Goal: Task Accomplishment & Management: Manage account settings

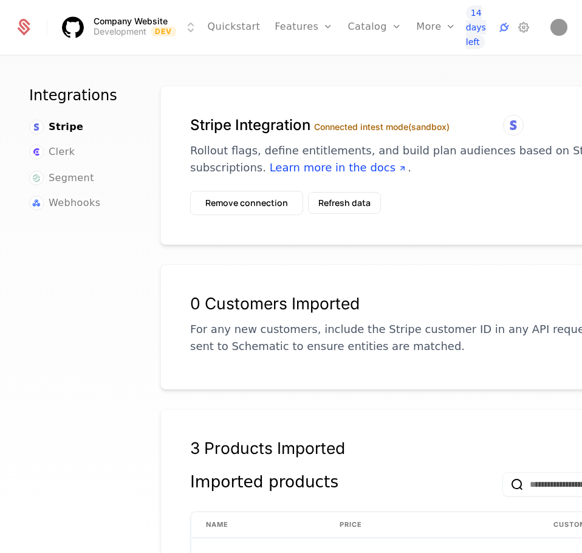
click at [365, 63] on link "Plans" at bounding box center [391, 59] width 56 height 9
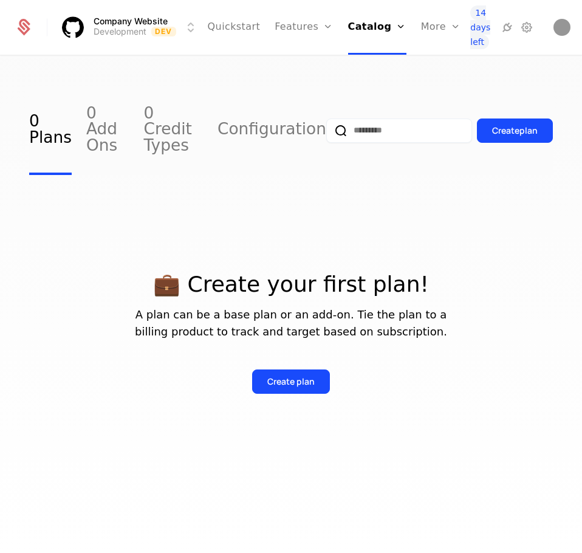
click at [273, 373] on button "Create plan" at bounding box center [291, 381] width 78 height 24
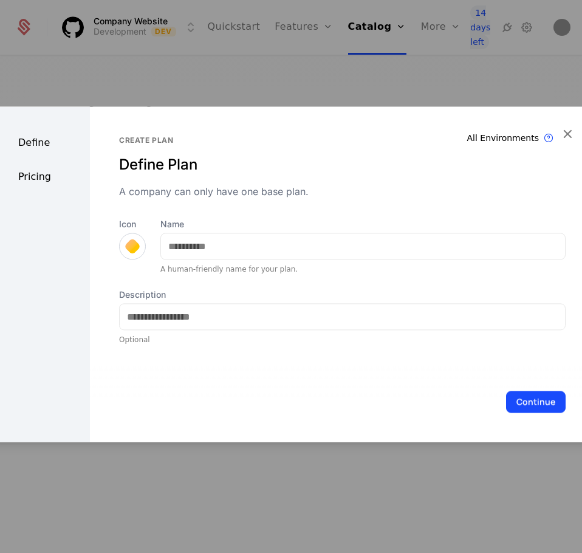
click at [133, 245] on div at bounding box center [132, 246] width 17 height 17
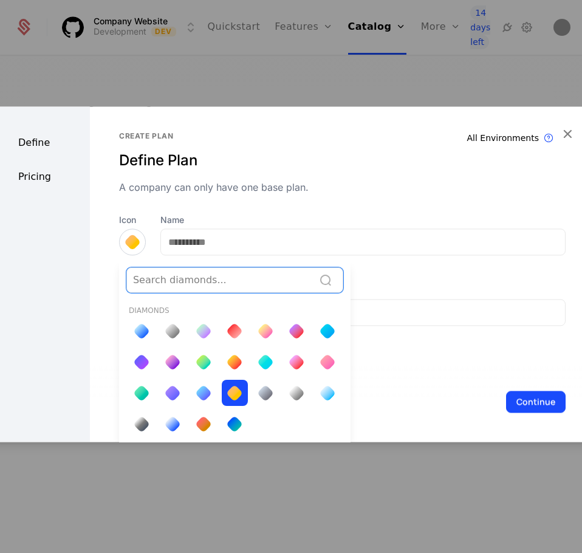
click at [177, 332] on div at bounding box center [172, 331] width 17 height 17
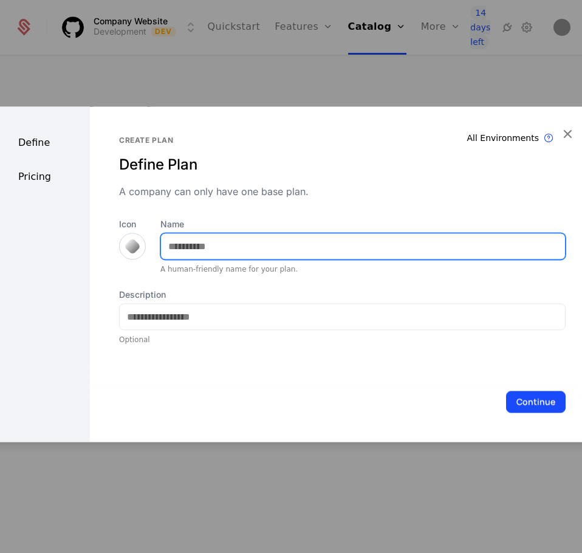
click at [190, 256] on input "Name" at bounding box center [363, 246] width 404 height 26
type input "****"
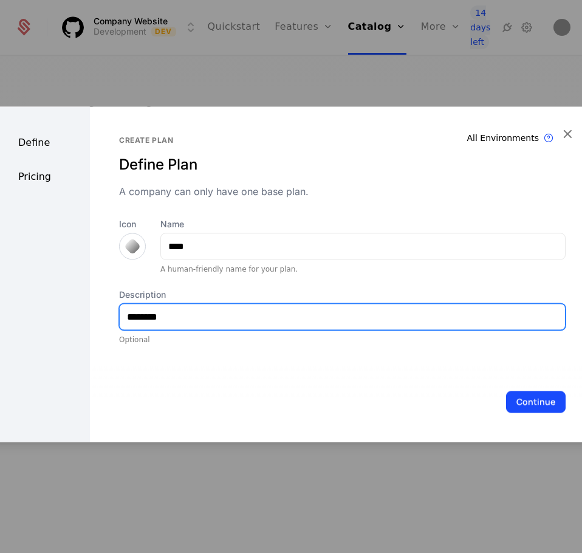
click at [207, 313] on input "********" at bounding box center [342, 317] width 445 height 26
type input "**********"
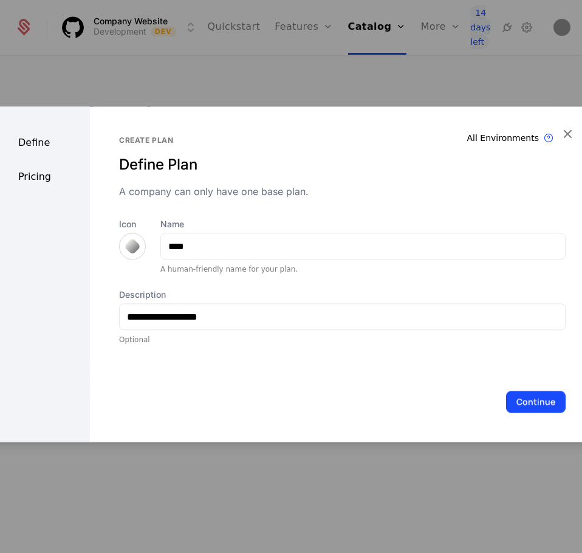
click at [506, 392] on button "Continue" at bounding box center [536, 402] width 60 height 22
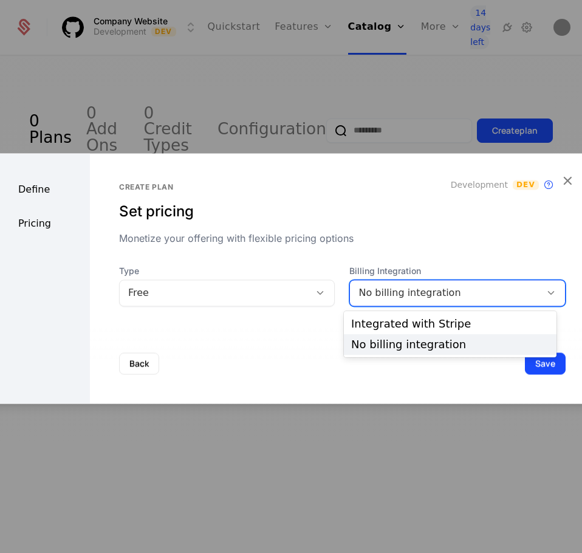
click at [365, 293] on div "No billing integration" at bounding box center [445, 293] width 174 height 15
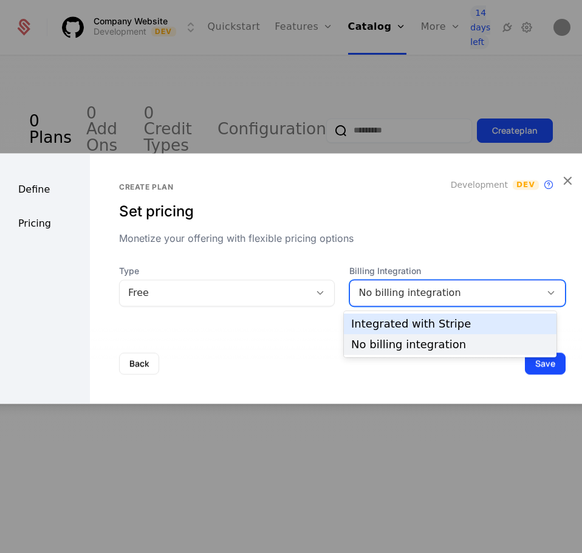
click at [366, 319] on div "Integrated with Stripe" at bounding box center [450, 323] width 198 height 11
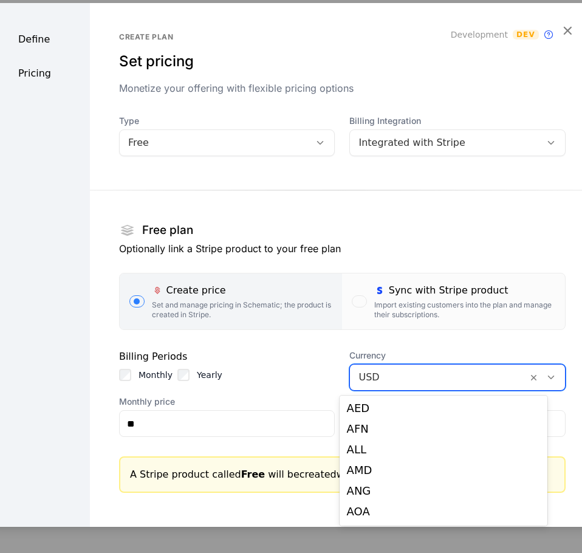
scroll to position [2482, 0]
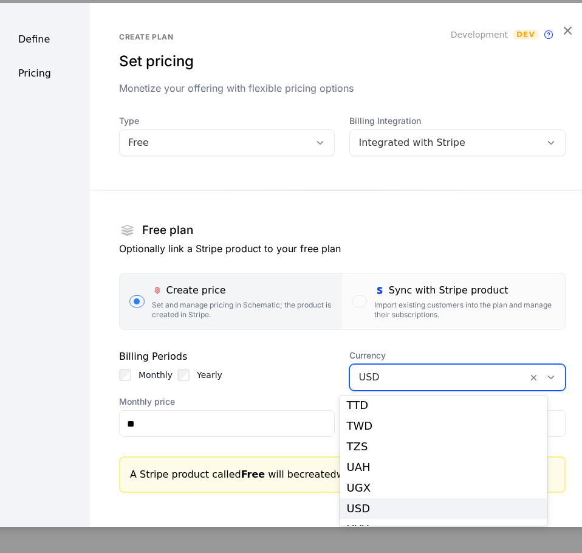
click at [364, 370] on div at bounding box center [438, 377] width 160 height 17
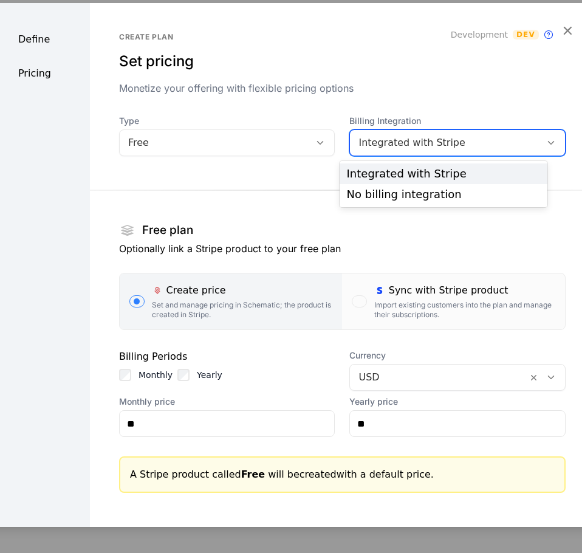
click at [363, 151] on div "Integrated with Stripe" at bounding box center [457, 142] width 216 height 27
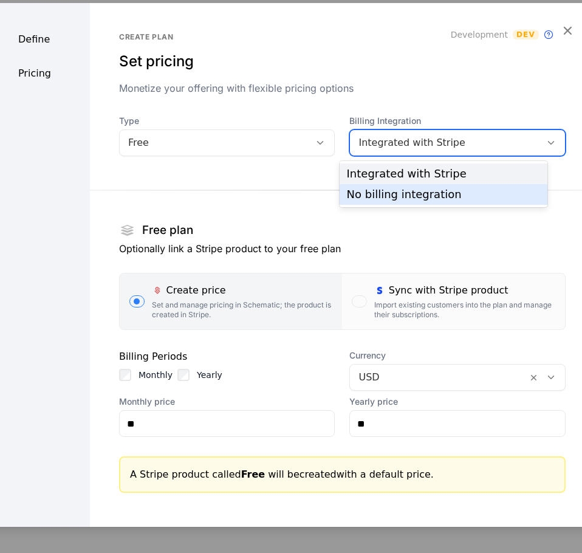
click at [361, 185] on div "No billing integration" at bounding box center [444, 194] width 208 height 21
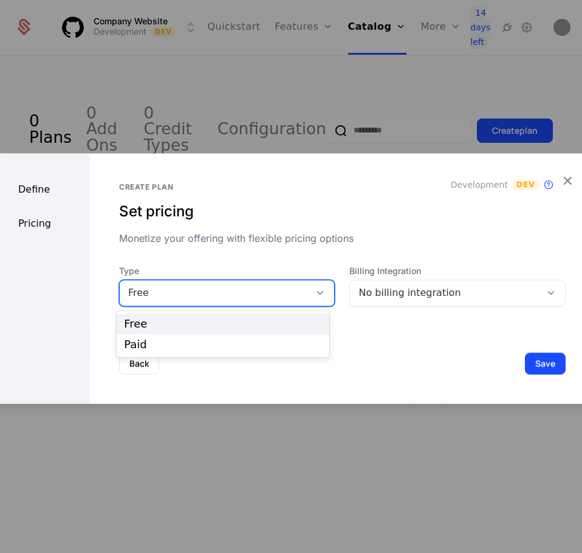
click at [303, 286] on div "Free" at bounding box center [215, 292] width 191 height 17
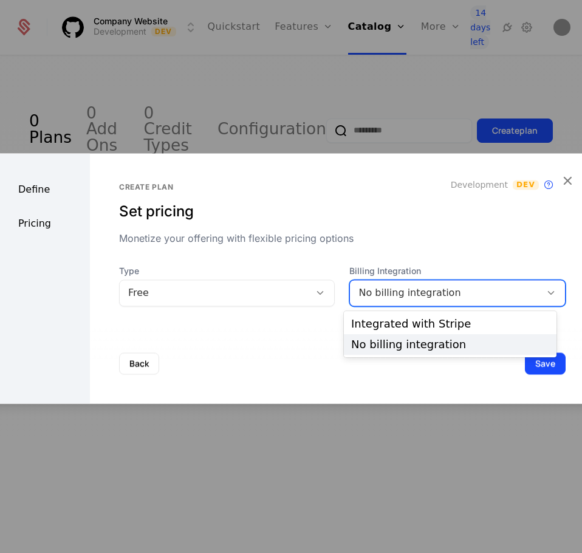
click at [368, 281] on div "No billing integration" at bounding box center [457, 292] width 216 height 27
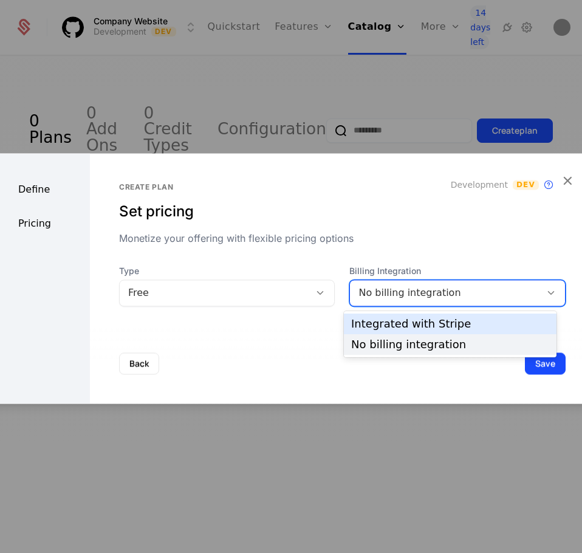
click at [377, 321] on div "Integrated with Stripe" at bounding box center [450, 323] width 198 height 11
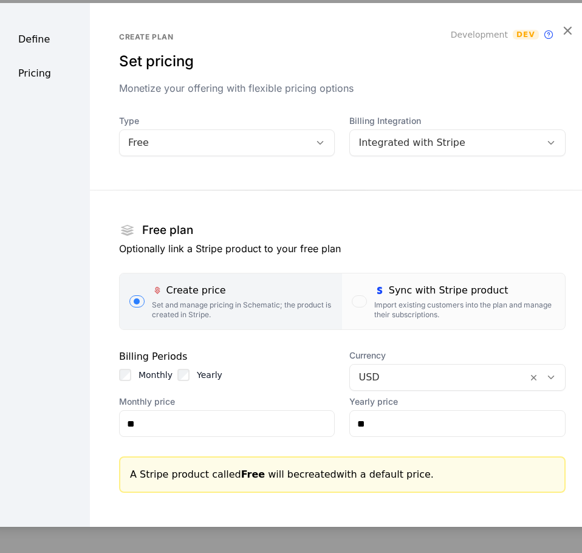
click at [561, 29] on icon "button" at bounding box center [567, 30] width 16 height 16
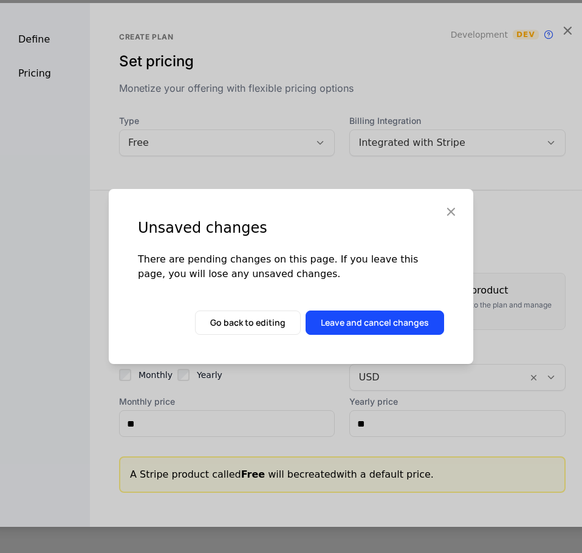
click at [369, 329] on button "Leave and cancel changes" at bounding box center [375, 322] width 139 height 24
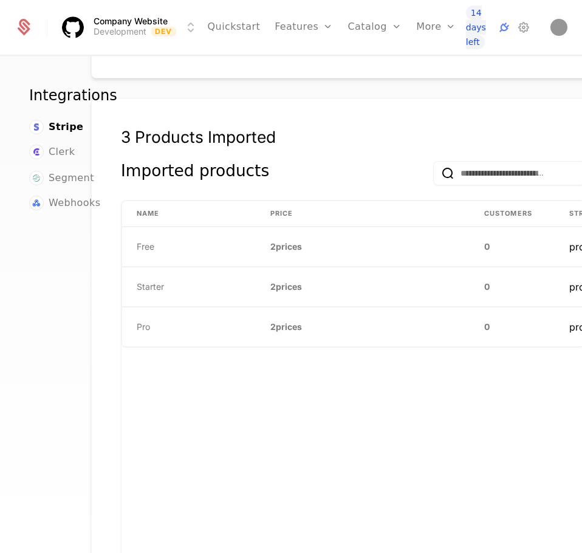
scroll to position [311, 94]
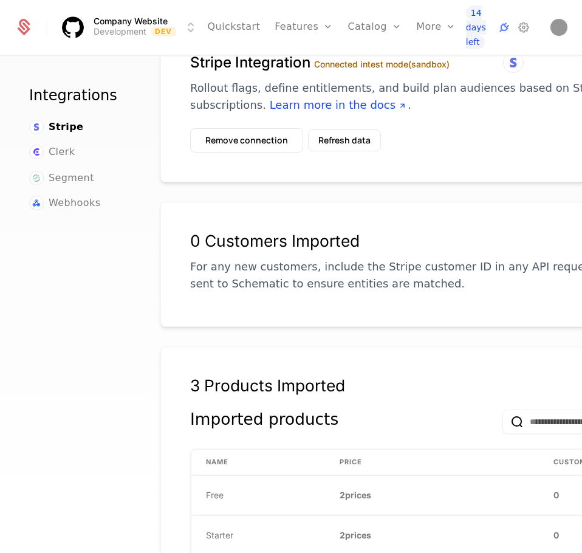
scroll to position [58, 0]
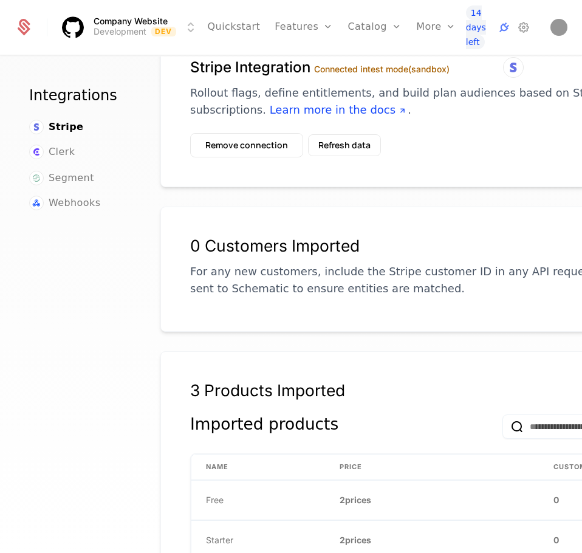
click at [316, 141] on button "Refresh data" at bounding box center [344, 145] width 73 height 22
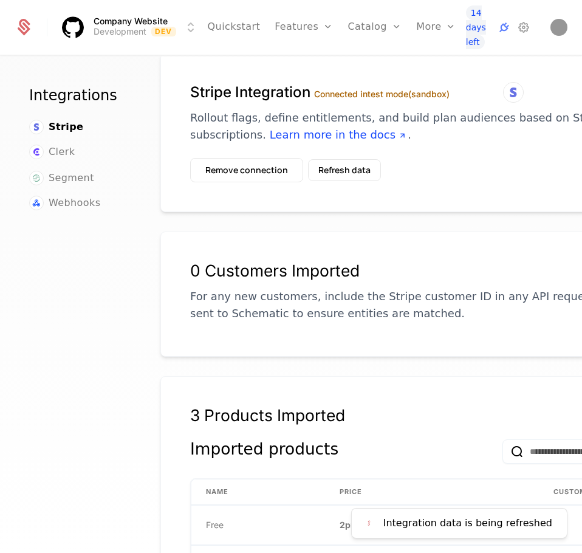
scroll to position [22, 0]
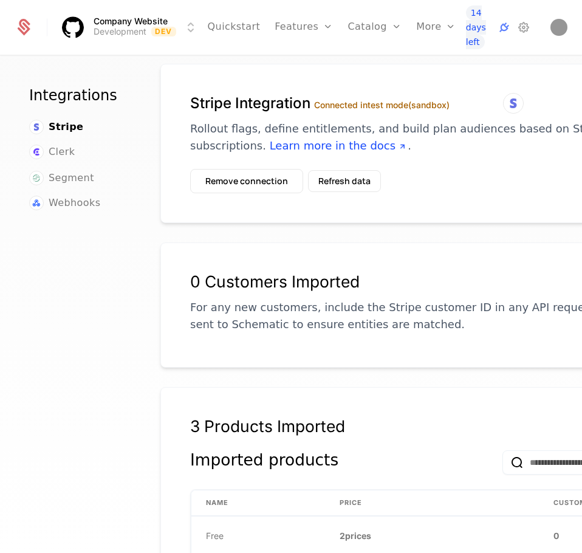
click at [301, 60] on link "Features" at bounding box center [317, 59] width 56 height 9
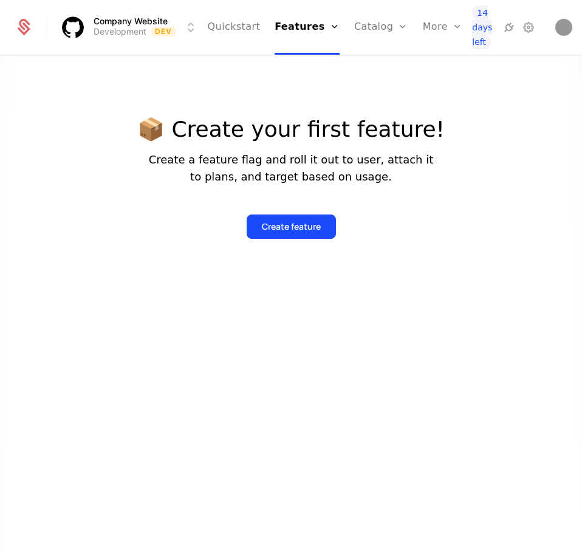
click at [354, 24] on link "Catalog" at bounding box center [381, 27] width 54 height 55
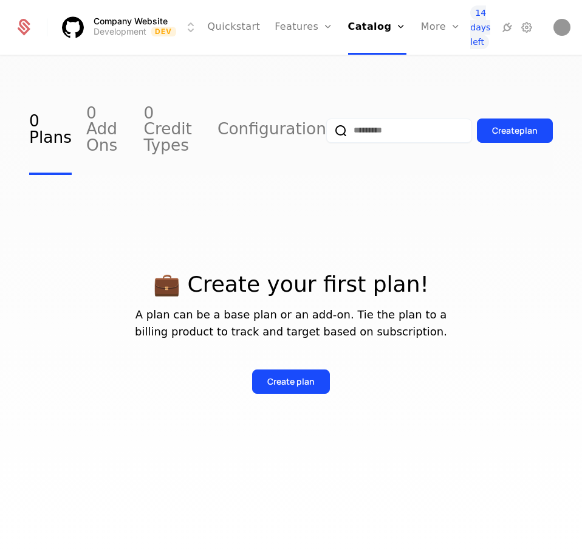
click at [275, 375] on div "Create plan" at bounding box center [290, 381] width 47 height 12
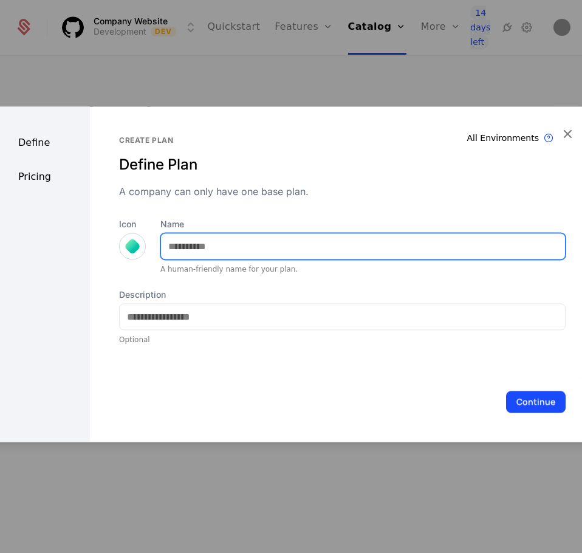
click at [202, 238] on input "Name" at bounding box center [363, 246] width 404 height 26
type input "****"
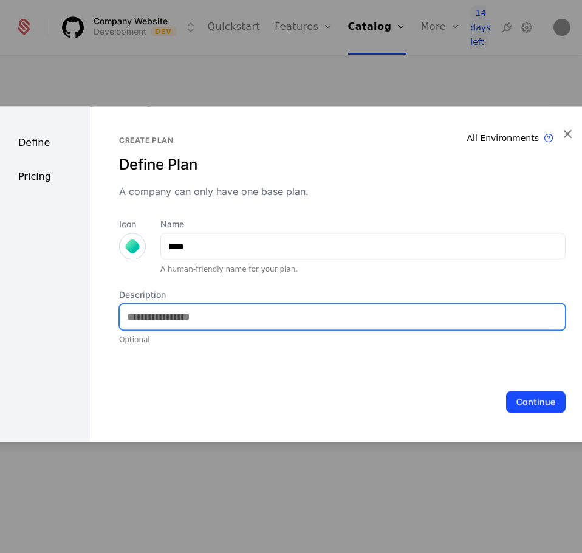
click at [167, 315] on input "Description" at bounding box center [342, 317] width 445 height 26
type input "**********"
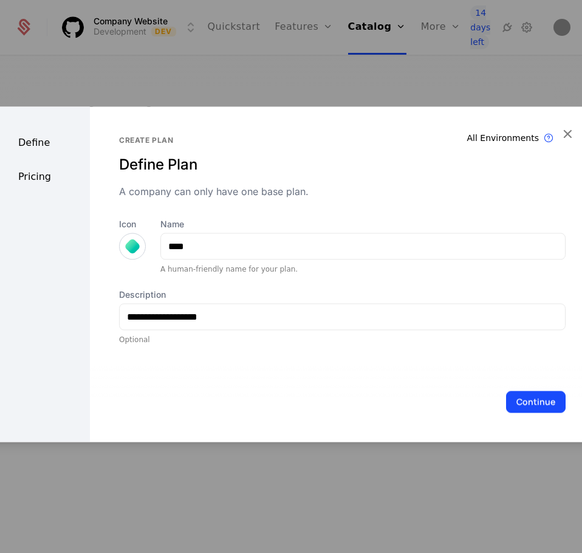
click at [535, 402] on button "Continue" at bounding box center [536, 402] width 60 height 22
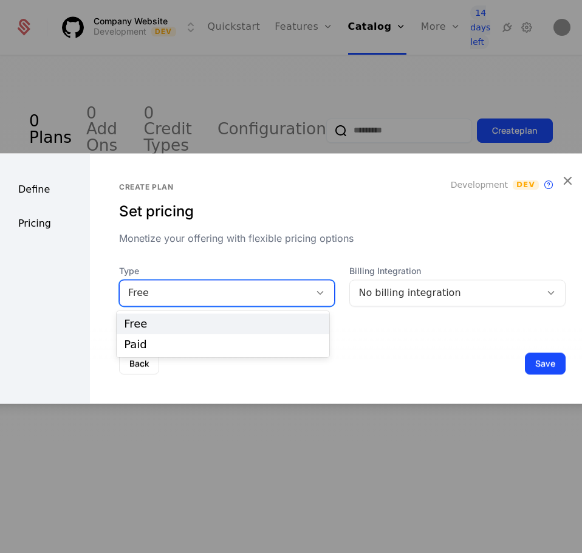
click at [275, 298] on div "Free" at bounding box center [215, 293] width 174 height 15
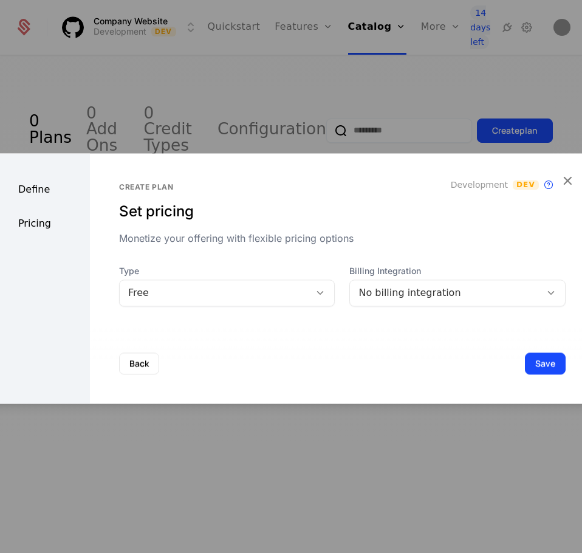
click at [411, 307] on div "Create plan Set pricing Monetize your offering with flexible pricing options De…" at bounding box center [342, 278] width 505 height 250
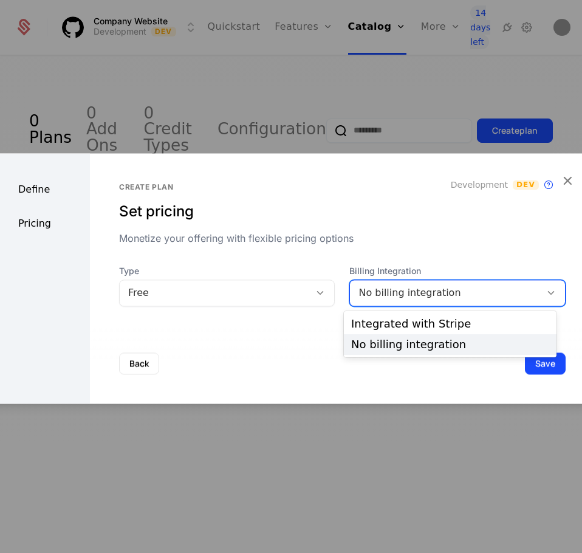
click at [415, 294] on div "No billing integration" at bounding box center [445, 293] width 174 height 15
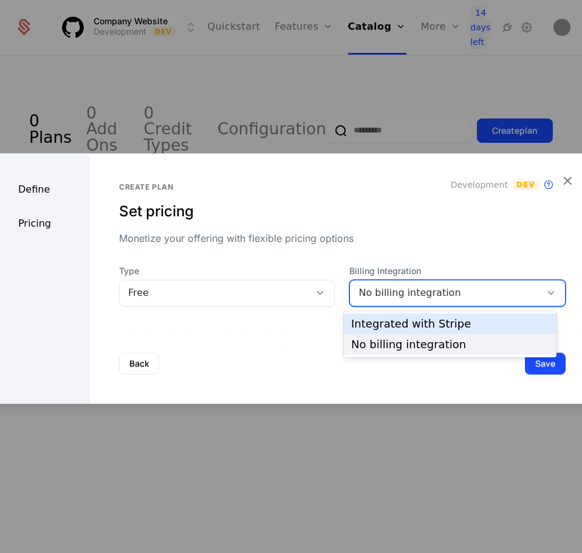
click at [407, 318] on div "Integrated with Stripe" at bounding box center [450, 323] width 198 height 11
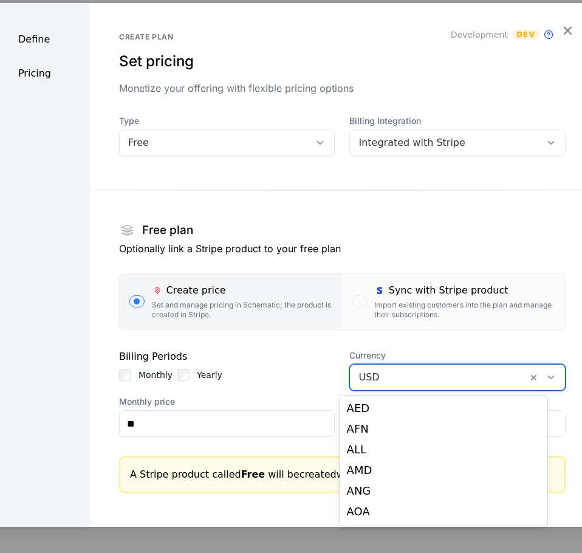
click at [394, 374] on div at bounding box center [438, 377] width 160 height 17
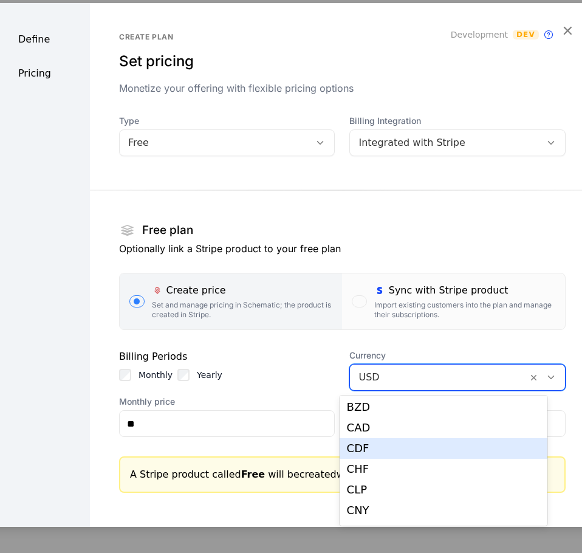
scroll to position [434, 0]
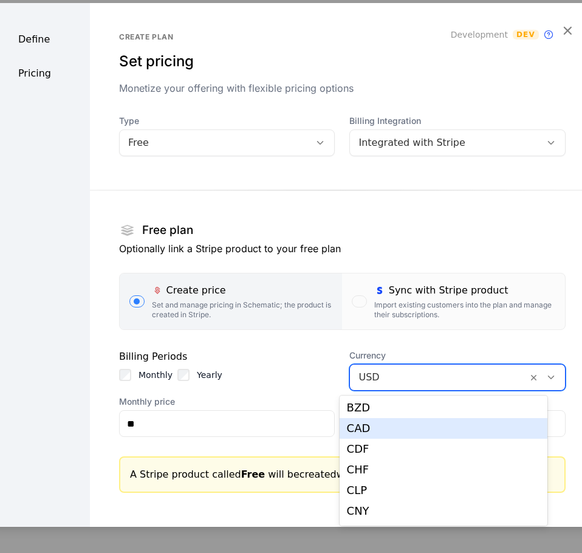
click at [366, 429] on div "CAD" at bounding box center [443, 428] width 193 height 11
type input "****"
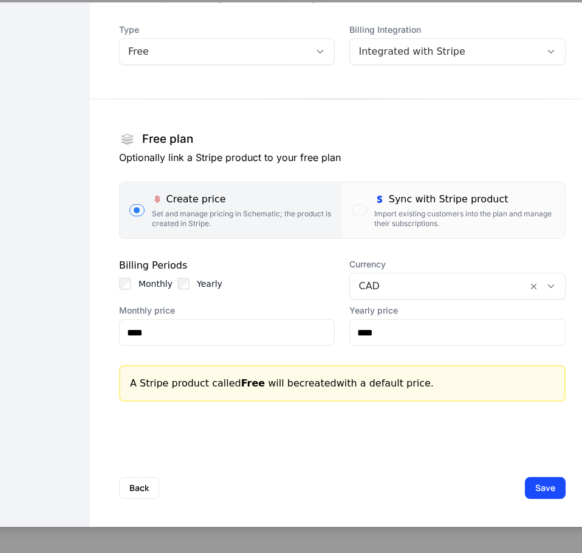
scroll to position [92, 0]
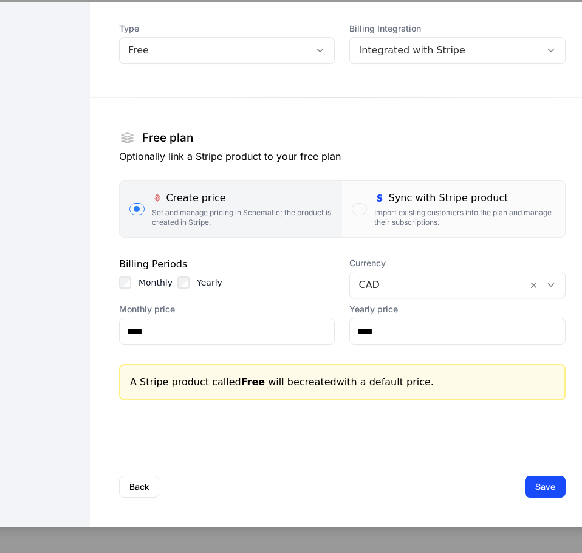
click at [139, 284] on label "Monthly" at bounding box center [156, 282] width 34 height 12
click at [525, 477] on button "Save" at bounding box center [545, 487] width 41 height 22
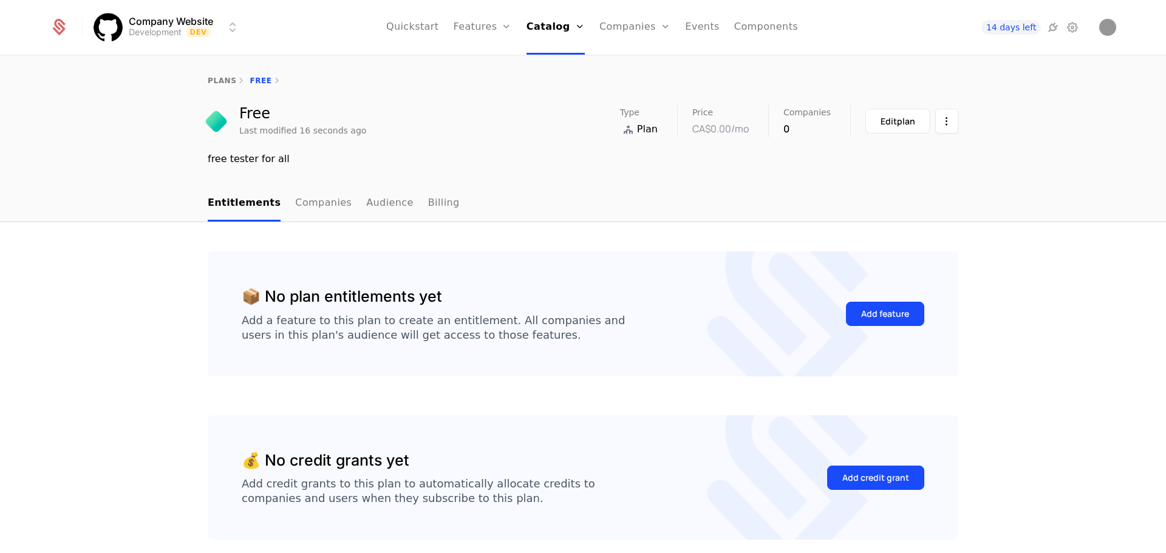
click at [581, 115] on html "Company Website Development Dev Quickstart Features Features Flags Catalog Plan…" at bounding box center [583, 276] width 1166 height 553
click at [581, 181] on html "Company Website Development Dev Quickstart Features Features Flags Catalog Plan…" at bounding box center [583, 276] width 1166 height 553
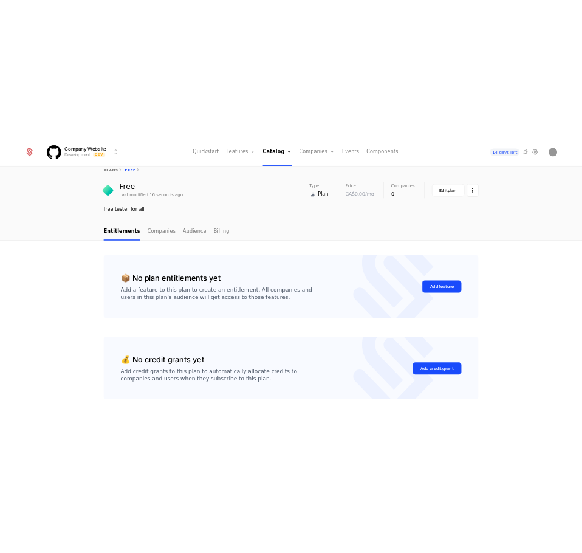
scroll to position [16, 0]
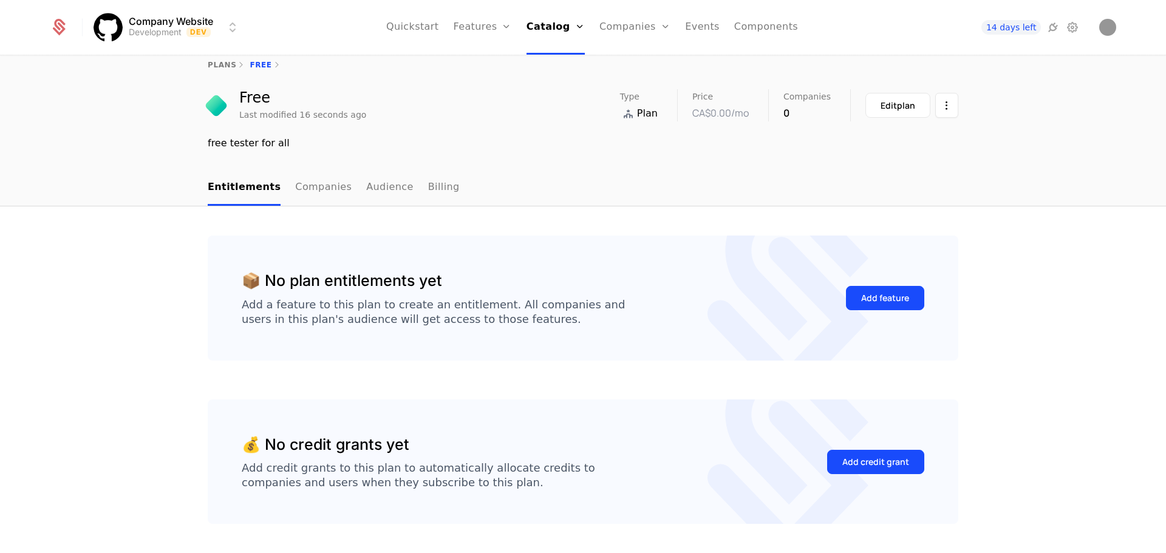
click at [550, 24] on link "Catalog" at bounding box center [556, 27] width 58 height 55
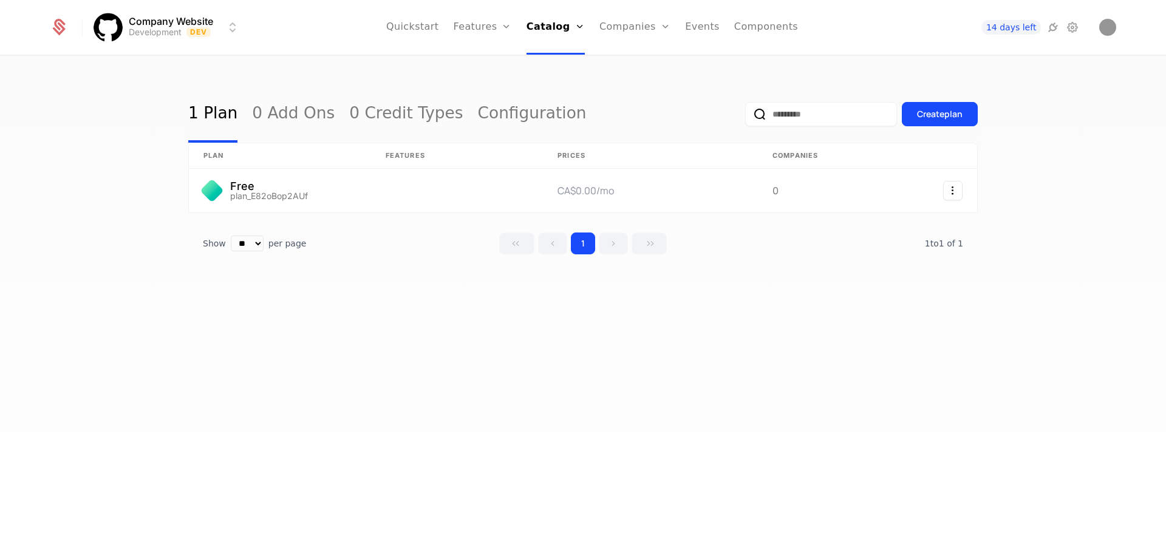
click at [581, 105] on button "Create plan" at bounding box center [940, 114] width 76 height 24
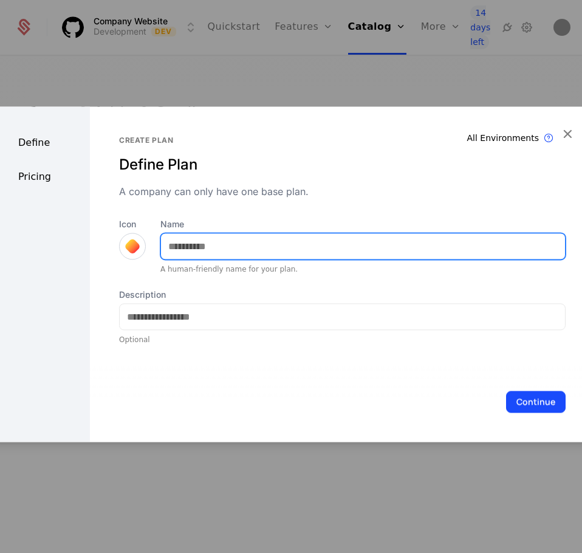
click at [212, 247] on input "Name" at bounding box center [363, 246] width 404 height 26
type input "*******"
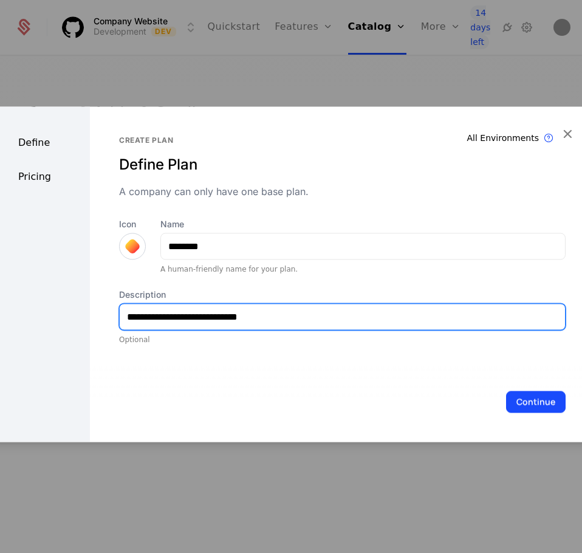
type input "**********"
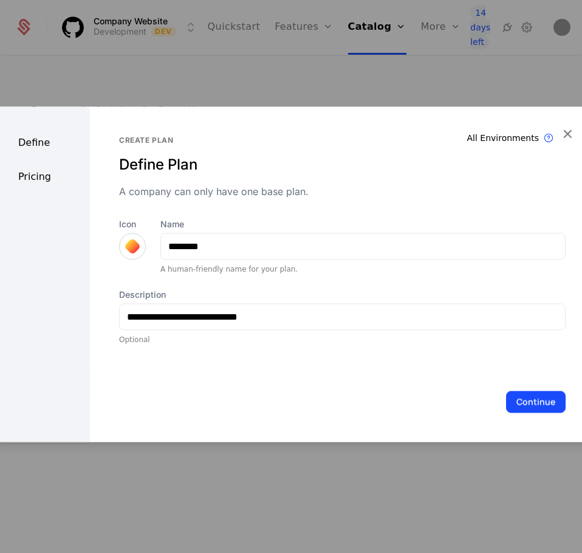
click at [507, 395] on button "Continue" at bounding box center [536, 402] width 60 height 22
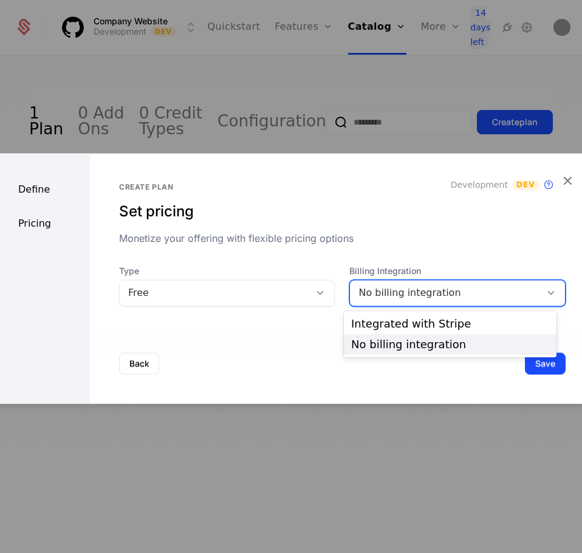
click at [437, 289] on div "No billing integration" at bounding box center [445, 293] width 174 height 15
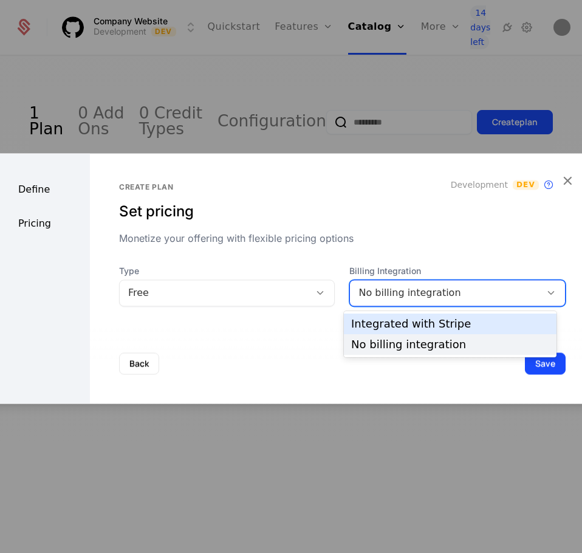
click at [405, 328] on div "Integrated with Stripe" at bounding box center [450, 323] width 198 height 11
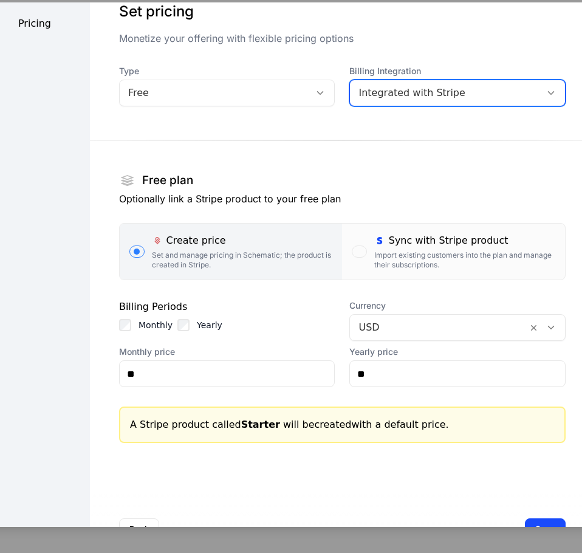
scroll to position [50, 0]
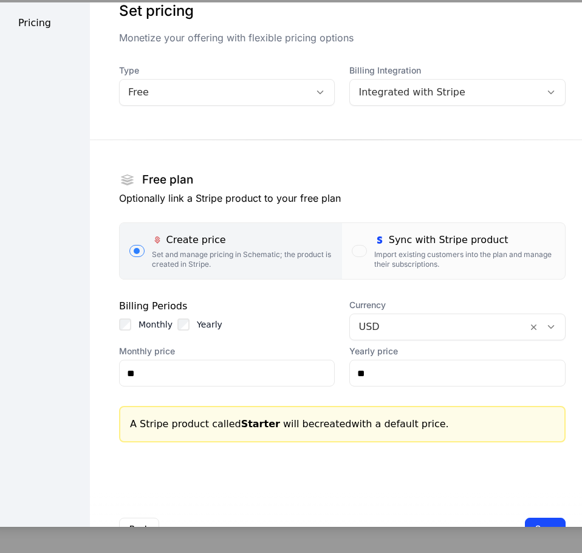
click at [426, 242] on div "Sync with Stripe product" at bounding box center [464, 240] width 181 height 15
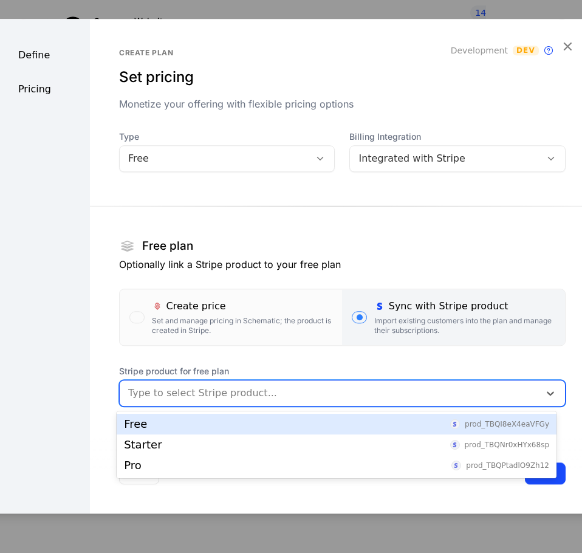
click at [281, 381] on div "Type to select Stripe product..." at bounding box center [342, 393] width 446 height 27
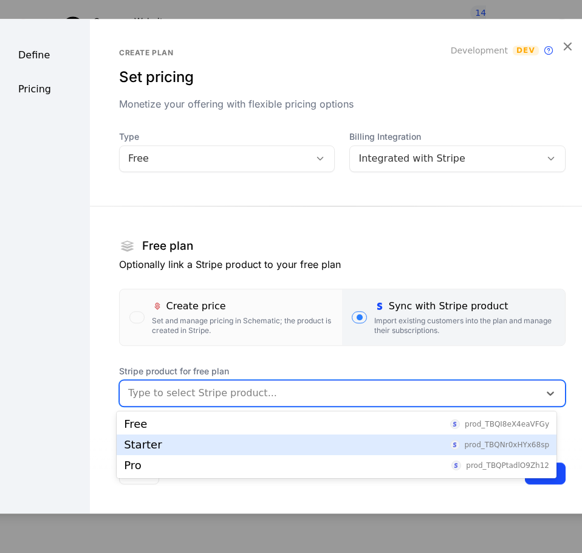
click at [275, 442] on div "Starter prod_TBQNr0xHYx68sp" at bounding box center [336, 444] width 425 height 11
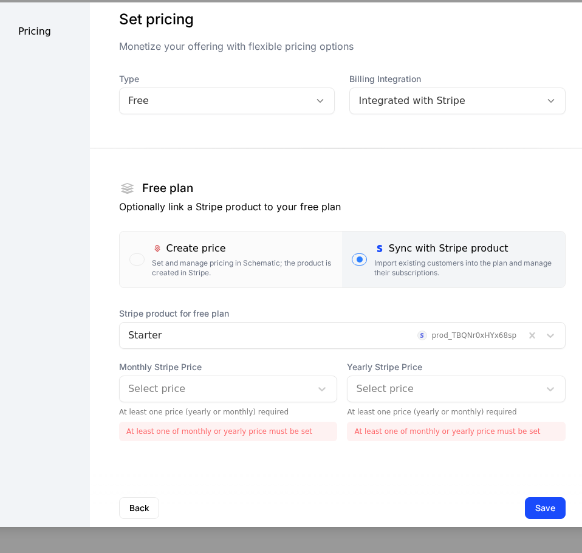
scroll to position [43, 0]
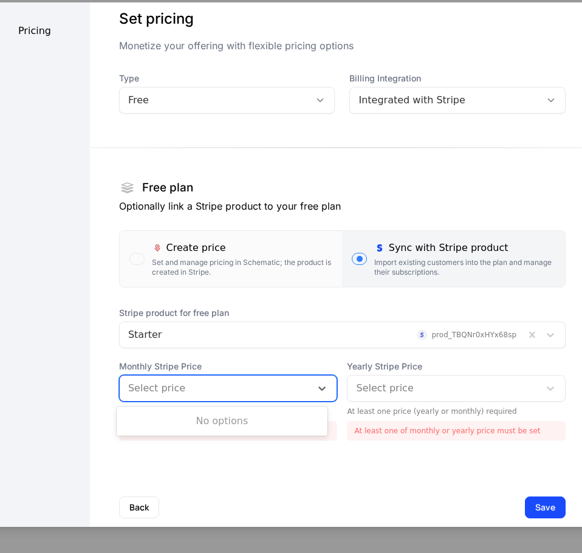
click at [167, 387] on div at bounding box center [215, 388] width 175 height 17
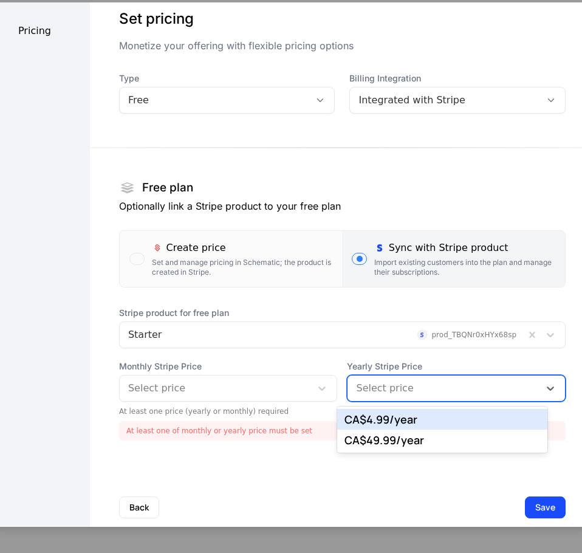
click at [383, 389] on div at bounding box center [443, 388] width 175 height 17
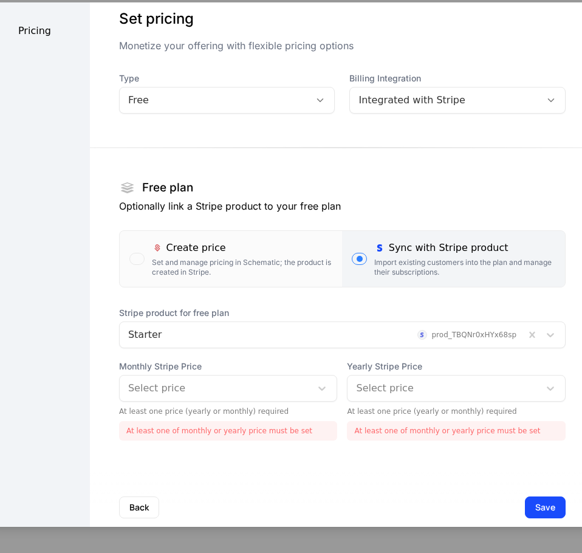
click at [257, 468] on div "Back Save" at bounding box center [342, 507] width 505 height 80
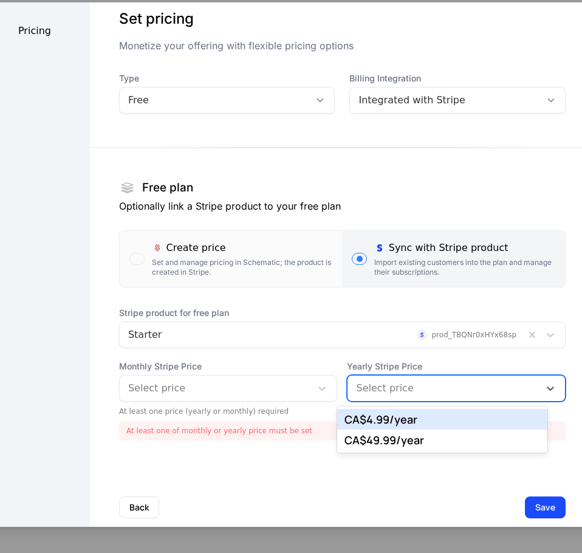
click at [405, 394] on div at bounding box center [443, 388] width 175 height 17
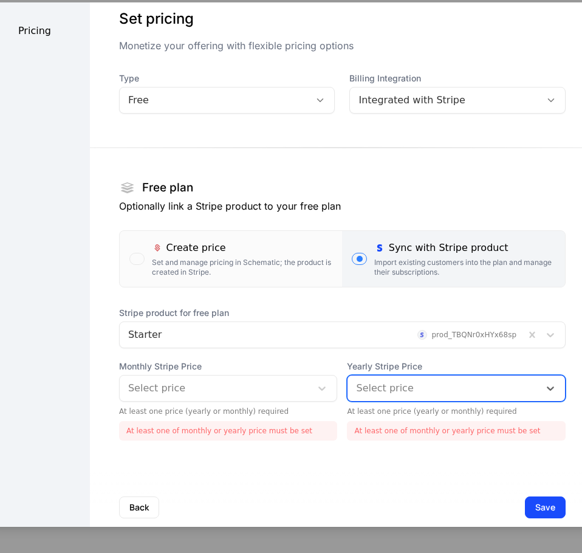
click at [405, 394] on div at bounding box center [443, 388] width 175 height 17
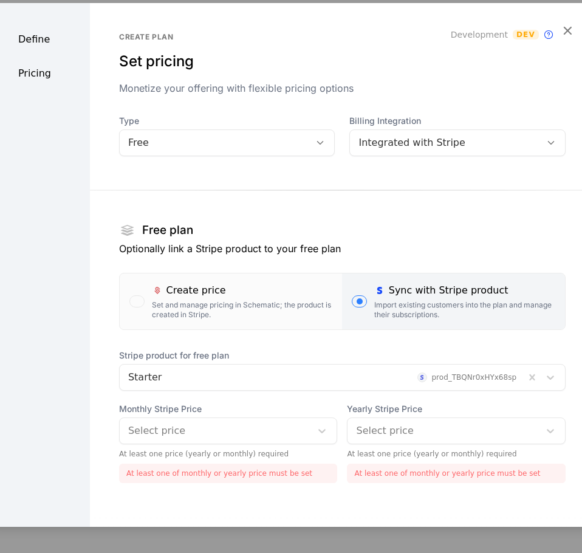
click at [559, 29] on icon "button" at bounding box center [567, 30] width 16 height 16
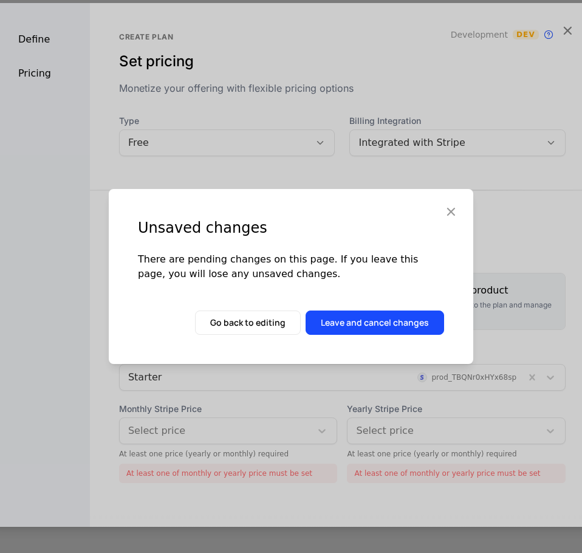
click at [334, 327] on button "Leave and cancel changes" at bounding box center [375, 322] width 139 height 24
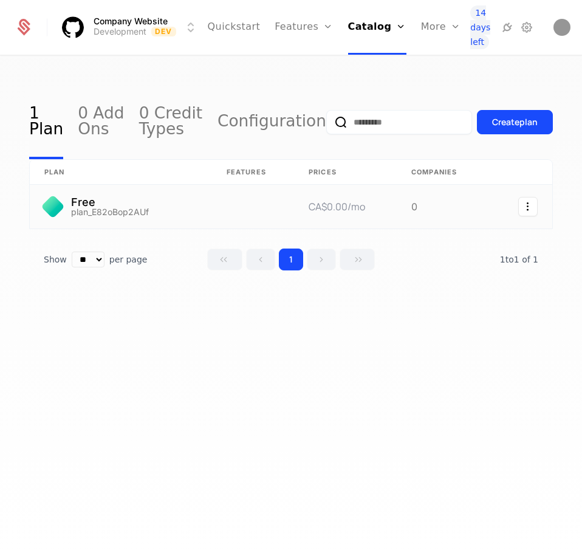
click at [272, 199] on link at bounding box center [253, 207] width 82 height 44
click at [525, 210] on icon "Select action" at bounding box center [527, 206] width 19 height 19
click at [207, 199] on html "Company Website Development Dev Quickstart Features Features Flags Catalog Plan…" at bounding box center [291, 276] width 582 height 553
click at [207, 199] on link at bounding box center [121, 207] width 182 height 44
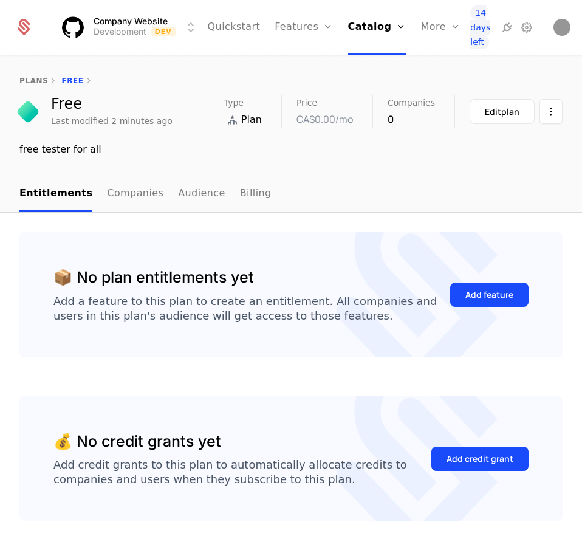
click at [490, 121] on button "Edit plan" at bounding box center [502, 111] width 65 height 25
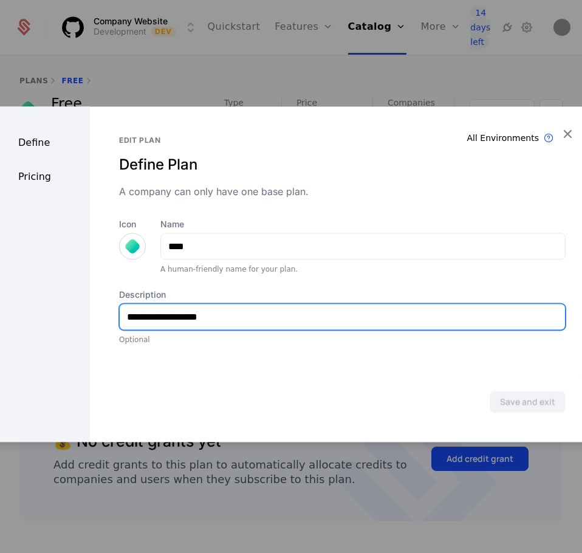
click at [426, 327] on input "**********" at bounding box center [342, 317] width 445 height 26
type input "**********"
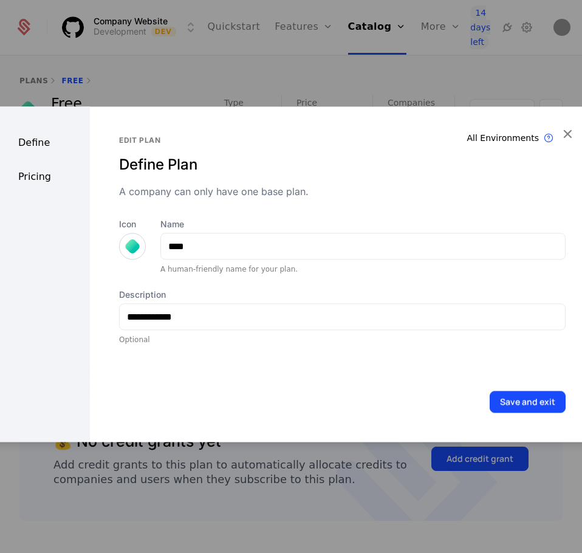
click at [43, 176] on div "Pricing" at bounding box center [38, 176] width 103 height 15
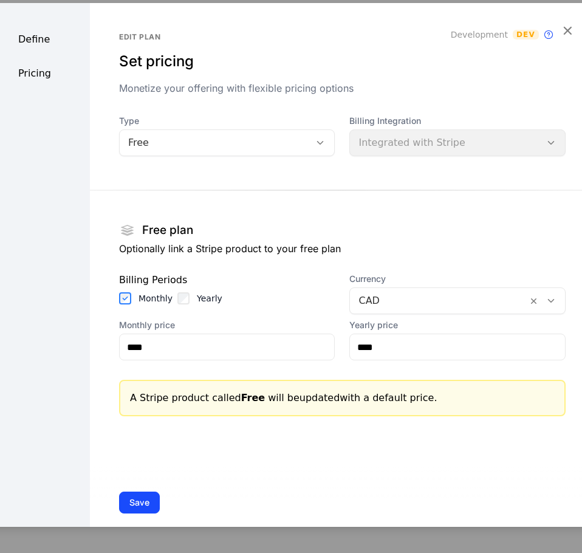
click at [351, 136] on div "Billing Integration Integrated with Stripe" at bounding box center [457, 135] width 216 height 41
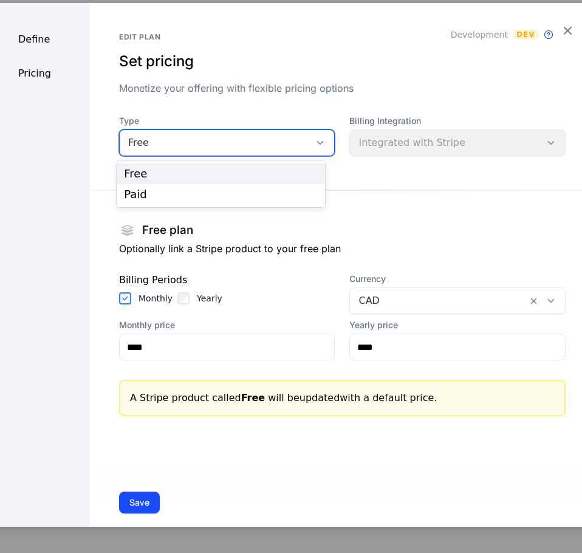
click at [292, 145] on div "Free" at bounding box center [215, 142] width 191 height 17
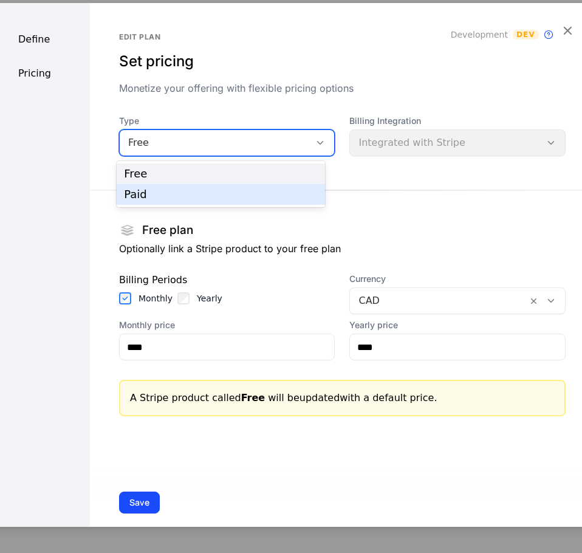
click at [272, 185] on div "Paid" at bounding box center [221, 194] width 208 height 21
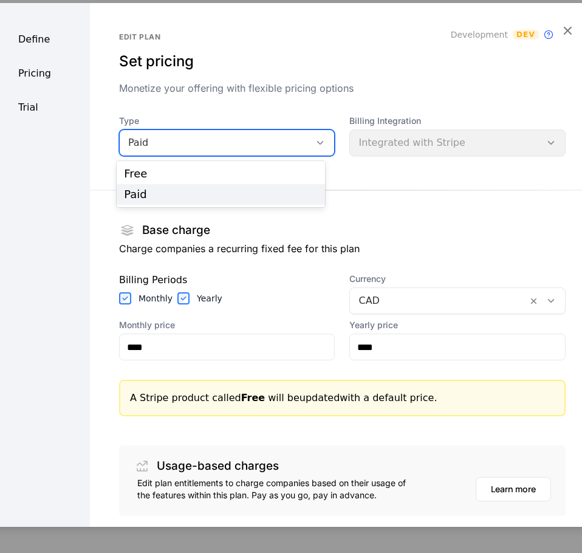
click at [264, 144] on div "Paid" at bounding box center [215, 142] width 174 height 15
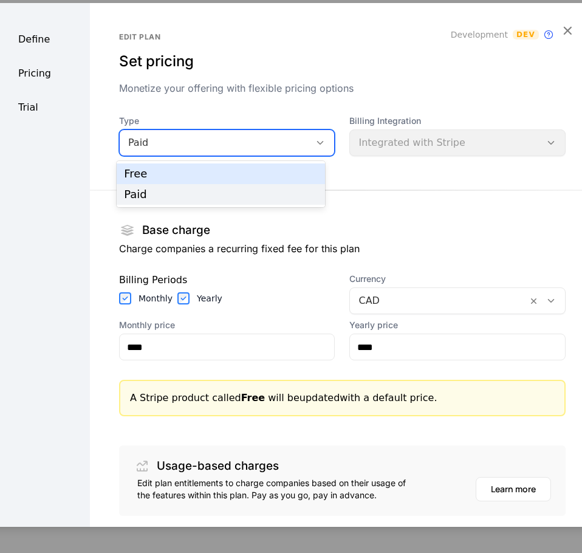
click at [254, 168] on div "Free" at bounding box center [220, 173] width 193 height 11
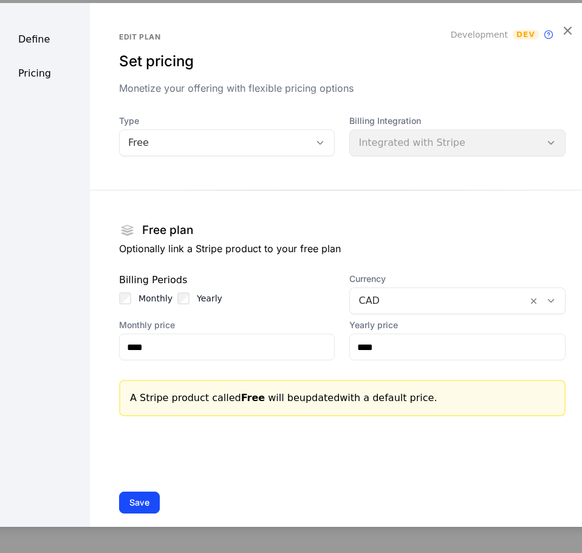
click at [400, 137] on div "Billing Integration Integrated with Stripe" at bounding box center [457, 135] width 216 height 41
click at [251, 246] on p "Optionally link a Stripe product to your free plan" at bounding box center [342, 248] width 446 height 15
click at [561, 37] on icon "button" at bounding box center [567, 30] width 16 height 16
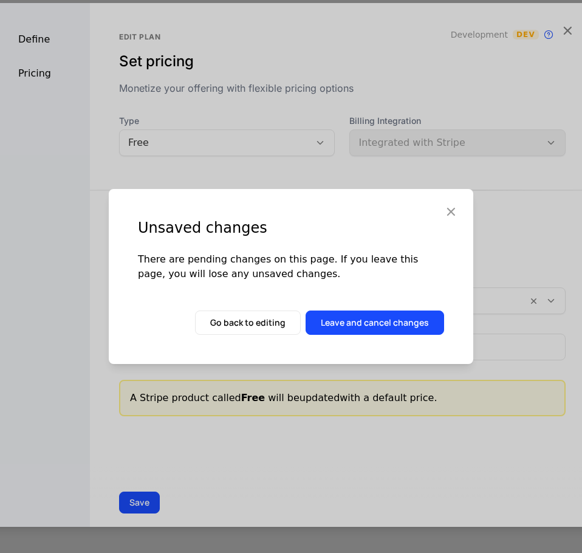
click at [390, 320] on button "Leave and cancel changes" at bounding box center [375, 322] width 139 height 24
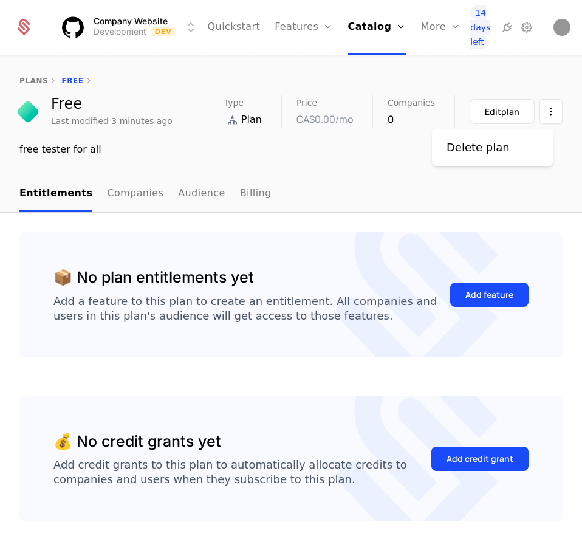
click at [538, 106] on html "Company Website Development Dev Quickstart Features Features Flags Catalog Plan…" at bounding box center [291, 276] width 582 height 553
click at [496, 142] on div "Delete plan" at bounding box center [477, 147] width 63 height 17
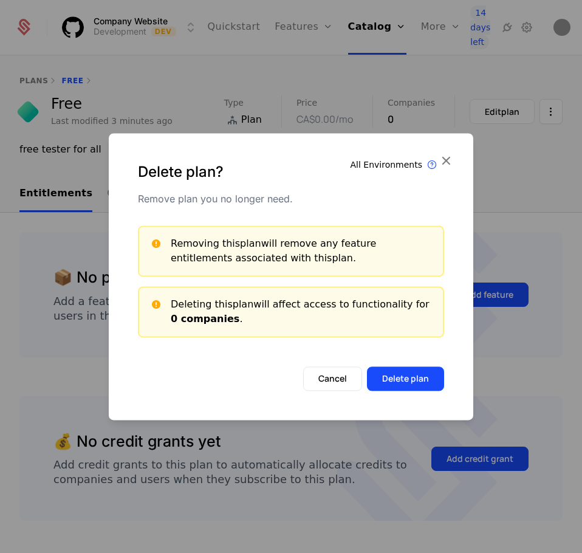
click at [412, 372] on button "Delete plan" at bounding box center [405, 378] width 77 height 24
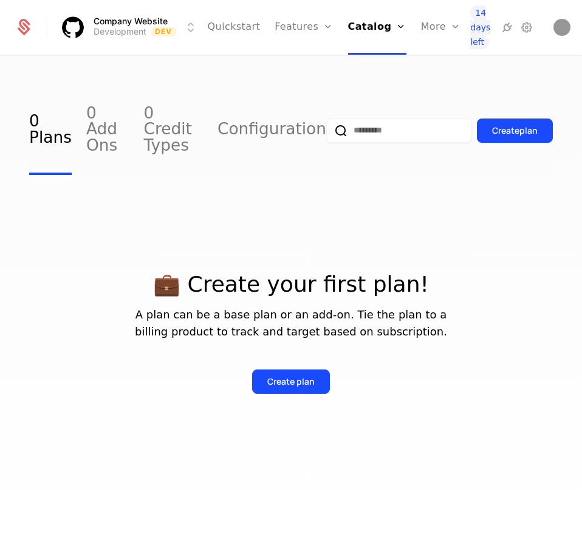
click at [295, 375] on div "Create plan" at bounding box center [290, 381] width 47 height 12
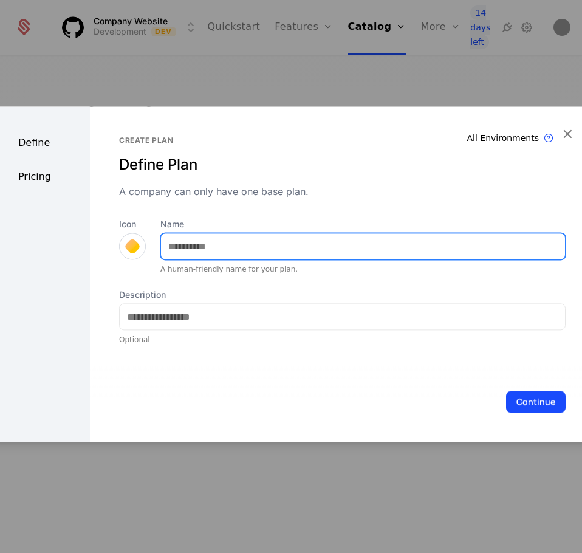
click at [229, 248] on input "Name" at bounding box center [363, 246] width 404 height 26
type input "*********"
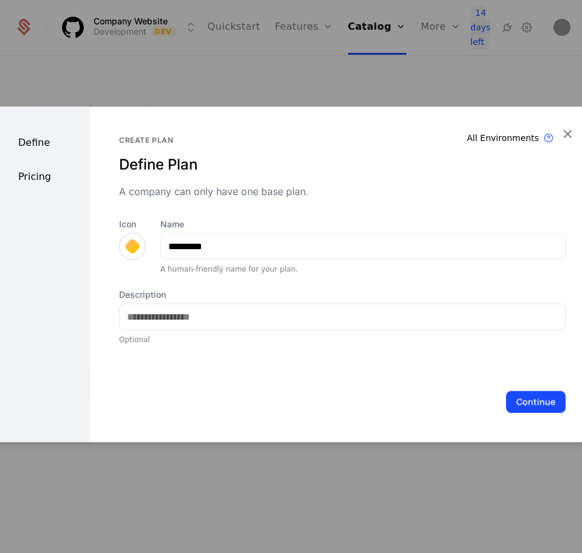
click at [121, 249] on div at bounding box center [132, 246] width 27 height 27
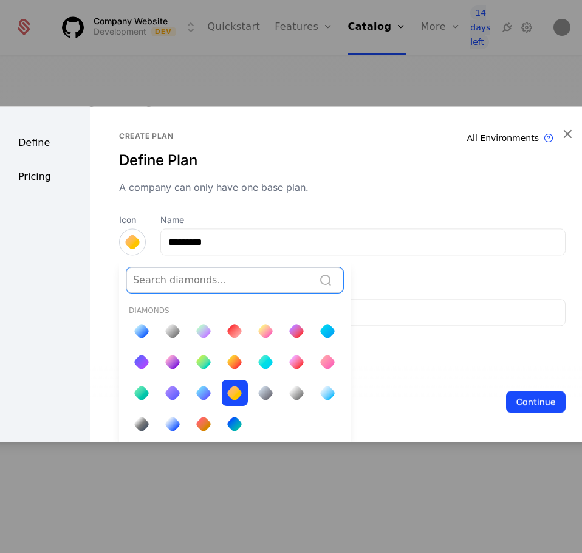
click at [176, 332] on div at bounding box center [172, 331] width 17 height 17
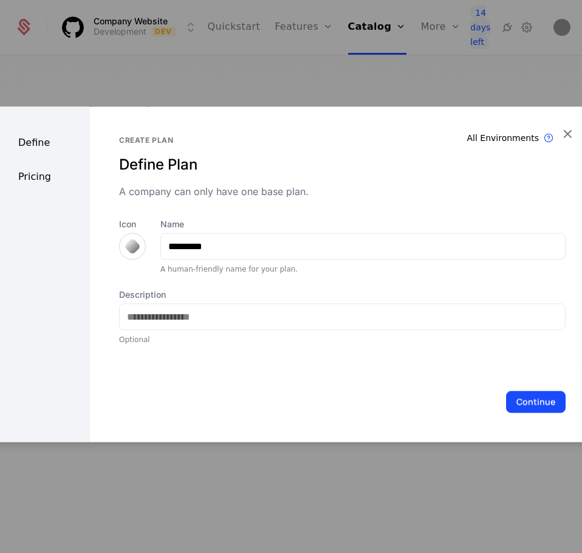
scroll to position [0, 0]
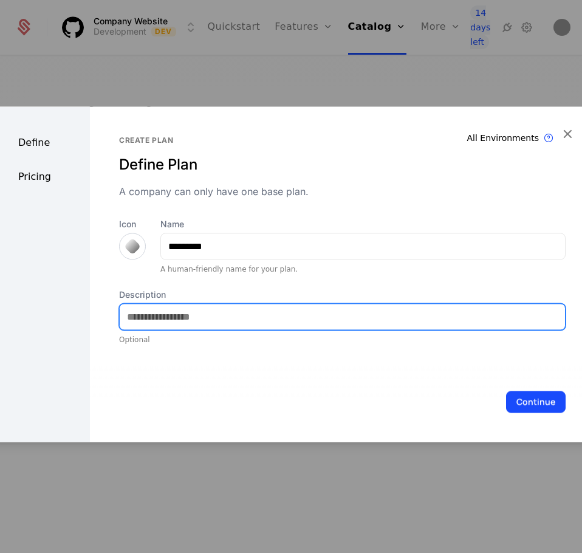
click at [196, 321] on input "Description" at bounding box center [342, 317] width 445 height 26
type input "**********"
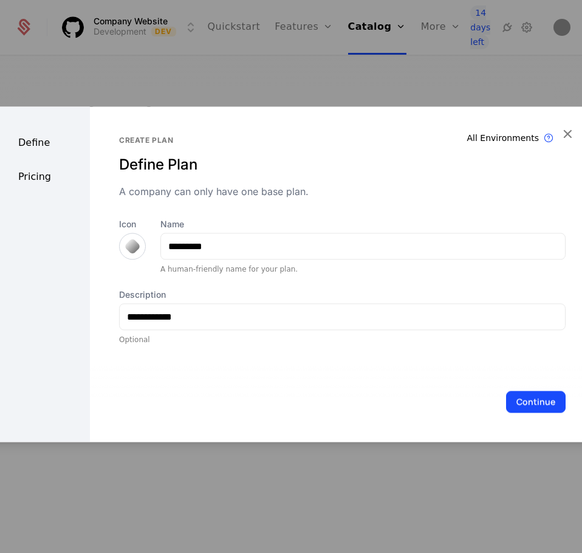
click at [528, 411] on button "Continue" at bounding box center [536, 402] width 60 height 22
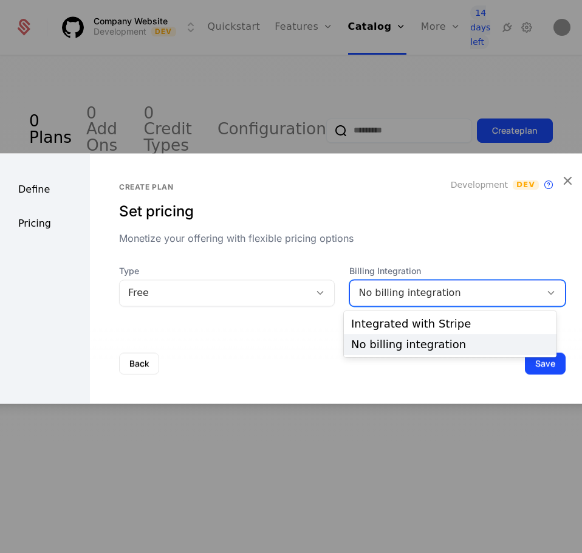
click at [400, 297] on div "No billing integration" at bounding box center [445, 293] width 174 height 15
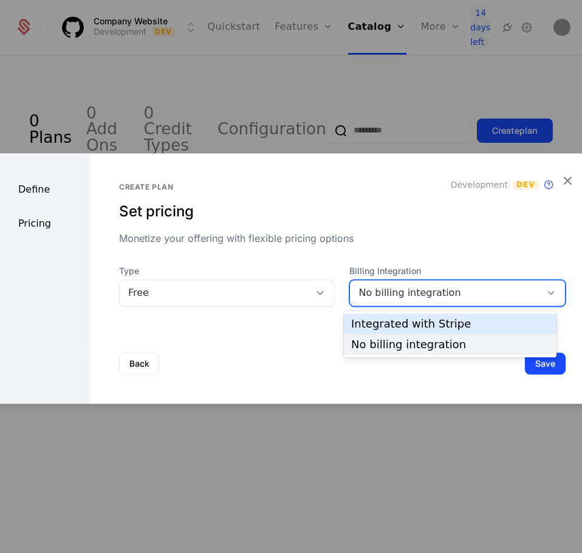
click at [398, 319] on div "Integrated with Stripe" at bounding box center [450, 323] width 198 height 11
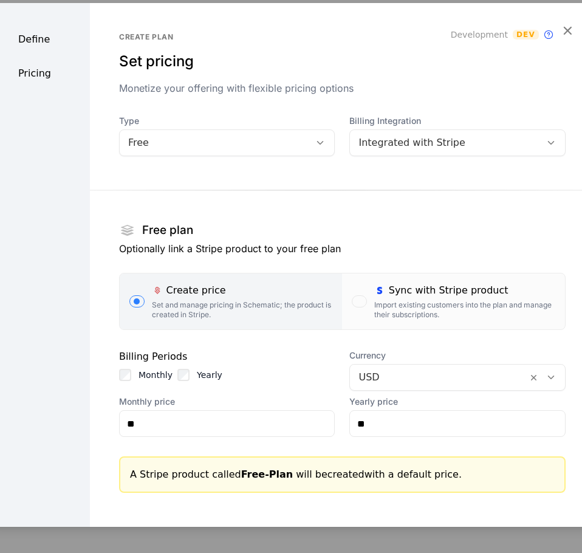
click at [398, 319] on div "Import existing customers into the plan and manage their subscriptions." at bounding box center [464, 309] width 181 height 19
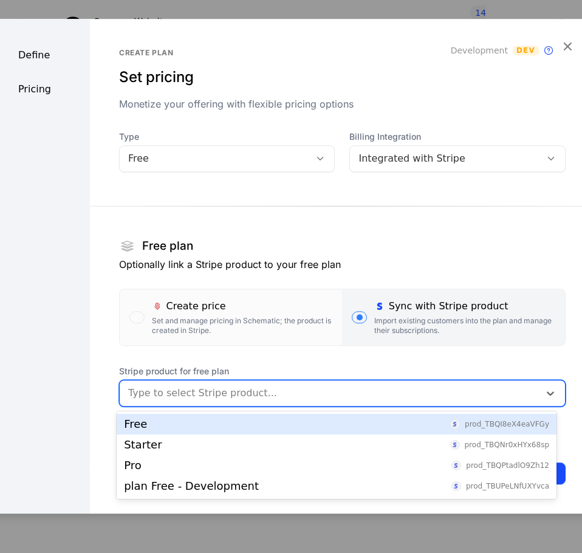
click at [279, 392] on div at bounding box center [329, 393] width 403 height 17
click at [262, 421] on div "Free prod_TBQI8eX4eaVFGy" at bounding box center [336, 424] width 425 height 11
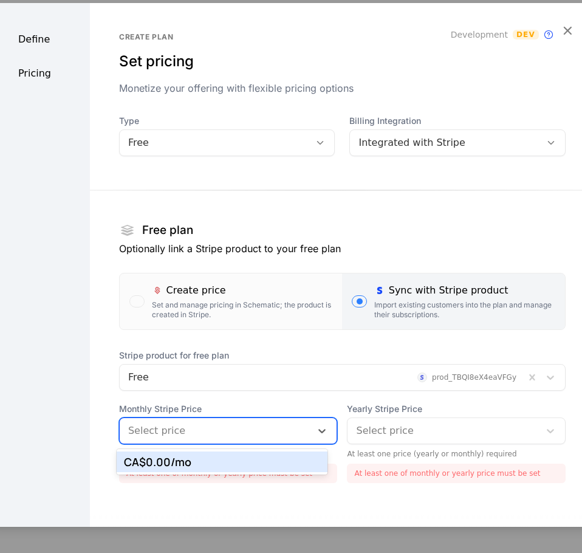
click at [255, 431] on div at bounding box center [215, 430] width 175 height 17
click at [253, 458] on div "CA$0.00 /mo" at bounding box center [222, 461] width 196 height 11
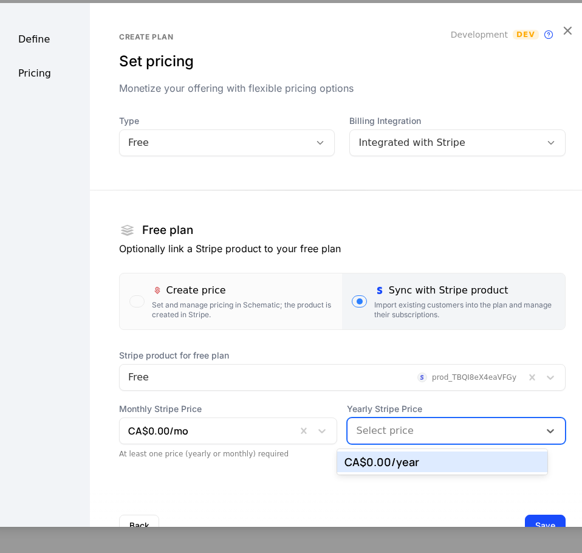
click at [437, 436] on div at bounding box center [443, 430] width 175 height 17
click at [425, 461] on div "CA$0.00 /year" at bounding box center [442, 461] width 196 height 11
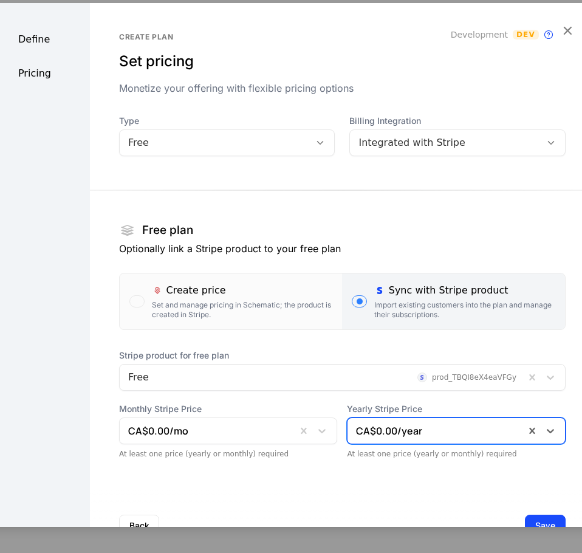
scroll to position [39, 0]
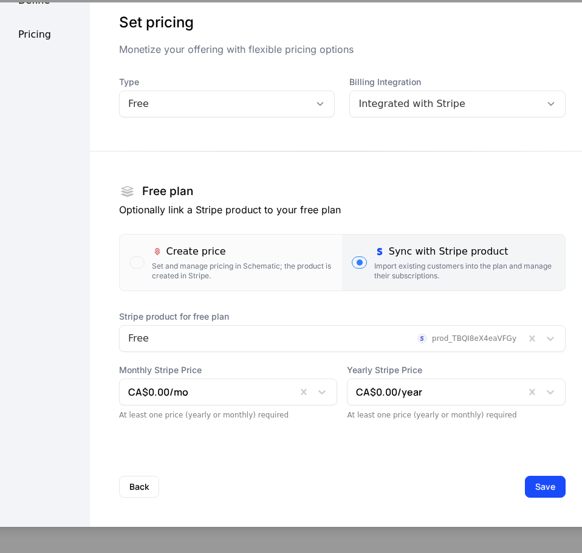
click at [539, 480] on button "Save" at bounding box center [545, 487] width 41 height 22
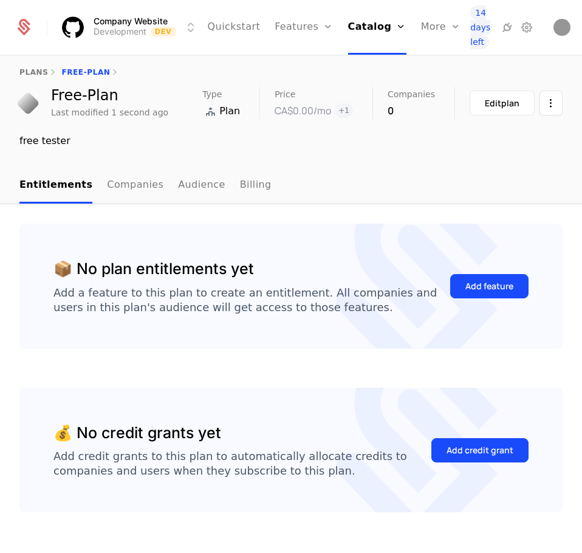
scroll to position [9, 0]
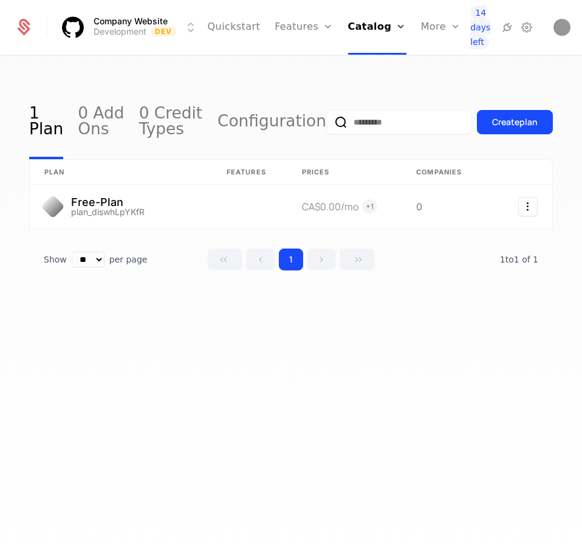
click at [516, 134] on button "Create plan" at bounding box center [515, 122] width 76 height 24
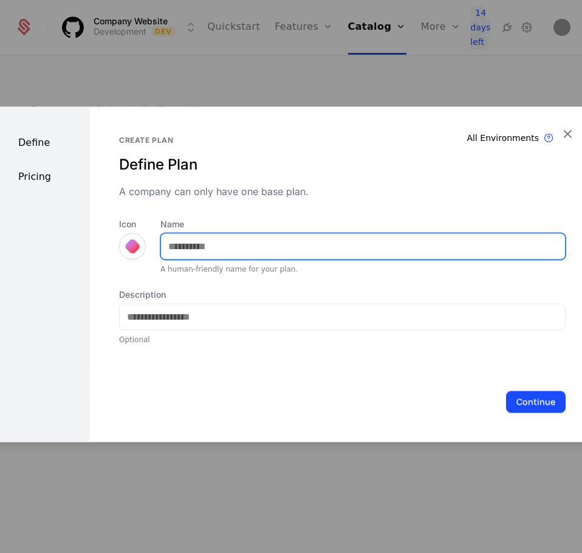
click at [268, 237] on input "Name" at bounding box center [363, 246] width 404 height 26
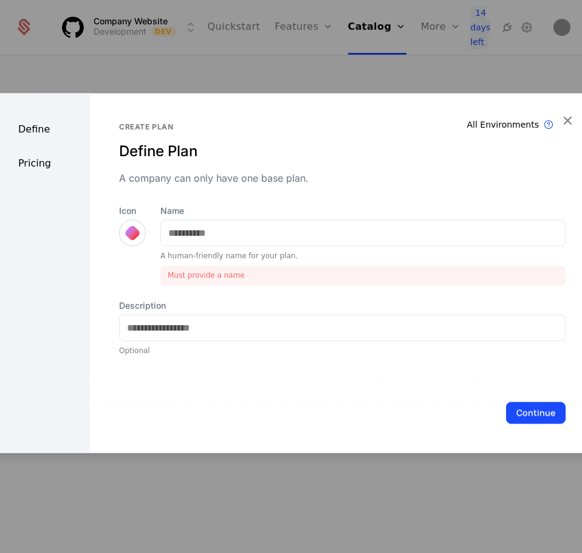
click at [137, 241] on div at bounding box center [132, 232] width 27 height 27
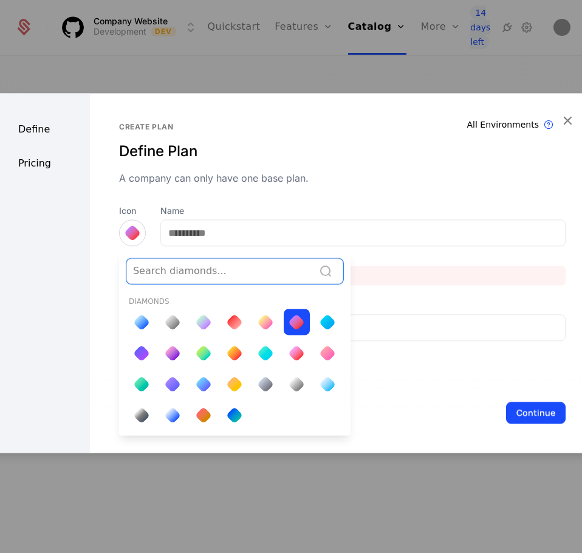
click at [135, 353] on div at bounding box center [141, 352] width 17 height 17
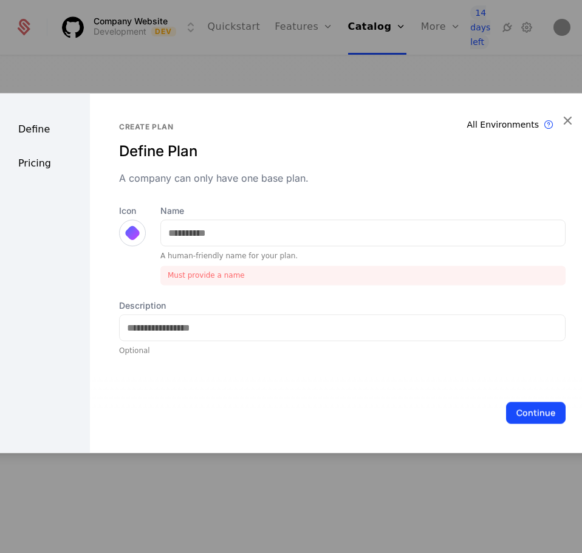
drag, startPoint x: 212, startPoint y: 246, endPoint x: 230, endPoint y: 236, distance: 20.7
click at [230, 236] on div at bounding box center [362, 232] width 405 height 27
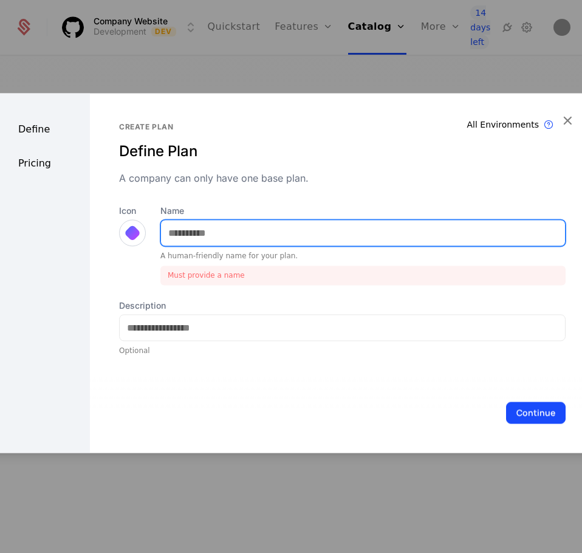
click at [230, 236] on input "Name" at bounding box center [363, 233] width 404 height 26
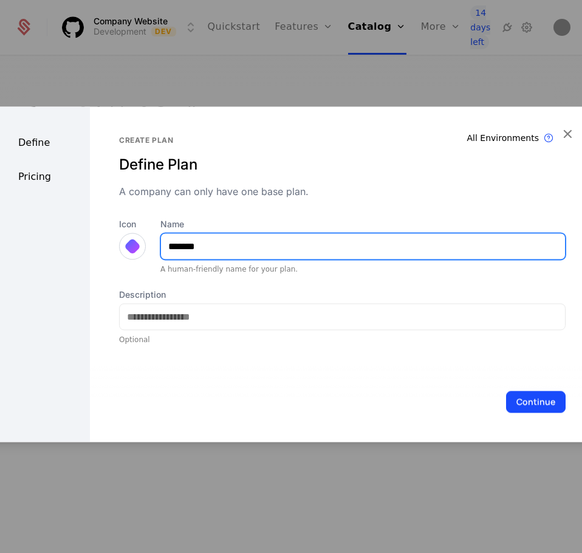
type input "*******"
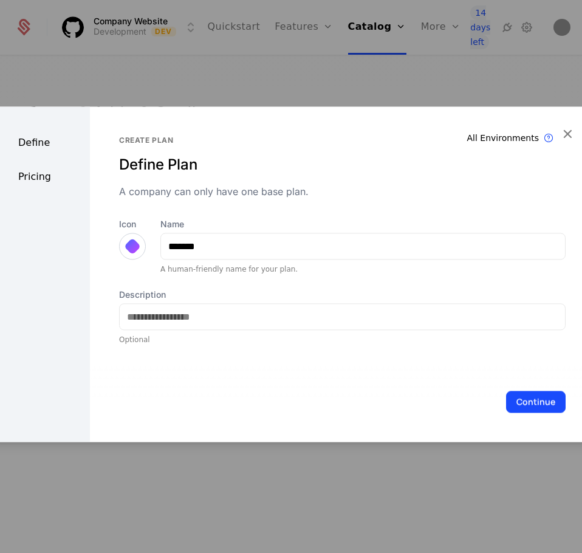
click at [149, 223] on div "Icon Name ******* A human-friendly name for your plan." at bounding box center [342, 246] width 446 height 56
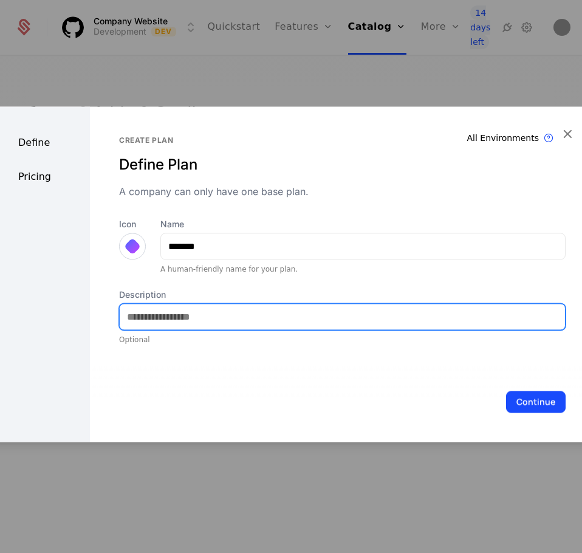
click at [134, 309] on input "Description" at bounding box center [342, 317] width 445 height 26
type input "*"
type input "**********"
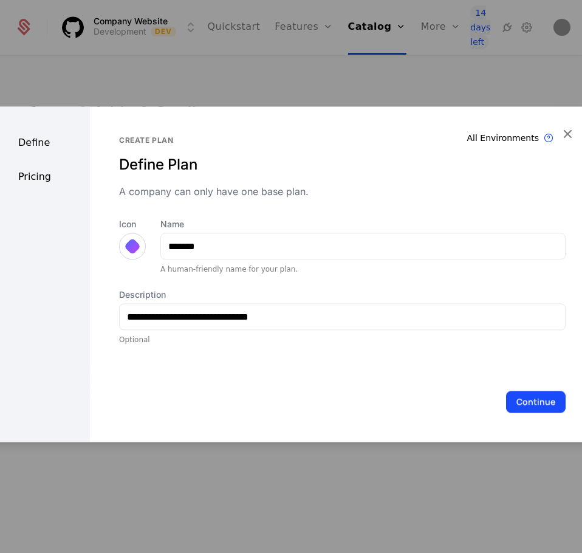
click at [538, 405] on button "Continue" at bounding box center [536, 402] width 60 height 22
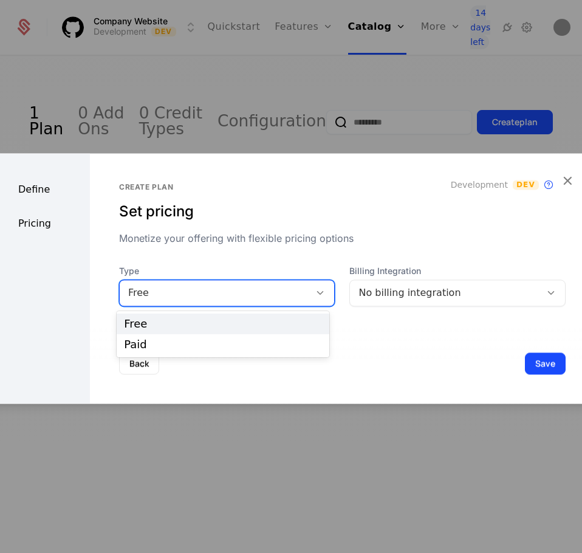
click at [259, 302] on div "Free" at bounding box center [227, 292] width 216 height 27
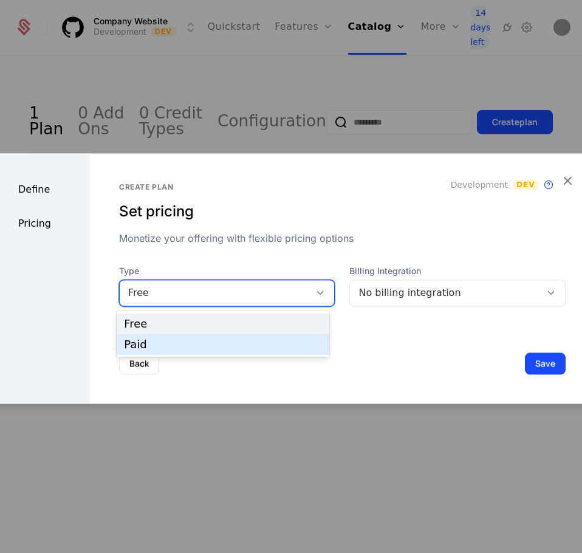
click at [239, 342] on div "Paid" at bounding box center [223, 344] width 198 height 11
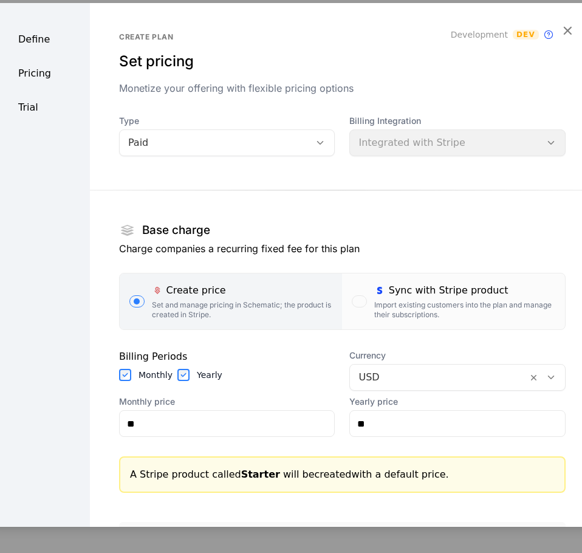
click at [408, 302] on div "Import existing customers into the plan and manage their subscriptions." at bounding box center [464, 309] width 181 height 19
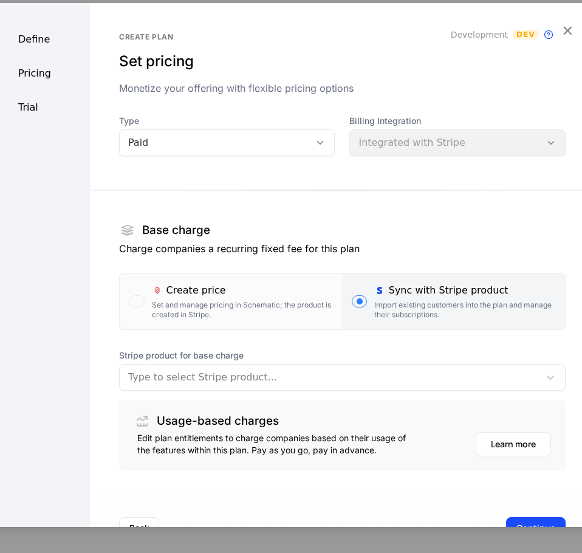
scroll to position [41, 0]
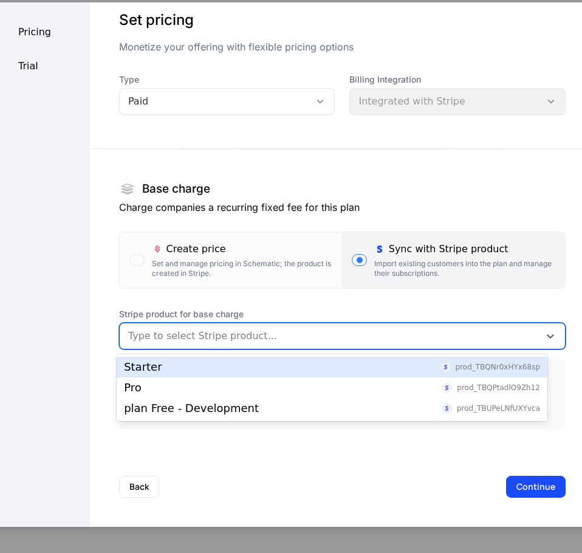
click at [287, 331] on div at bounding box center [329, 335] width 403 height 17
click at [181, 369] on div "Starter prod_TBQNr0xHYx68sp" at bounding box center [332, 366] width 416 height 11
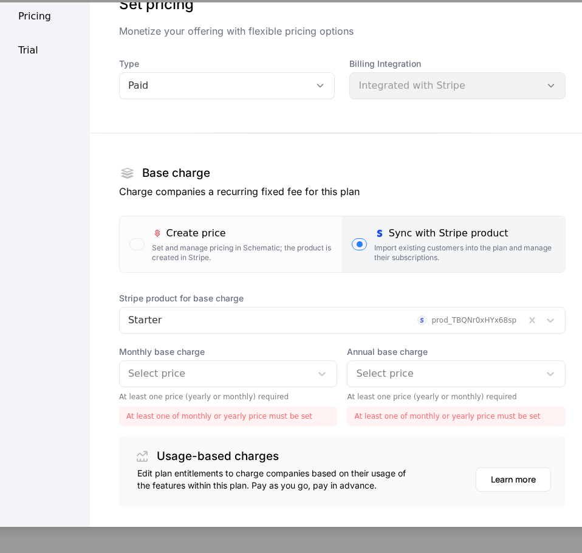
scroll to position [64, 0]
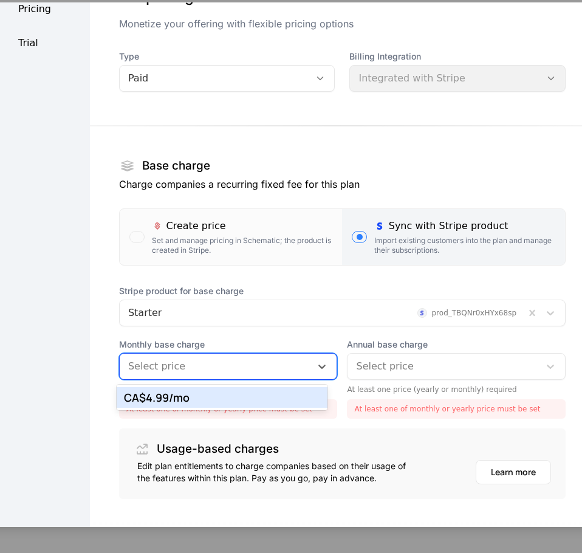
click at [232, 356] on div "Select price" at bounding box center [216, 366] width 192 height 22
click at [216, 398] on div "CA$4.99 /mo" at bounding box center [222, 397] width 196 height 11
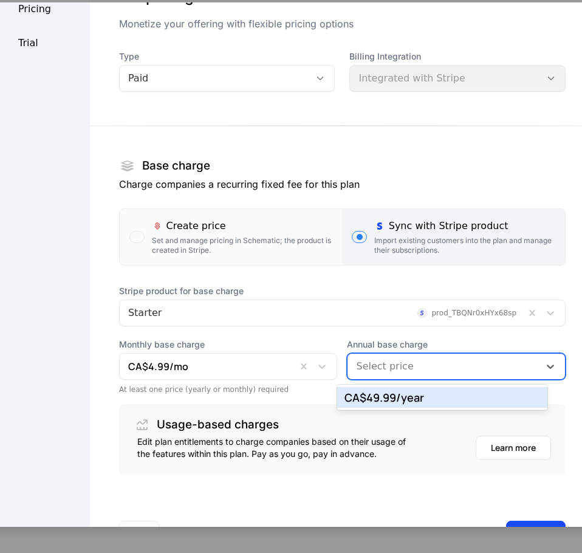
click at [400, 374] on div at bounding box center [443, 366] width 175 height 17
click at [395, 389] on div "CA$49.99 /year" at bounding box center [442, 397] width 210 height 21
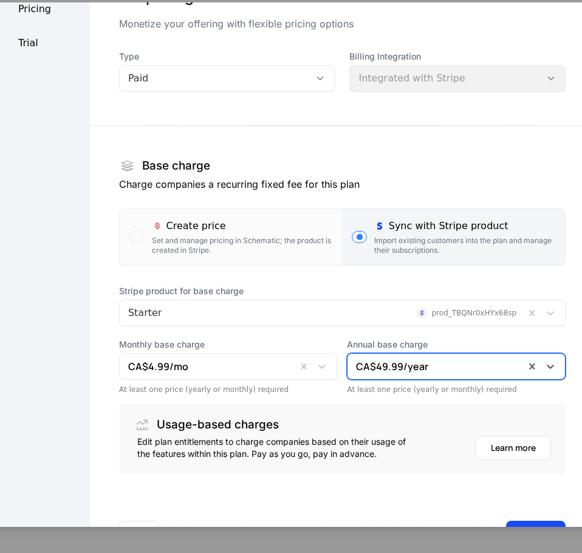
scroll to position [109, 0]
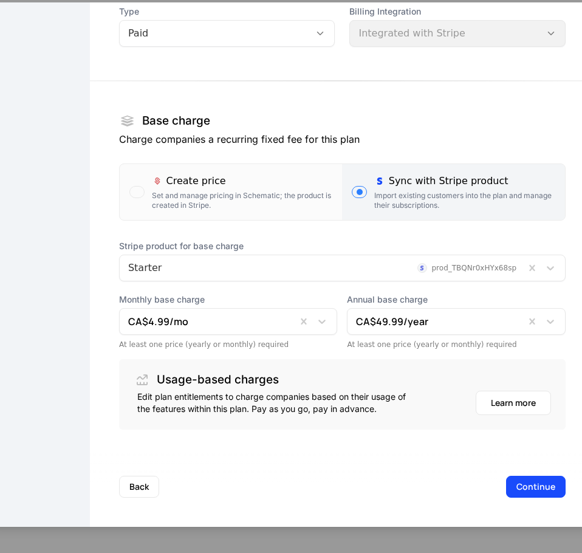
click at [528, 481] on button "Continue" at bounding box center [536, 487] width 60 height 22
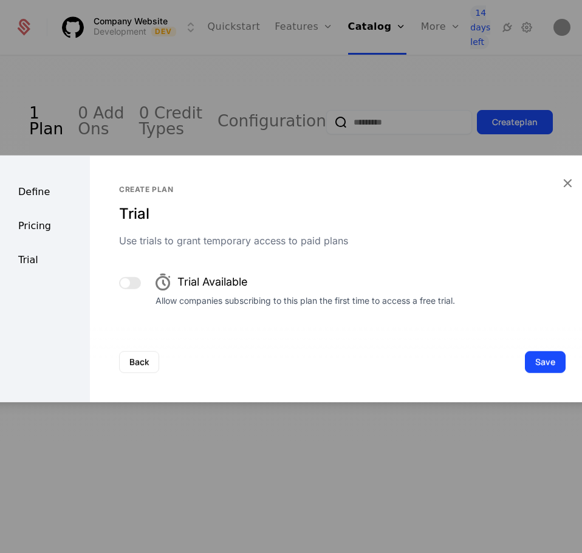
click at [533, 355] on button "Save" at bounding box center [545, 362] width 41 height 22
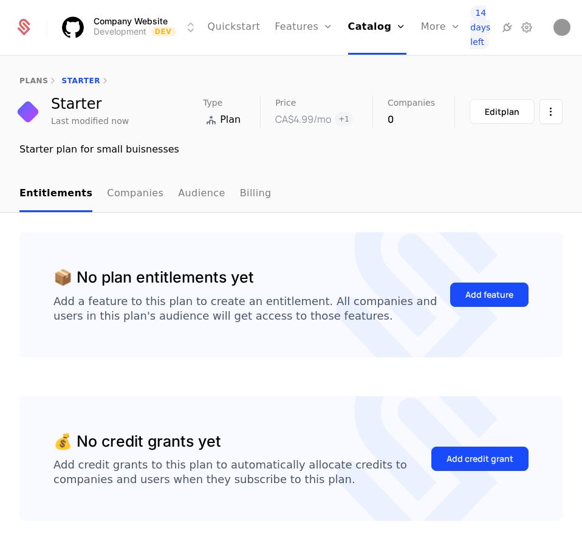
click at [33, 81] on link "plans" at bounding box center [33, 81] width 29 height 9
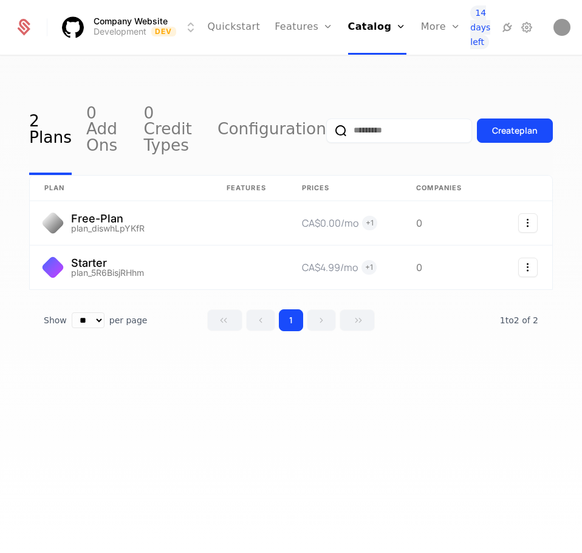
click at [502, 121] on button "Create plan" at bounding box center [515, 130] width 76 height 24
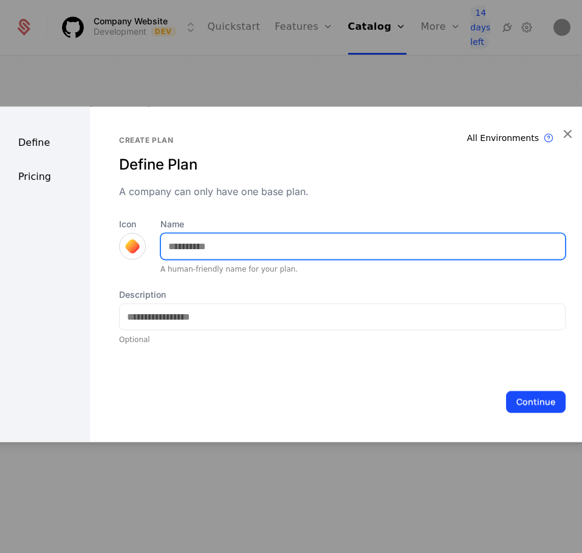
click at [217, 243] on input "Name" at bounding box center [363, 246] width 404 height 26
type input "***"
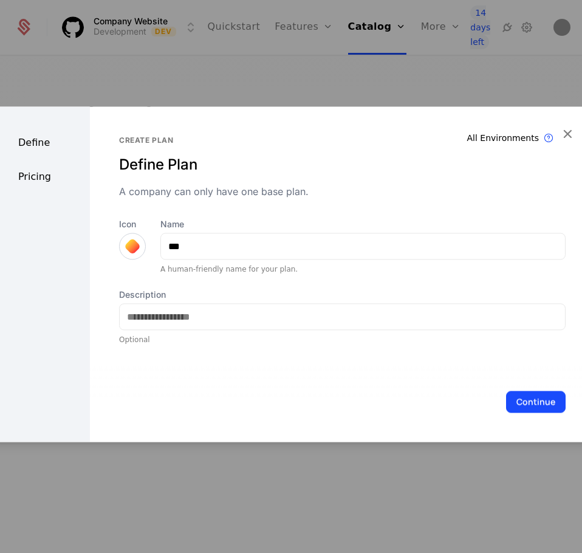
click at [511, 410] on button "Continue" at bounding box center [536, 402] width 60 height 22
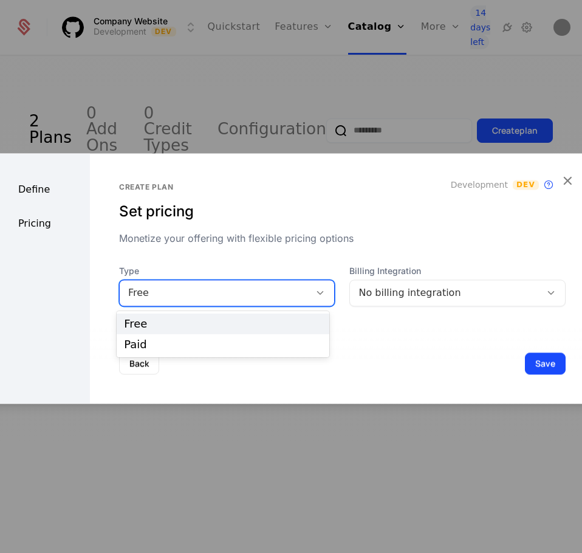
click at [273, 292] on div "Free" at bounding box center [215, 293] width 174 height 15
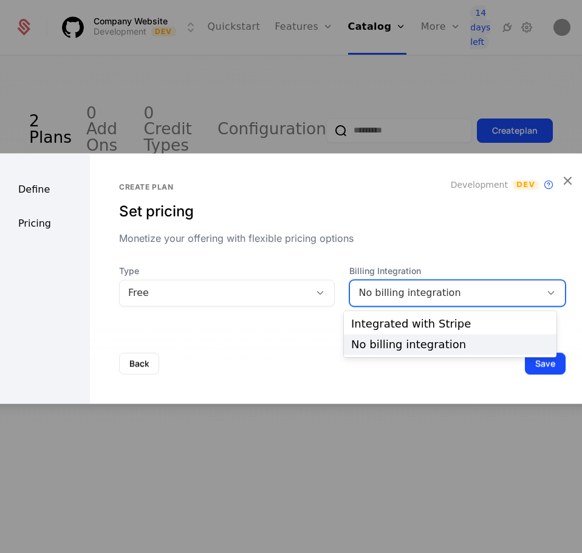
click at [368, 281] on div "No billing integration" at bounding box center [457, 292] width 216 height 27
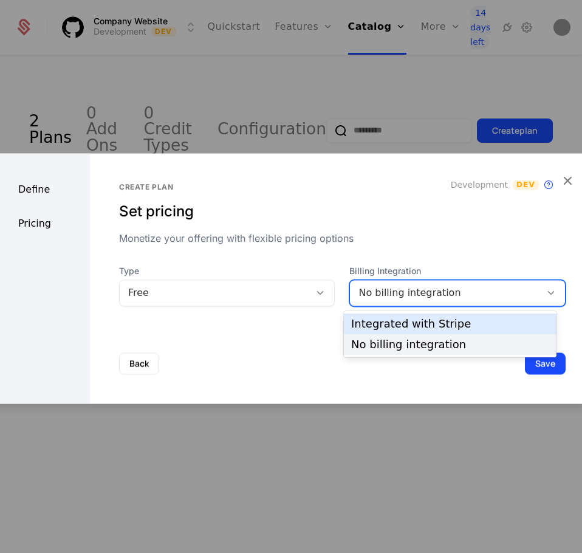
click at [372, 327] on div "Integrated with Stripe" at bounding box center [450, 323] width 198 height 11
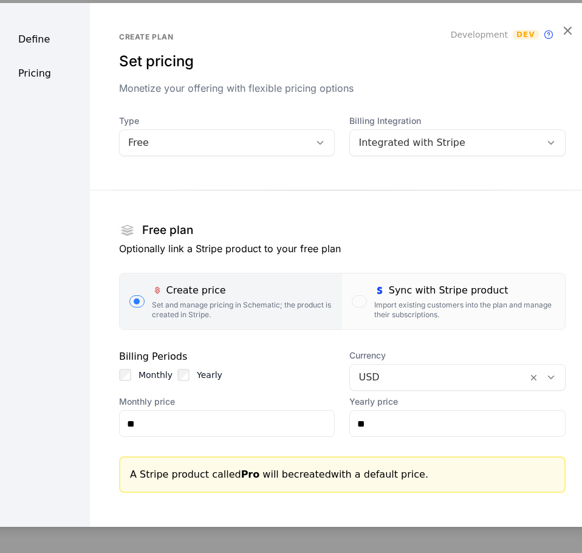
click at [409, 313] on div "Import existing customers into the plan and manage their subscriptions." at bounding box center [464, 309] width 181 height 19
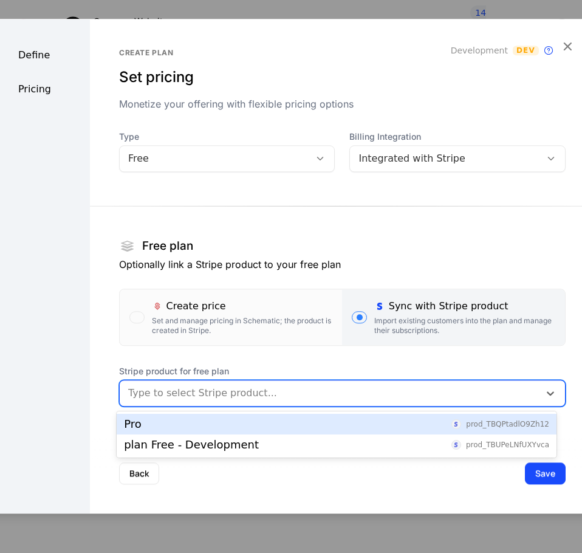
click at [232, 388] on div at bounding box center [329, 393] width 403 height 17
click at [202, 428] on div "Pro prod_TBQPtadlO9Zh12" at bounding box center [336, 424] width 425 height 11
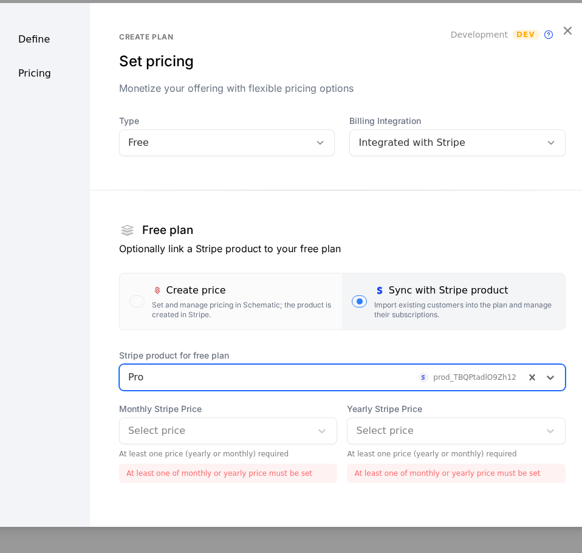
scroll to position [63, 0]
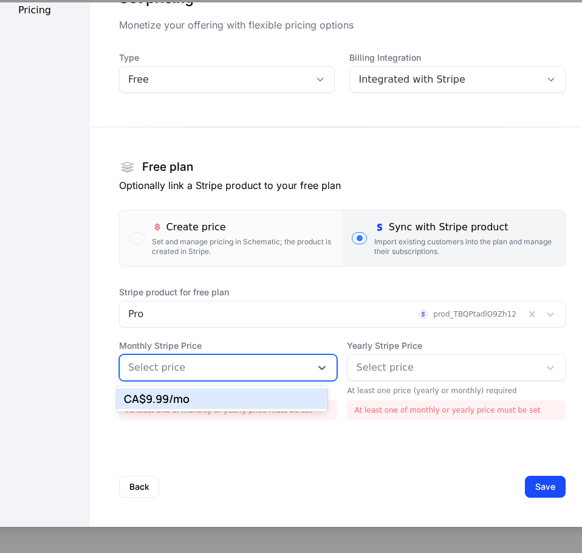
click at [206, 359] on div at bounding box center [215, 367] width 175 height 17
click at [193, 399] on div "CA$9.99 /mo" at bounding box center [222, 398] width 196 height 11
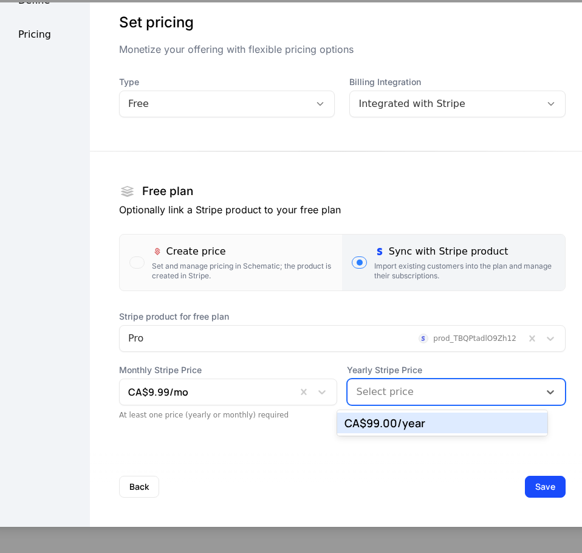
click at [385, 392] on div at bounding box center [443, 391] width 175 height 17
click at [385, 422] on div "CA$99.00 /year" at bounding box center [442, 422] width 196 height 11
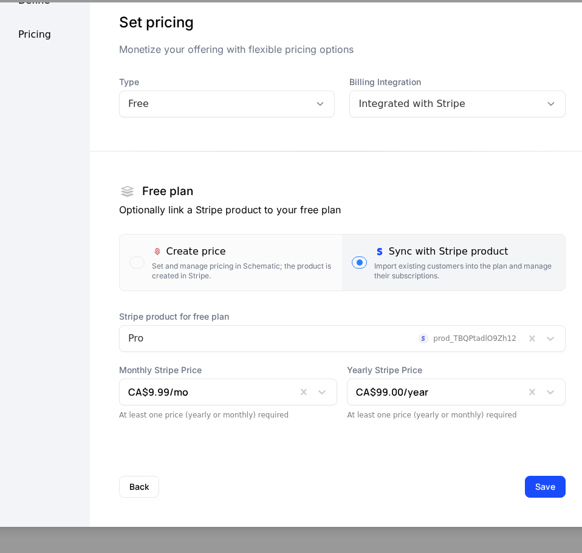
click at [525, 485] on button "Save" at bounding box center [545, 487] width 41 height 22
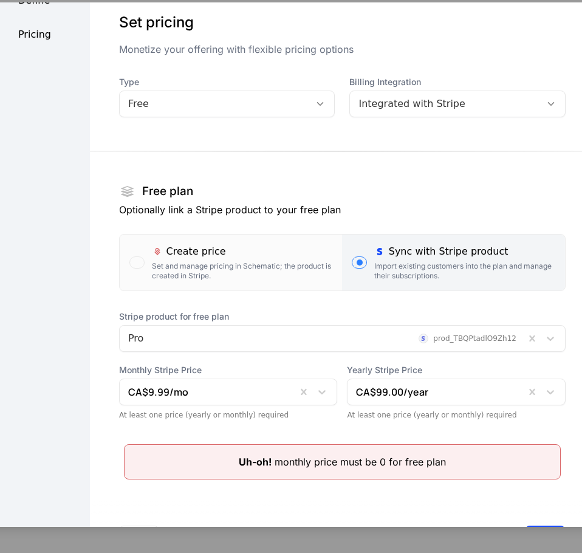
scroll to position [0, 0]
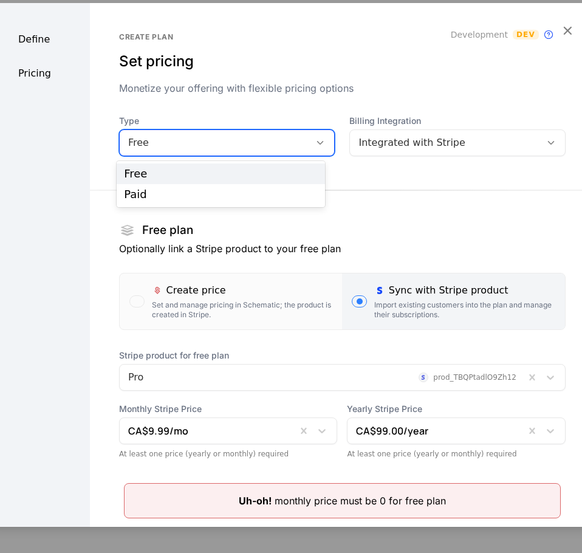
click at [247, 149] on div "Free" at bounding box center [215, 142] width 174 height 15
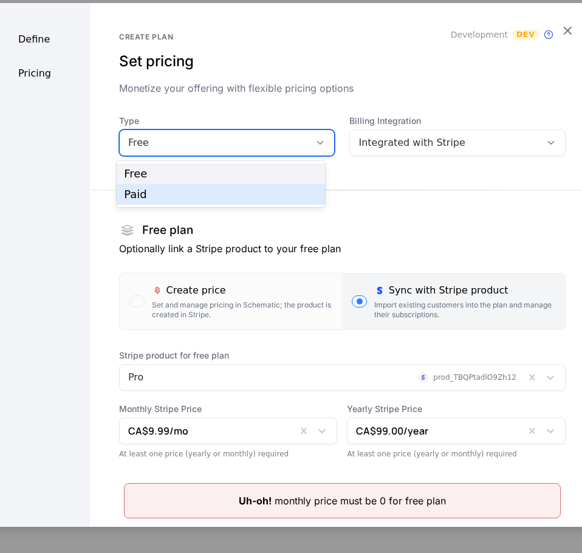
click at [228, 189] on div "Paid" at bounding box center [220, 194] width 193 height 11
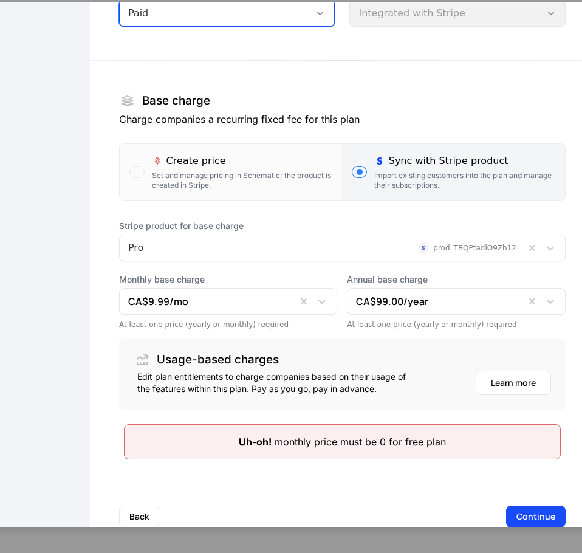
scroll to position [159, 0]
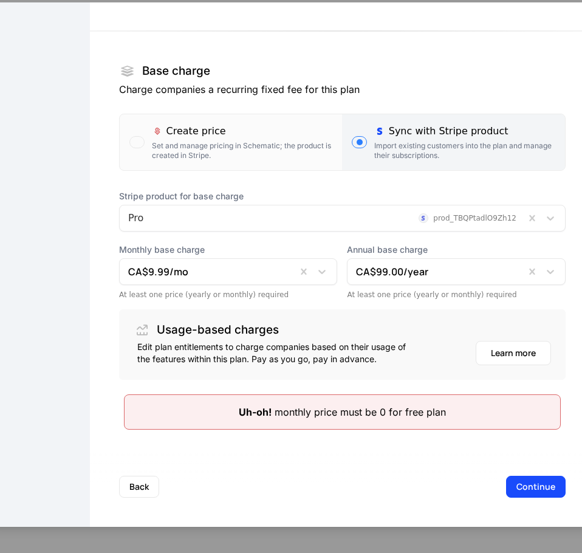
click at [506, 482] on button "Continue" at bounding box center [536, 487] width 60 height 22
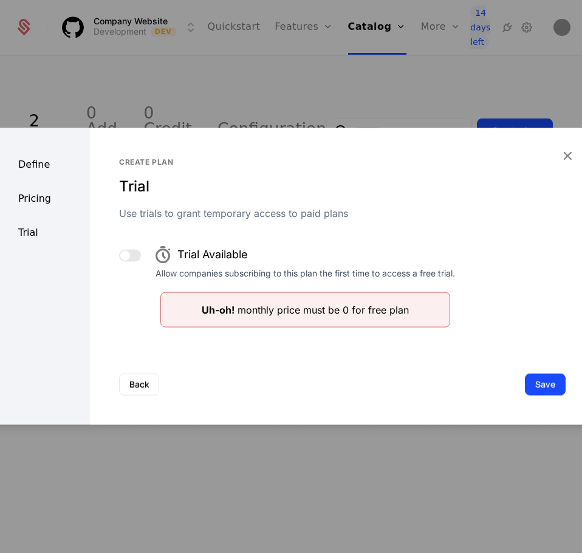
click at [526, 380] on button "Save" at bounding box center [545, 385] width 41 height 22
click at [132, 380] on button "Back" at bounding box center [139, 385] width 40 height 22
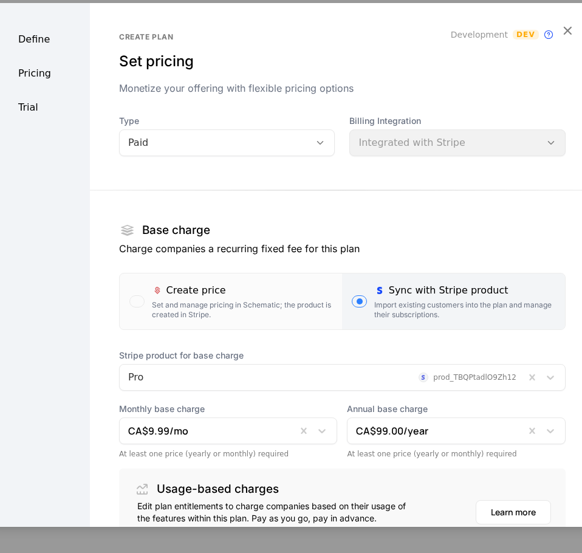
scroll to position [159, 0]
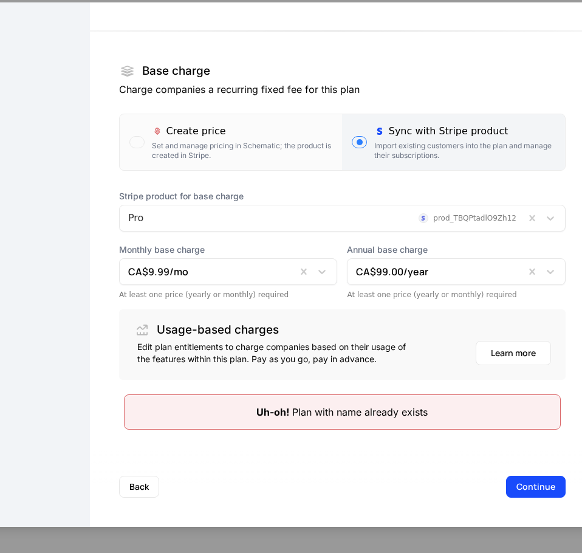
click at [142, 484] on button "Back" at bounding box center [139, 487] width 40 height 22
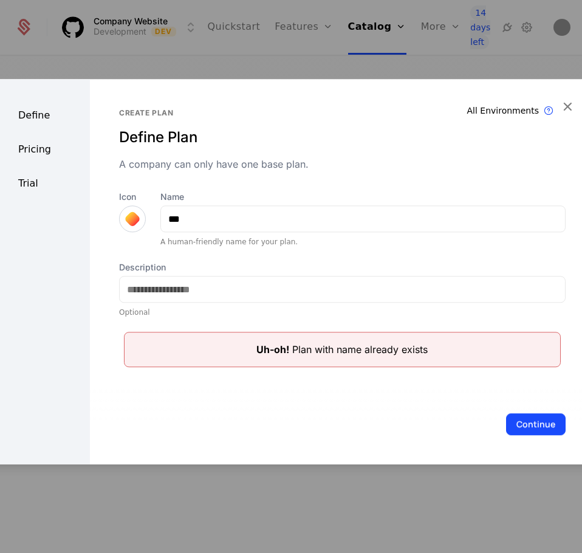
click at [523, 428] on button "Continue" at bounding box center [536, 424] width 60 height 22
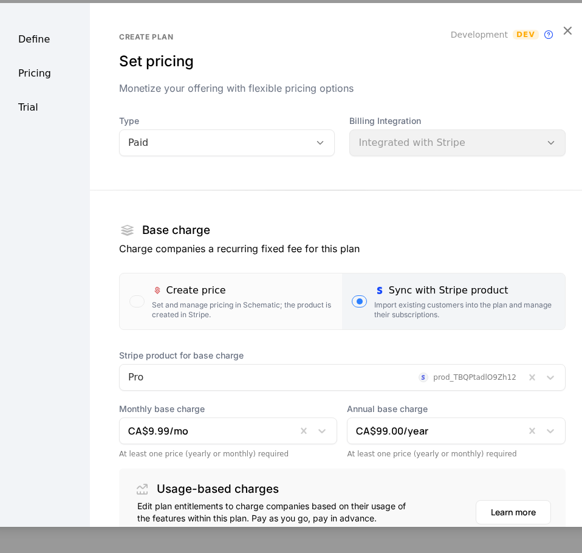
click at [559, 29] on icon "button" at bounding box center [567, 30] width 16 height 16
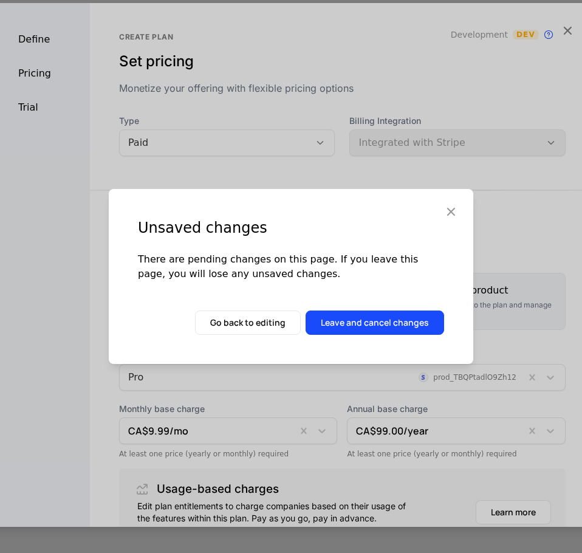
click at [342, 322] on button "Leave and cancel changes" at bounding box center [375, 322] width 139 height 24
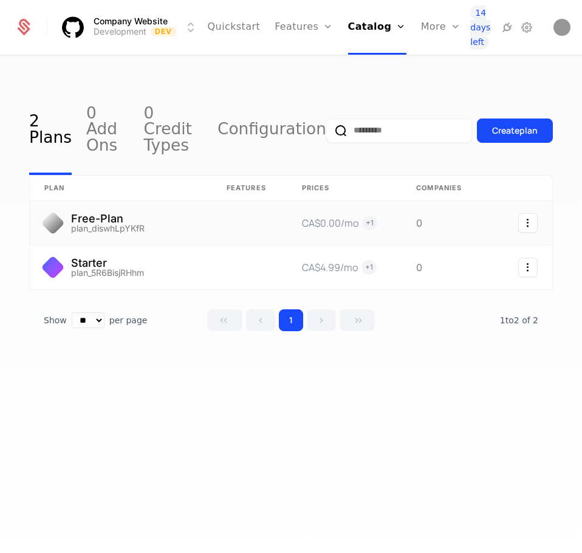
click at [131, 210] on link at bounding box center [121, 223] width 182 height 44
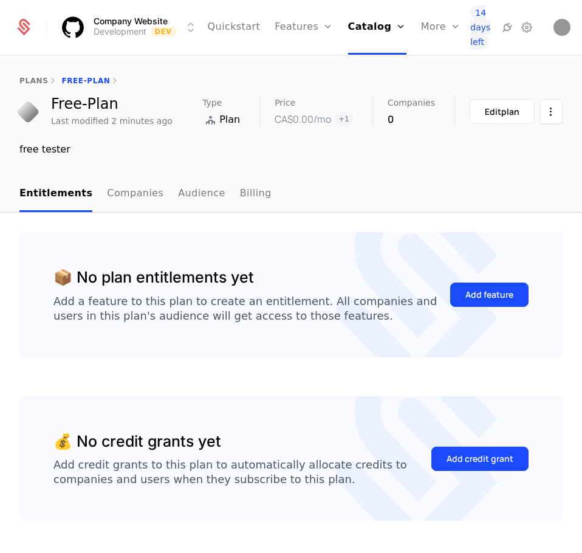
click at [503, 99] on button "Edit plan" at bounding box center [502, 111] width 65 height 25
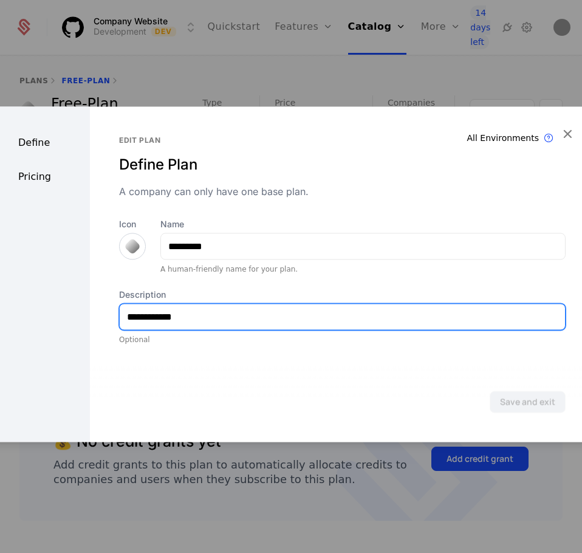
click at [225, 321] on input "**********" at bounding box center [342, 317] width 445 height 26
type input "**********"
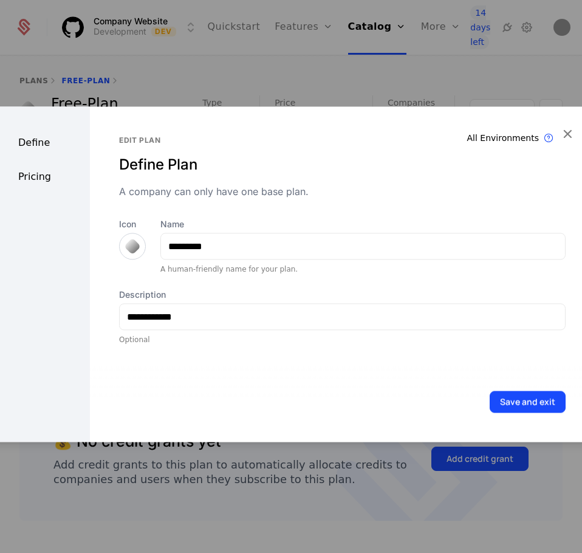
click at [493, 399] on button "Save and exit" at bounding box center [528, 402] width 76 height 22
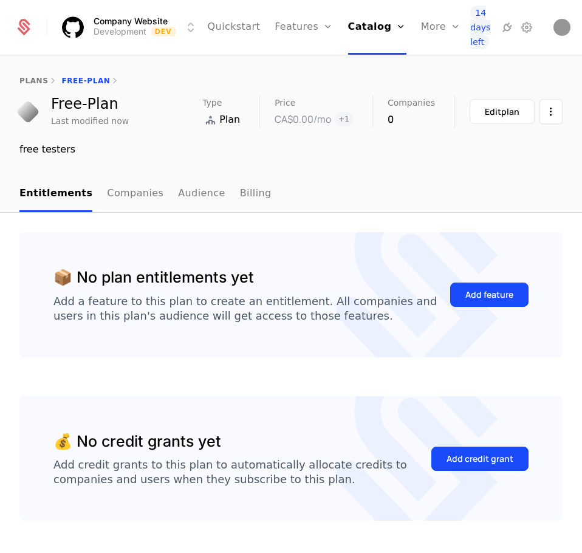
click at [31, 33] on icon at bounding box center [23, 27] width 17 height 17
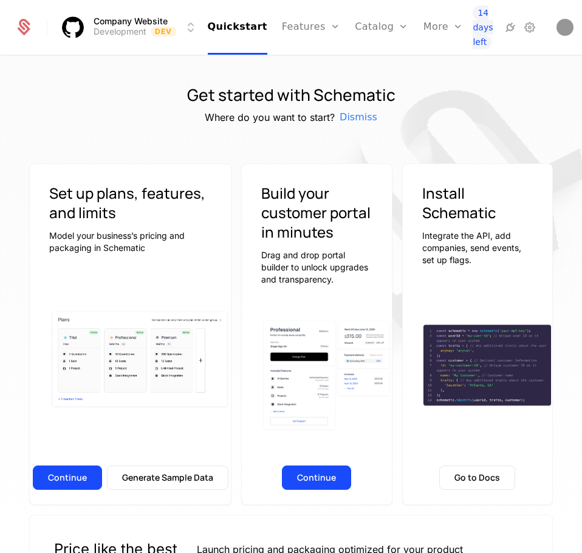
click at [373, 61] on link "Plans" at bounding box center [397, 59] width 56 height 9
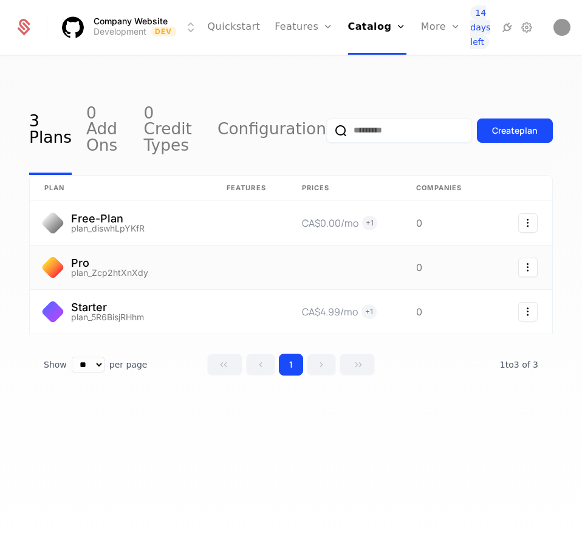
click at [224, 255] on link at bounding box center [249, 267] width 75 height 44
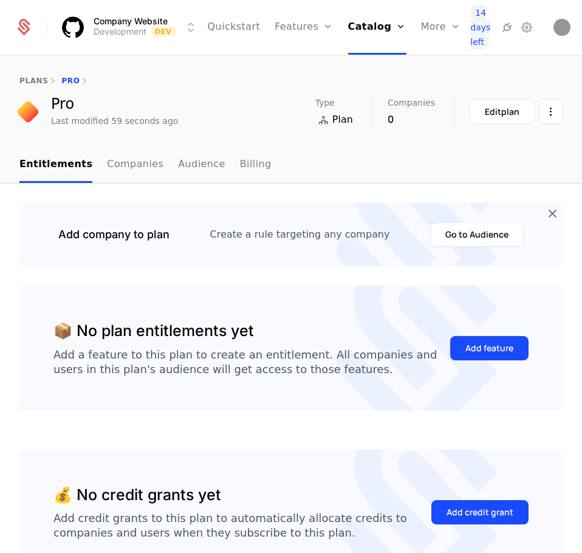
click at [470, 108] on button "Edit plan" at bounding box center [502, 111] width 65 height 25
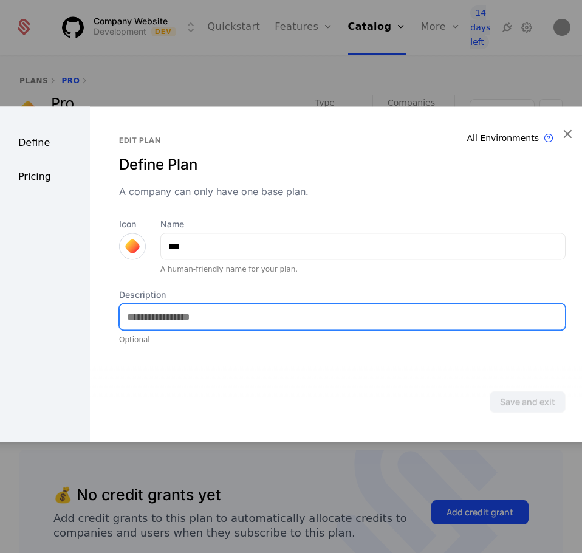
click at [230, 310] on input "Description" at bounding box center [342, 317] width 445 height 26
type input "*"
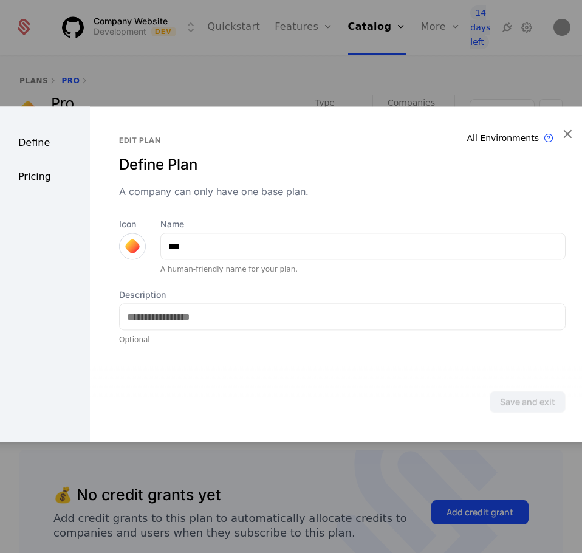
click at [24, 178] on div "Pricing" at bounding box center [38, 176] width 103 height 15
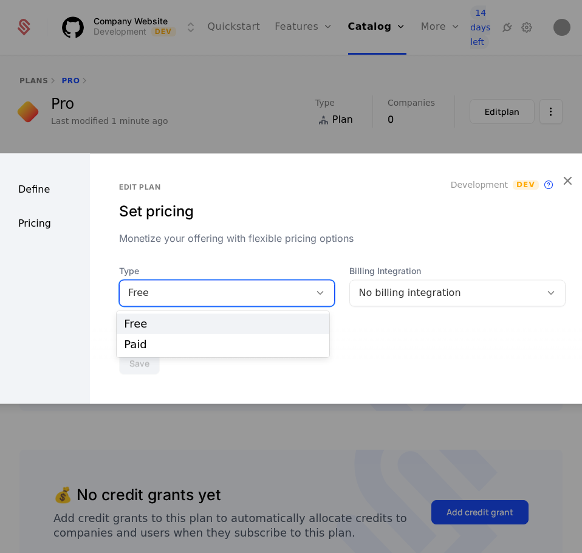
click at [237, 284] on div "Free" at bounding box center [215, 292] width 191 height 17
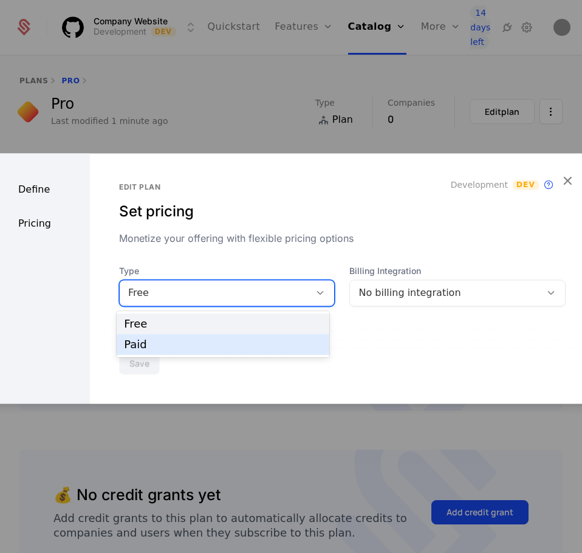
click at [219, 343] on div "Paid" at bounding box center [223, 344] width 198 height 11
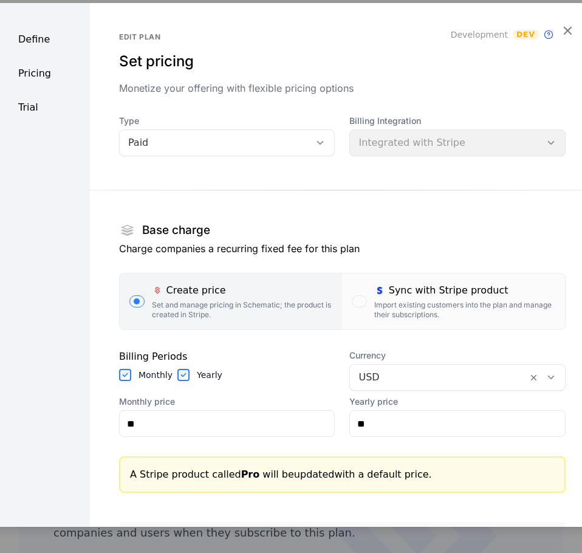
click at [402, 132] on div "Billing Integration Integrated with Stripe" at bounding box center [457, 135] width 216 height 41
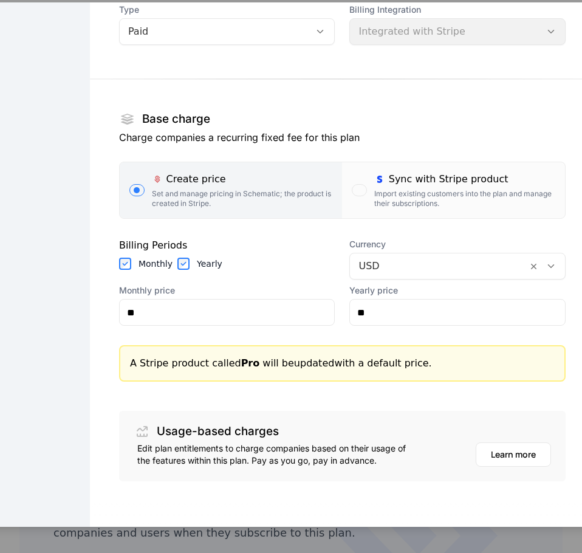
scroll to position [112, 0]
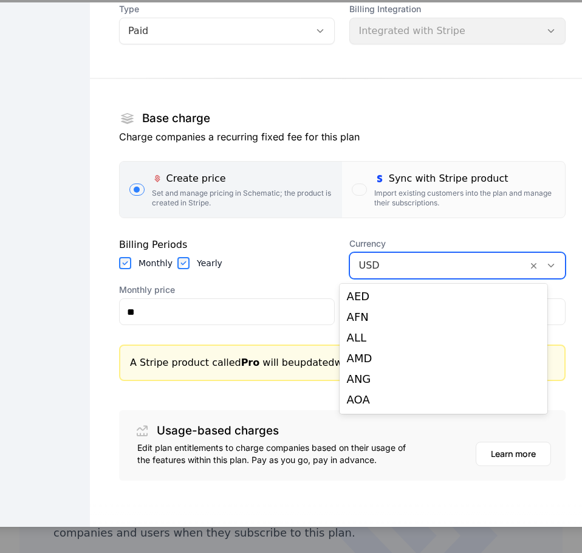
click at [383, 258] on div at bounding box center [438, 265] width 160 height 17
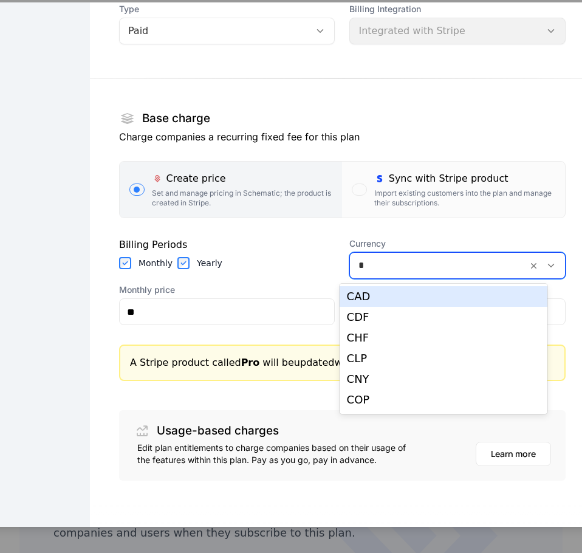
type input "**"
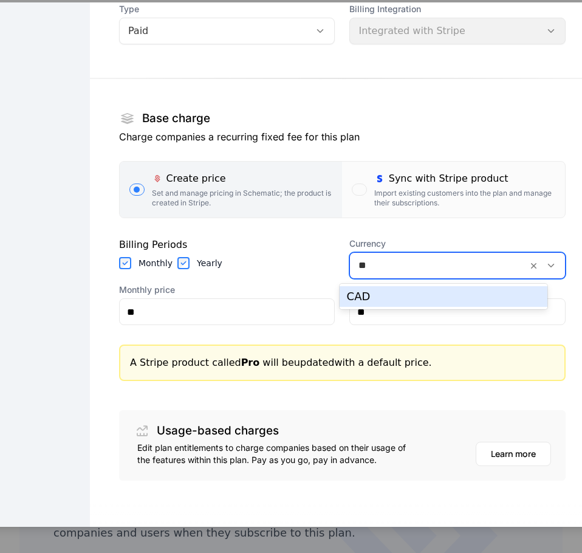
click at [384, 290] on div "CAD" at bounding box center [444, 296] width 208 height 21
type input "****"
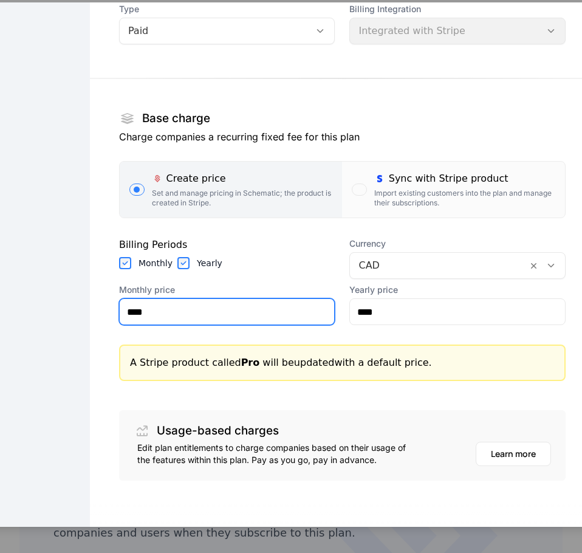
click at [322, 315] on input "****" at bounding box center [227, 312] width 215 height 26
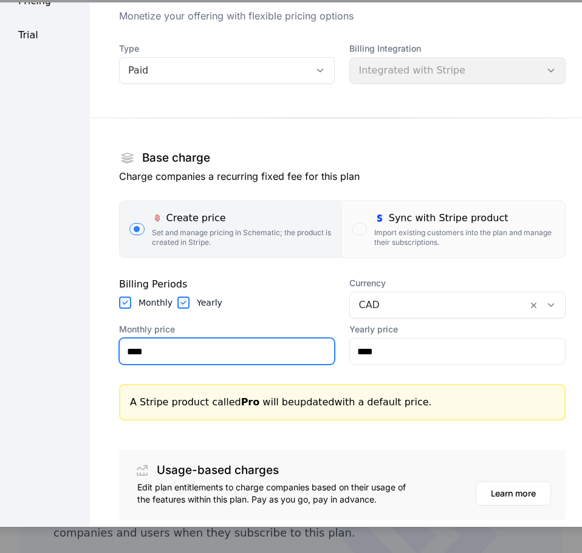
scroll to position [72, 0]
type input "****"
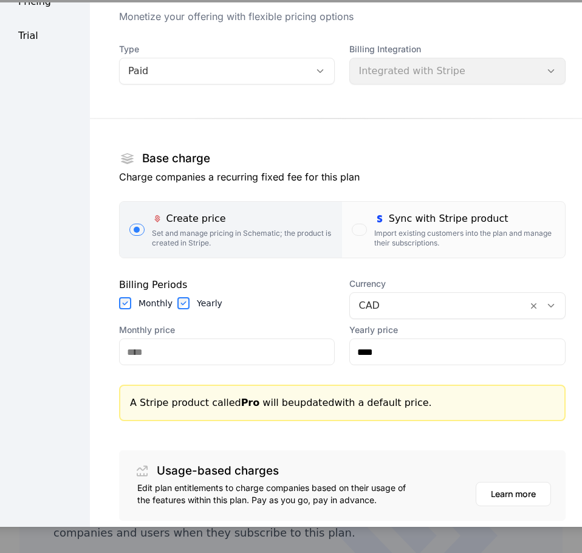
click at [413, 225] on div "Sync with Stripe product" at bounding box center [464, 218] width 181 height 15
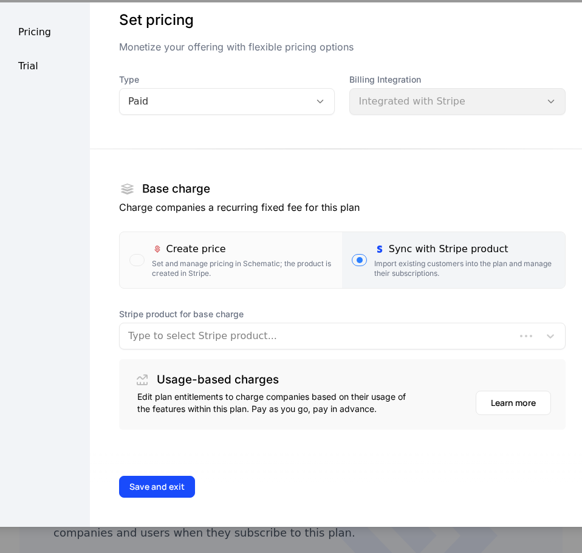
scroll to position [41, 0]
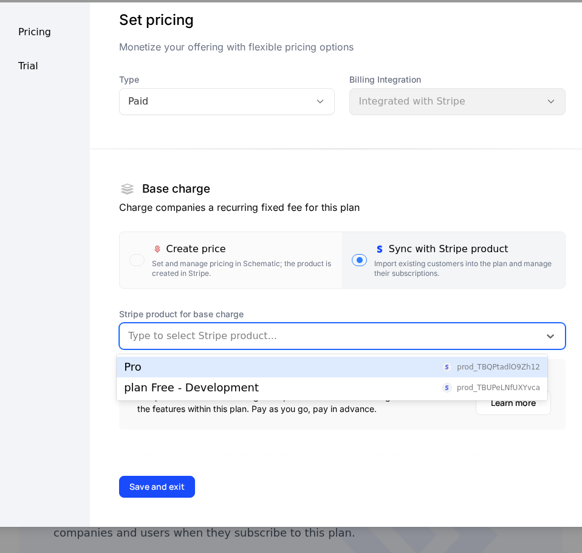
click at [248, 333] on div at bounding box center [329, 335] width 403 height 17
click at [241, 371] on div "Pro prod_TBQPtadlO9Zh12" at bounding box center [332, 366] width 416 height 11
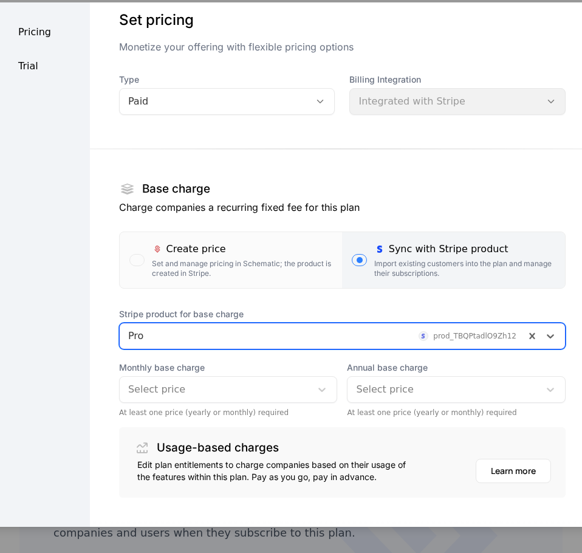
click at [230, 390] on div at bounding box center [215, 389] width 175 height 17
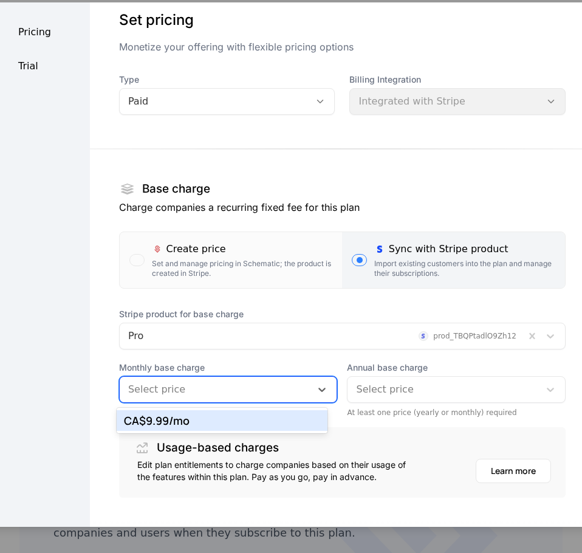
click at [224, 424] on div "CA$9.99 /mo" at bounding box center [222, 420] width 196 height 11
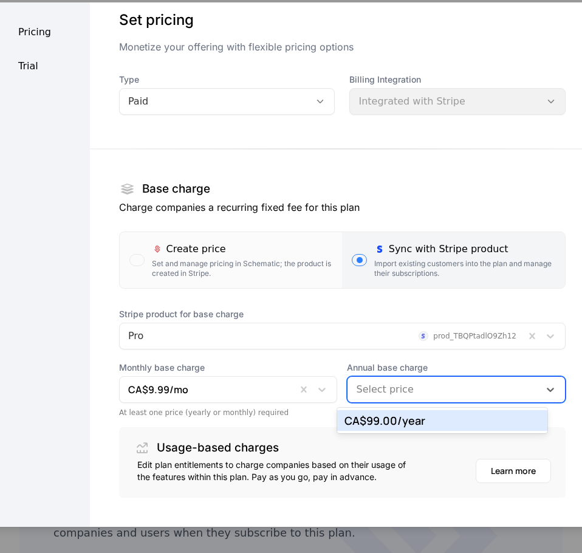
click at [388, 400] on div "Select price" at bounding box center [456, 389] width 219 height 27
click at [385, 418] on div "CA$99.00 /year" at bounding box center [442, 420] width 196 height 11
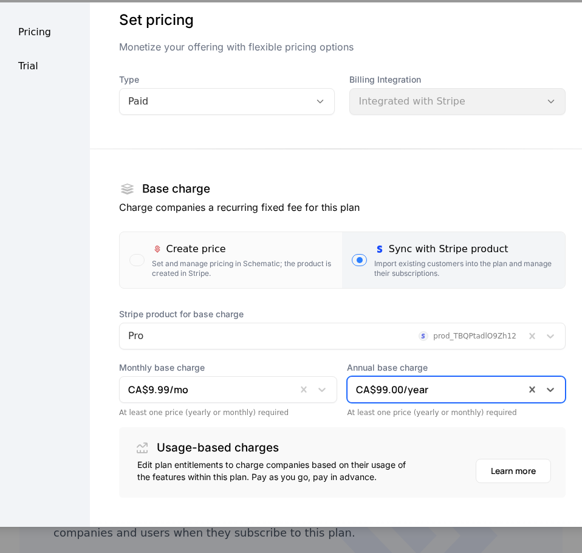
scroll to position [109, 0]
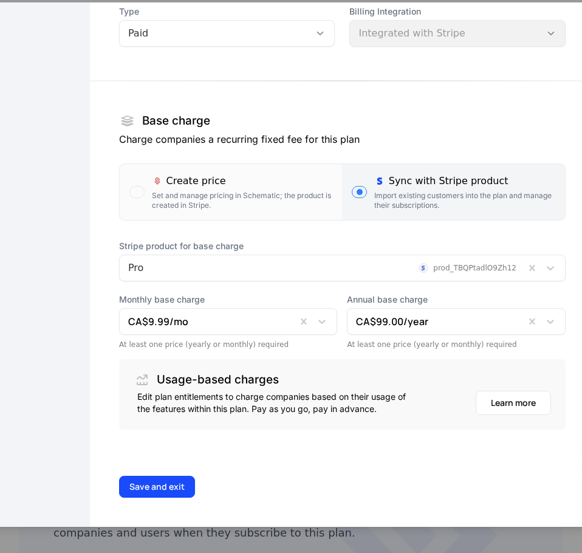
click at [171, 481] on button "Save and exit" at bounding box center [157, 487] width 76 height 22
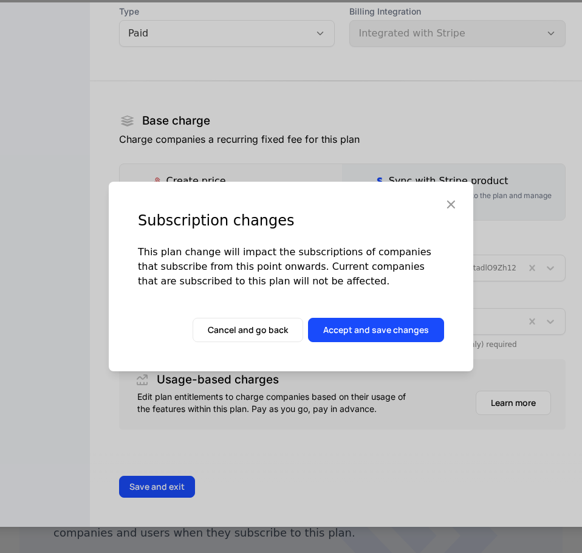
click at [448, 208] on icon "button" at bounding box center [451, 204] width 16 height 16
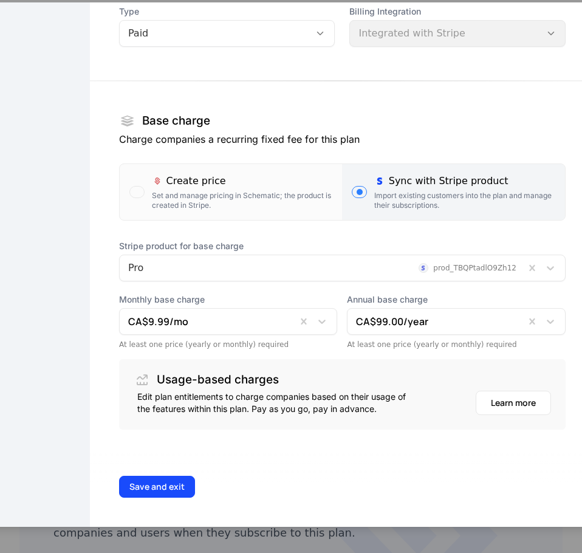
click at [165, 477] on button "Save and exit" at bounding box center [157, 487] width 76 height 22
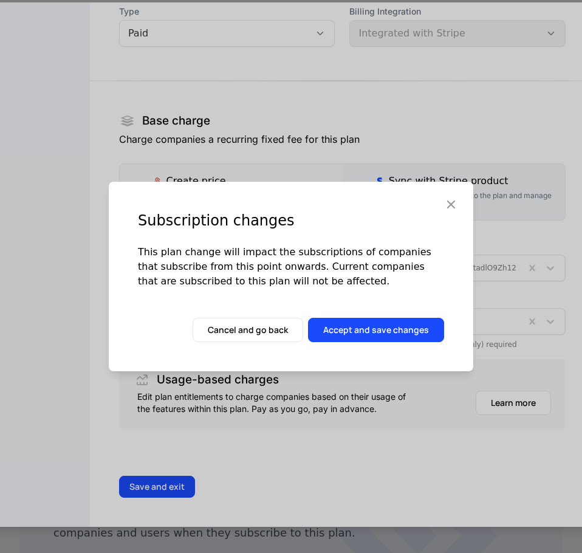
click at [354, 326] on button "Accept and save changes" at bounding box center [376, 330] width 136 height 24
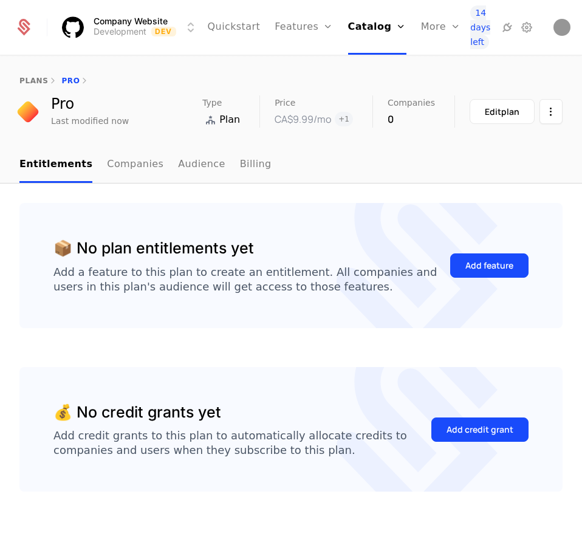
click at [26, 78] on link "plans" at bounding box center [33, 81] width 29 height 9
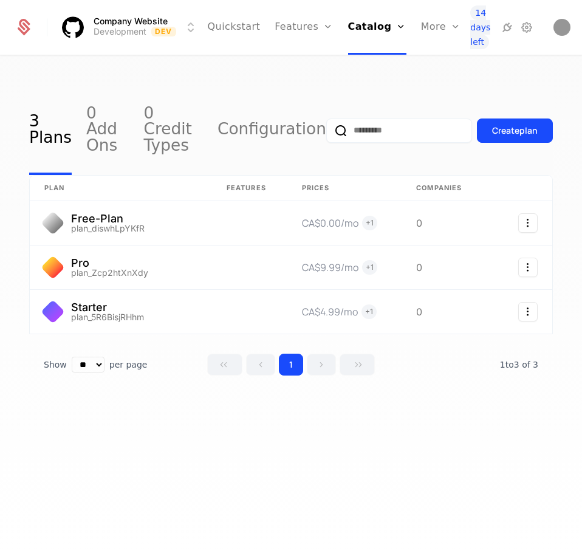
click at [285, 27] on link "Features" at bounding box center [304, 27] width 58 height 55
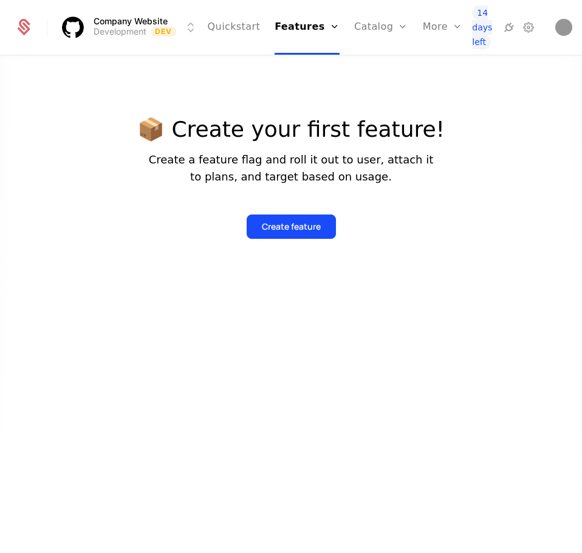
click at [261, 216] on button "Create feature" at bounding box center [291, 226] width 89 height 24
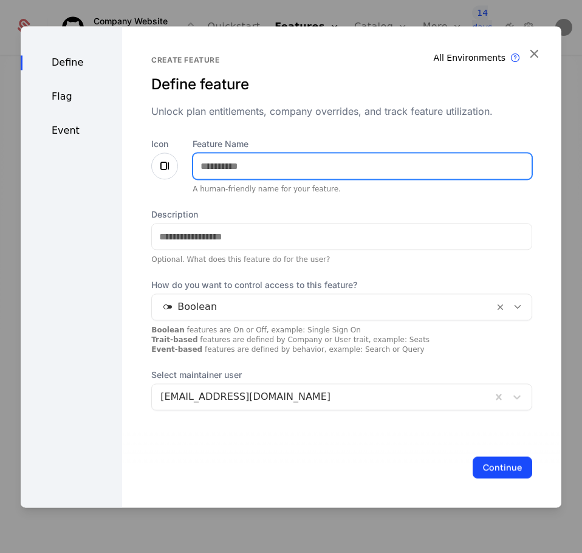
click at [232, 157] on input "Feature Name" at bounding box center [362, 166] width 338 height 26
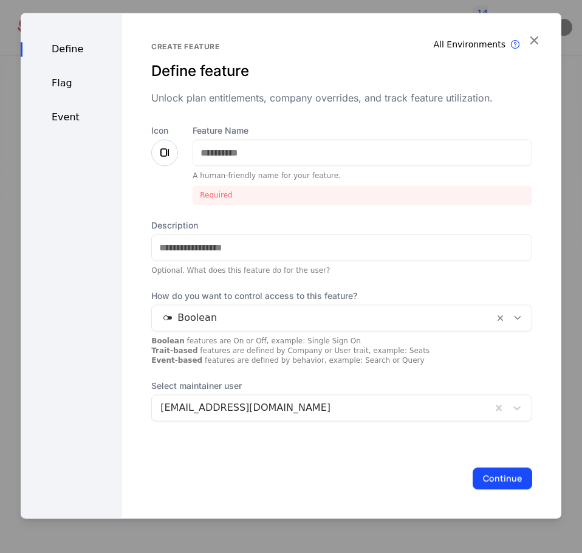
click at [160, 170] on div "Icon" at bounding box center [164, 165] width 27 height 80
drag, startPoint x: 162, startPoint y: 164, endPoint x: 163, endPoint y: 144, distance: 20.1
click at [163, 144] on div at bounding box center [164, 152] width 27 height 27
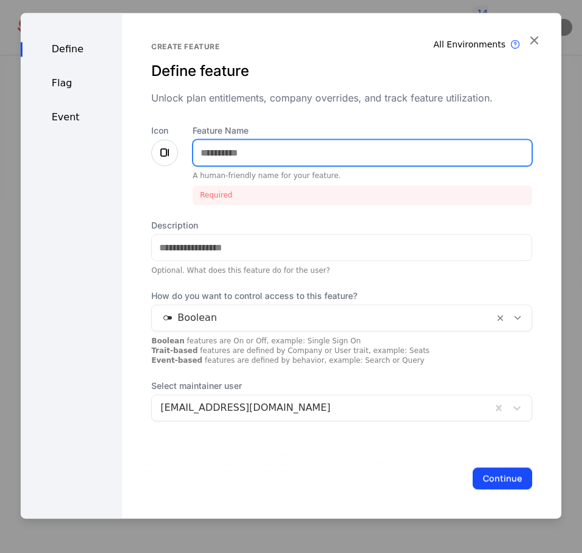
click at [204, 150] on input "Feature Name" at bounding box center [362, 153] width 338 height 26
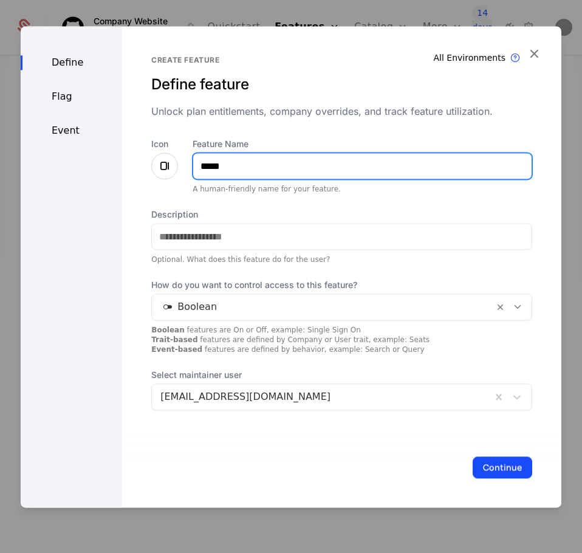
type input "*****"
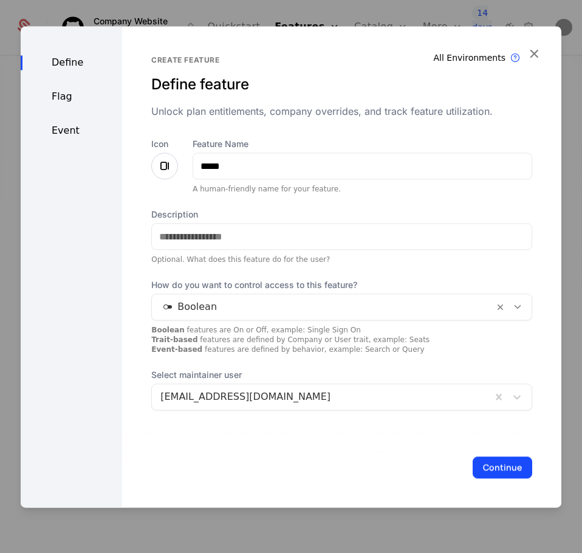
click at [169, 160] on div at bounding box center [164, 165] width 27 height 27
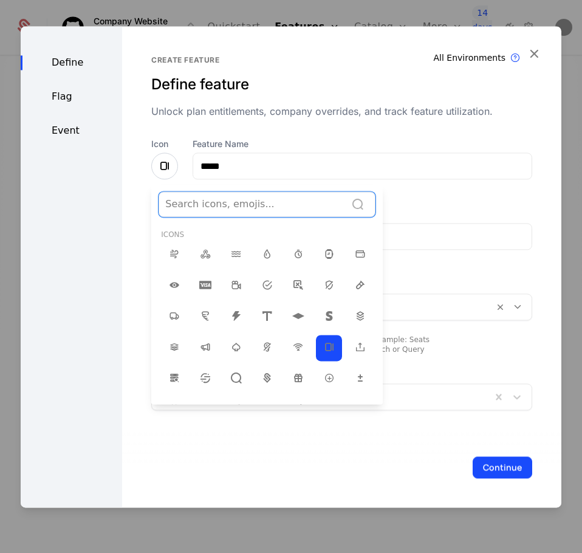
click at [214, 210] on div at bounding box center [252, 204] width 174 height 17
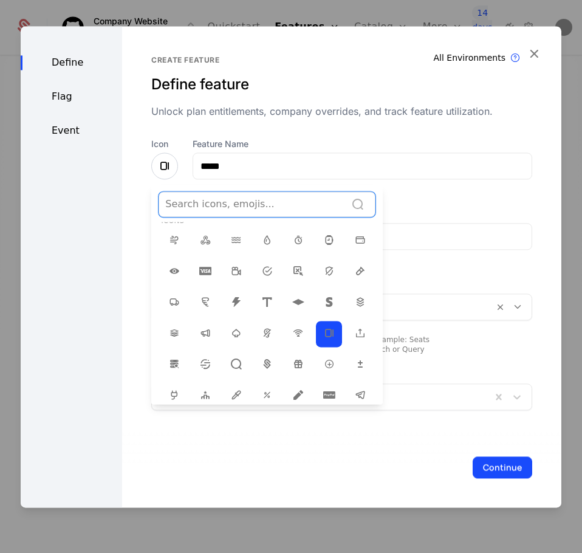
scroll to position [15, 0]
click at [291, 274] on icon at bounding box center [298, 270] width 15 height 15
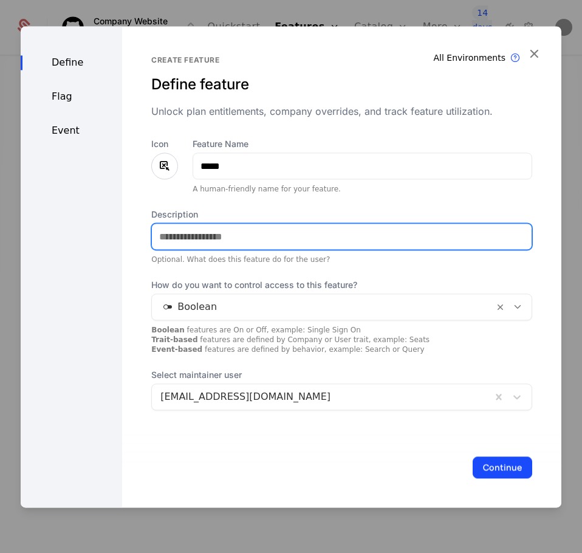
click at [215, 241] on input "Description" at bounding box center [342, 237] width 380 height 26
click at [204, 239] on input "Description" at bounding box center [342, 237] width 380 height 26
type input "**********"
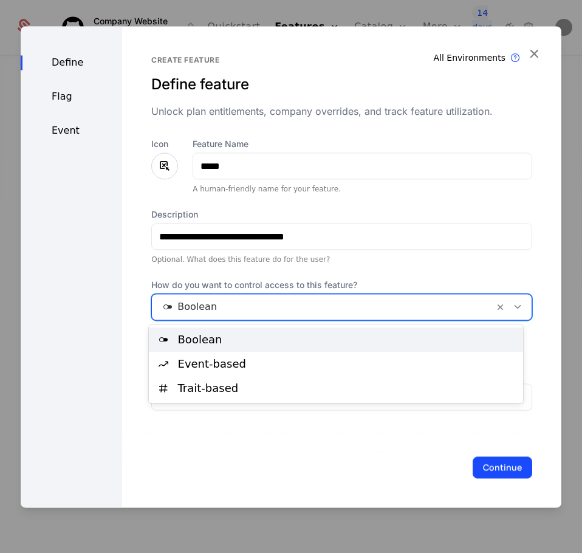
click at [197, 304] on div at bounding box center [322, 306] width 325 height 17
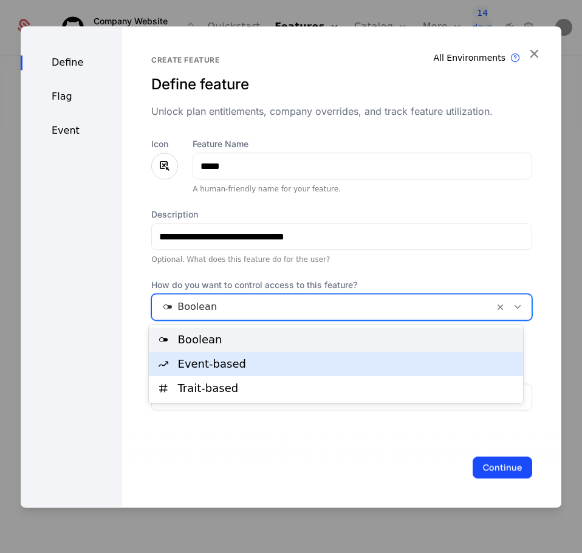
click at [202, 352] on div "Event-based" at bounding box center [336, 364] width 374 height 24
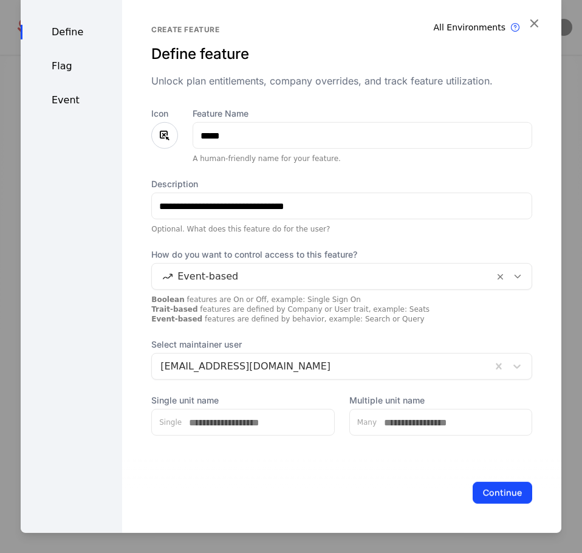
click at [499, 491] on button "Continue" at bounding box center [503, 493] width 60 height 22
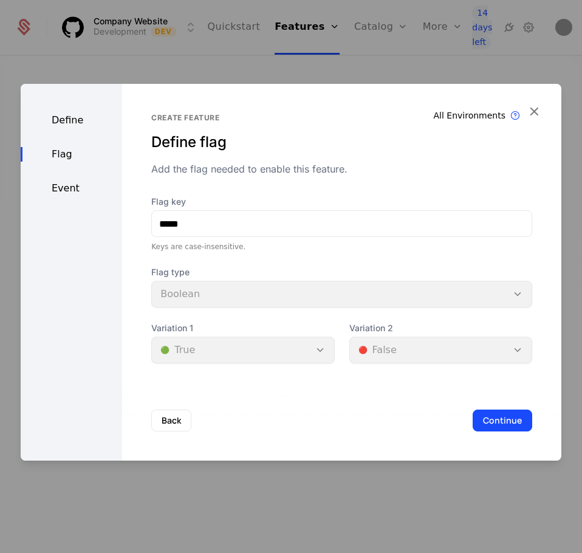
click at [505, 423] on button "Continue" at bounding box center [503, 420] width 60 height 22
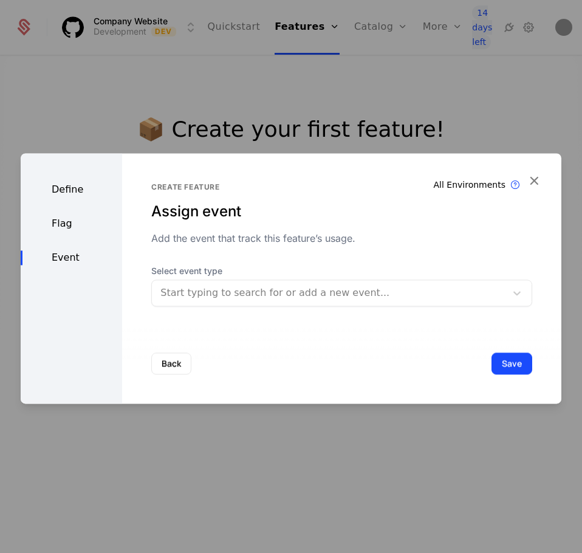
click at [282, 290] on div at bounding box center [328, 292] width 337 height 17
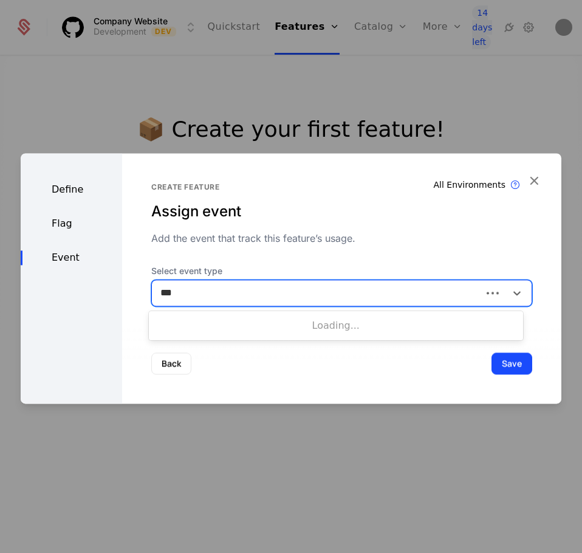
type input "****"
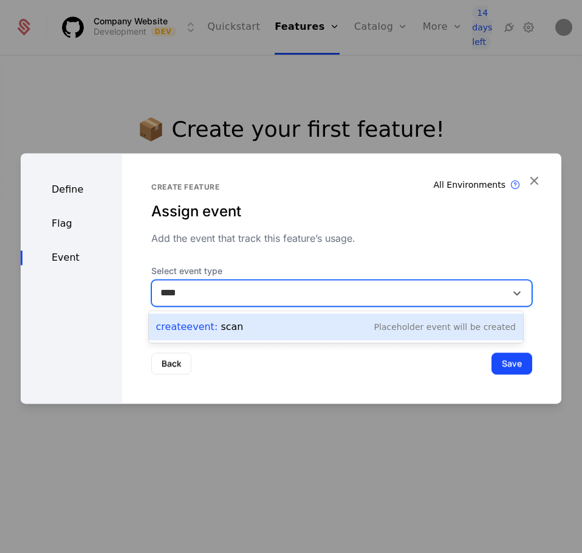
click at [266, 326] on div "Create Event : scan Placeholder Event will be created" at bounding box center [336, 326] width 360 height 17
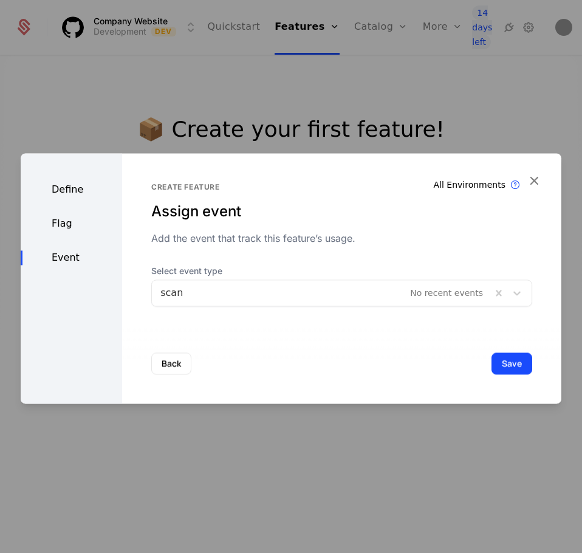
click at [510, 365] on button "Save" at bounding box center [511, 363] width 41 height 22
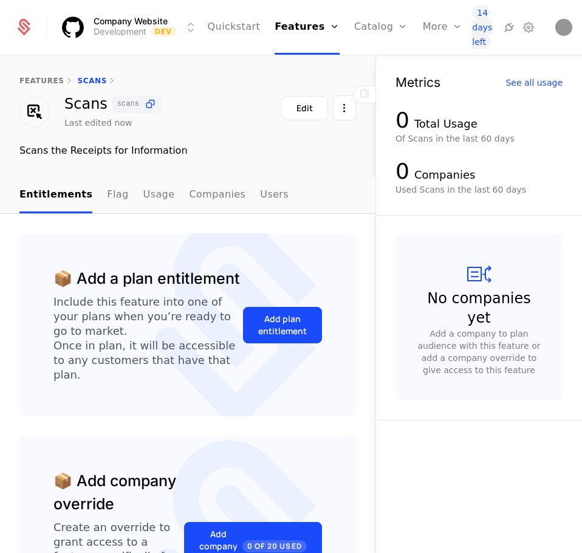
click at [281, 326] on div "Add plan entitlement" at bounding box center [282, 325] width 49 height 24
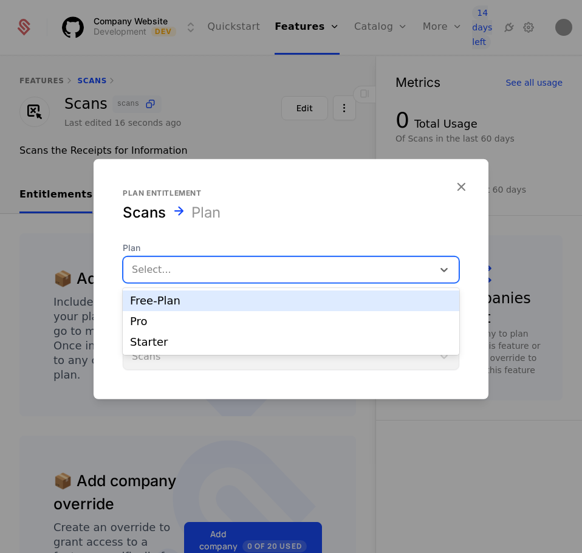
click at [234, 274] on div at bounding box center [278, 269] width 293 height 17
click at [224, 305] on div "Free-Plan" at bounding box center [291, 300] width 322 height 11
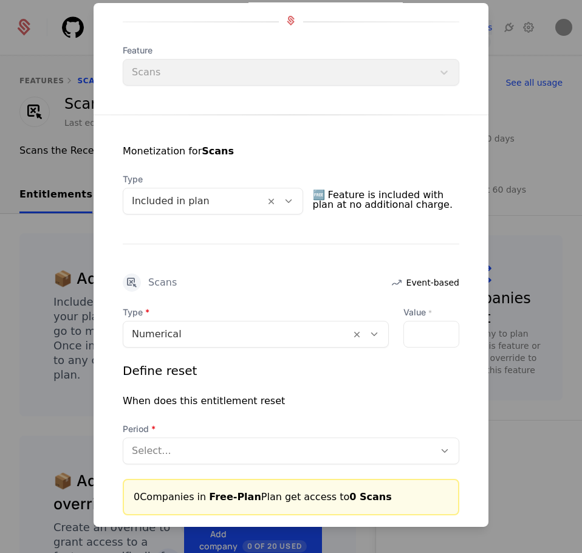
scroll to position [133, 0]
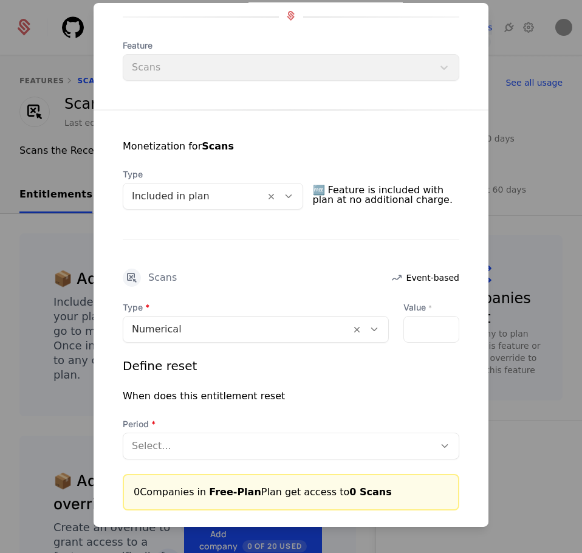
click at [426, 319] on div at bounding box center [431, 329] width 56 height 27
click at [421, 325] on div at bounding box center [431, 329] width 56 height 27
click at [406, 329] on input "**" at bounding box center [411, 329] width 15 height 26
click at [404, 326] on input "*" at bounding box center [411, 329] width 15 height 26
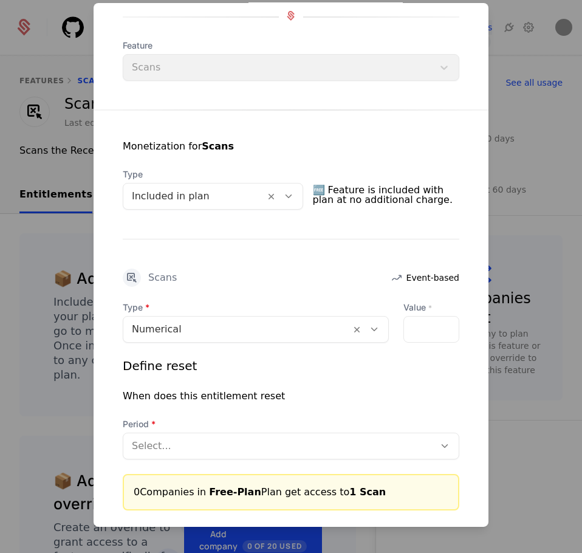
click at [431, 333] on div "*" at bounding box center [431, 329] width 56 height 27
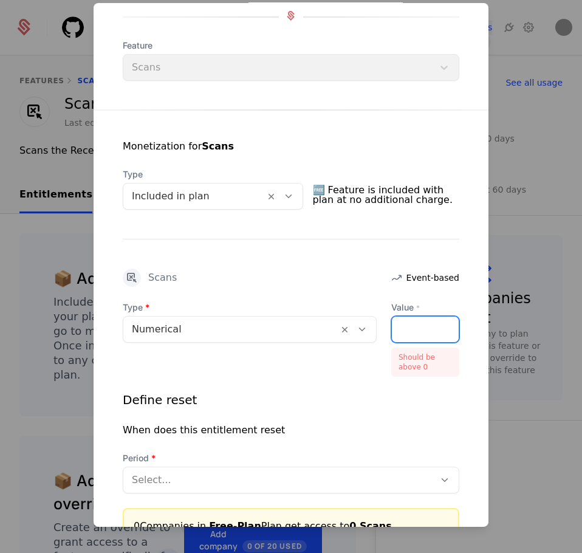
click at [406, 329] on input "*" at bounding box center [399, 329] width 15 height 26
click at [407, 321] on div "*" at bounding box center [425, 329] width 68 height 27
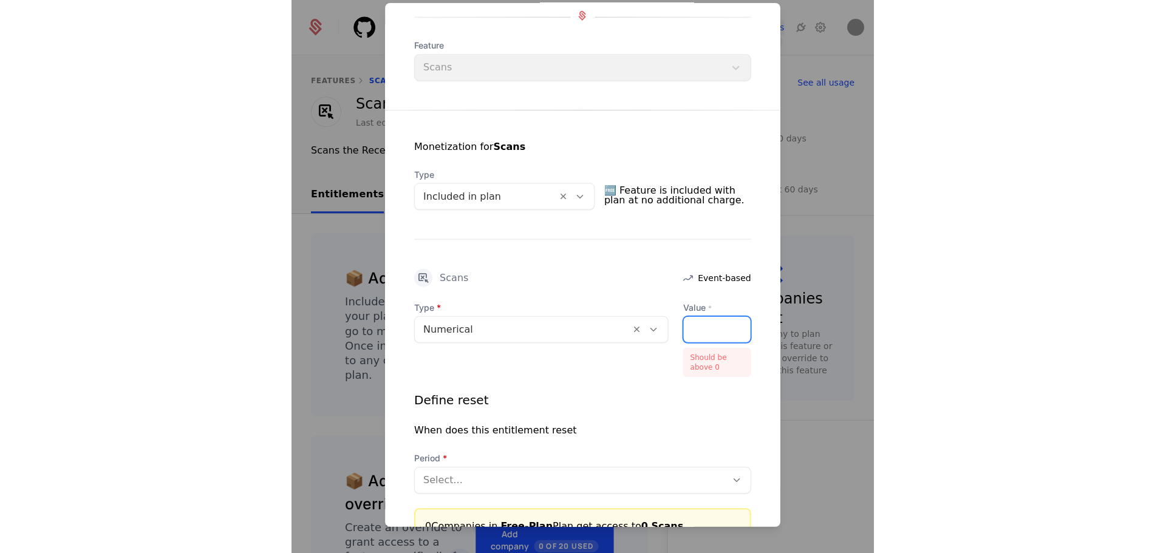
scroll to position [0, 10]
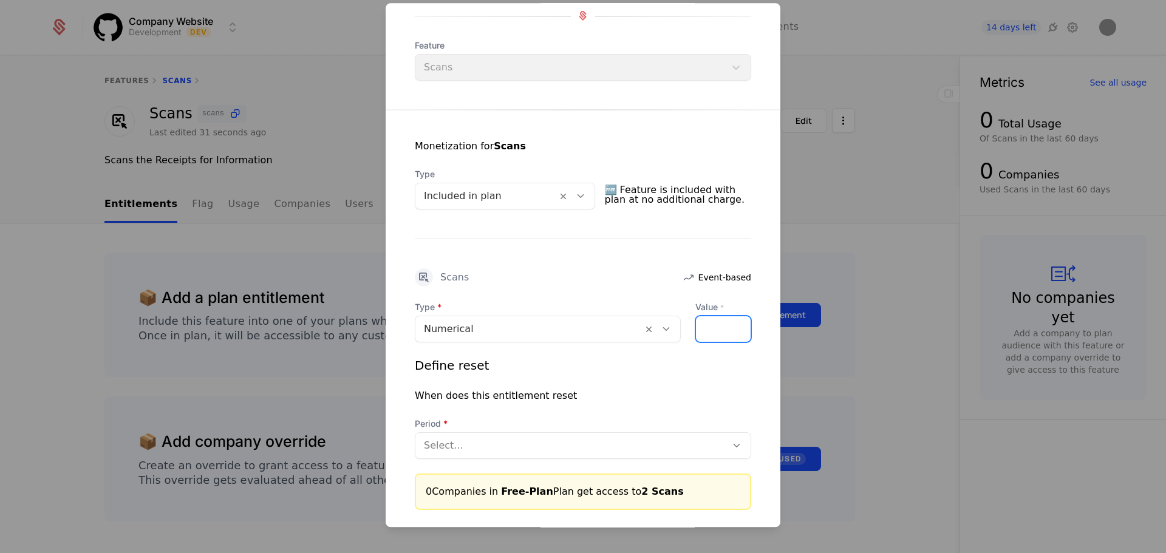
type input "**"
click at [581, 326] on div "**" at bounding box center [724, 329] width 56 height 27
click at [581, 316] on div "**" at bounding box center [724, 329] width 56 height 27
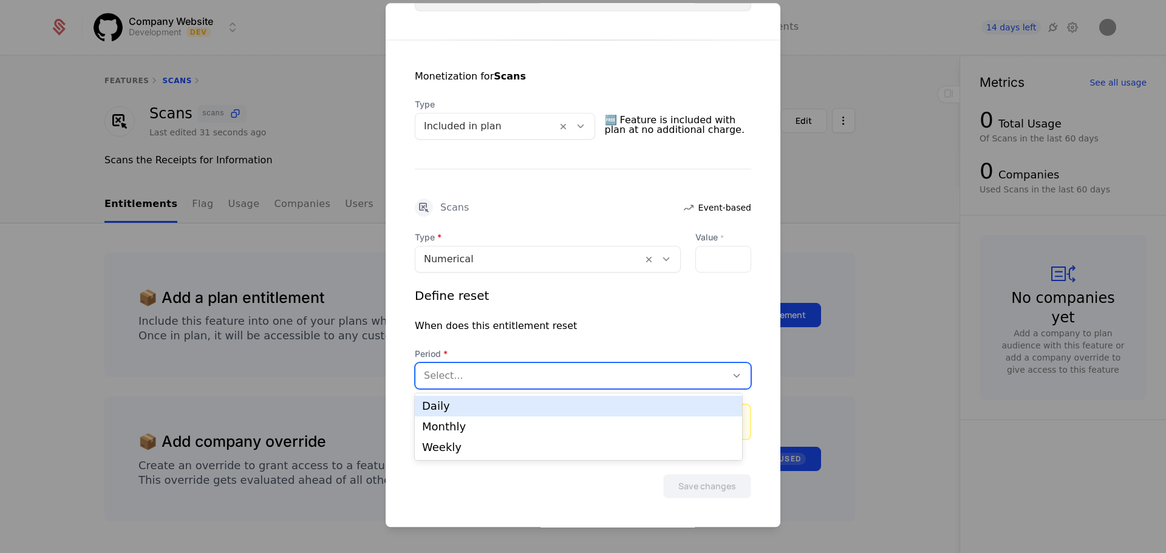
click at [581, 373] on div at bounding box center [571, 376] width 294 height 17
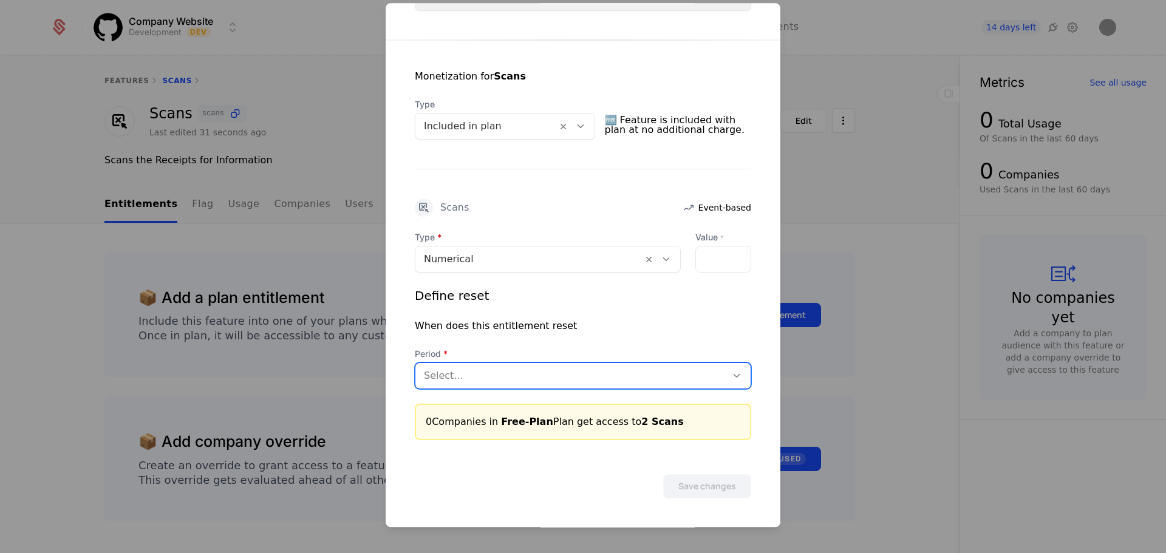
click at [581, 373] on div at bounding box center [571, 376] width 294 height 17
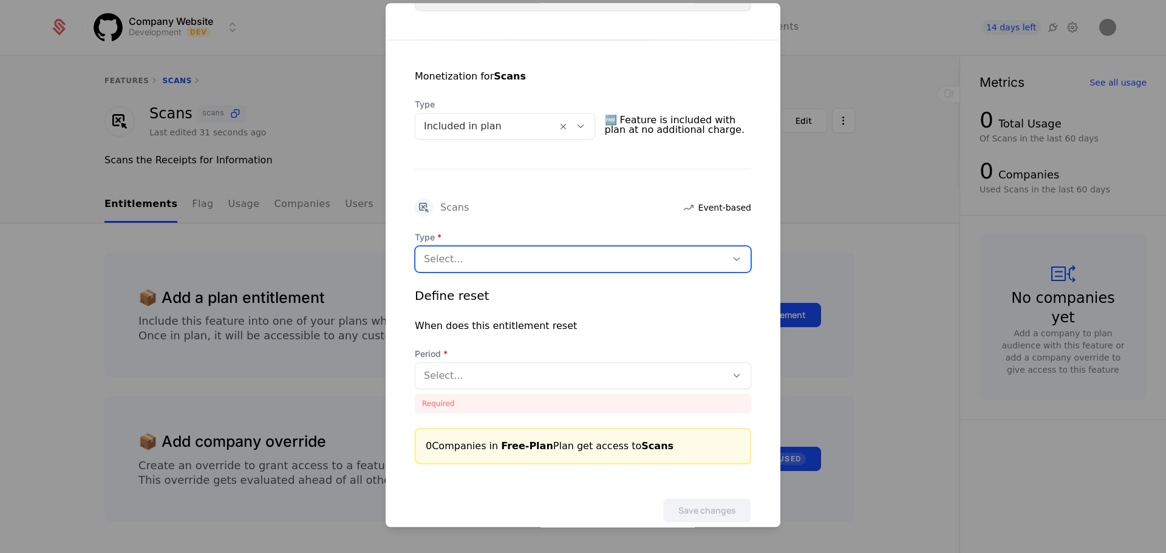
click at [581, 258] on div at bounding box center [571, 259] width 294 height 17
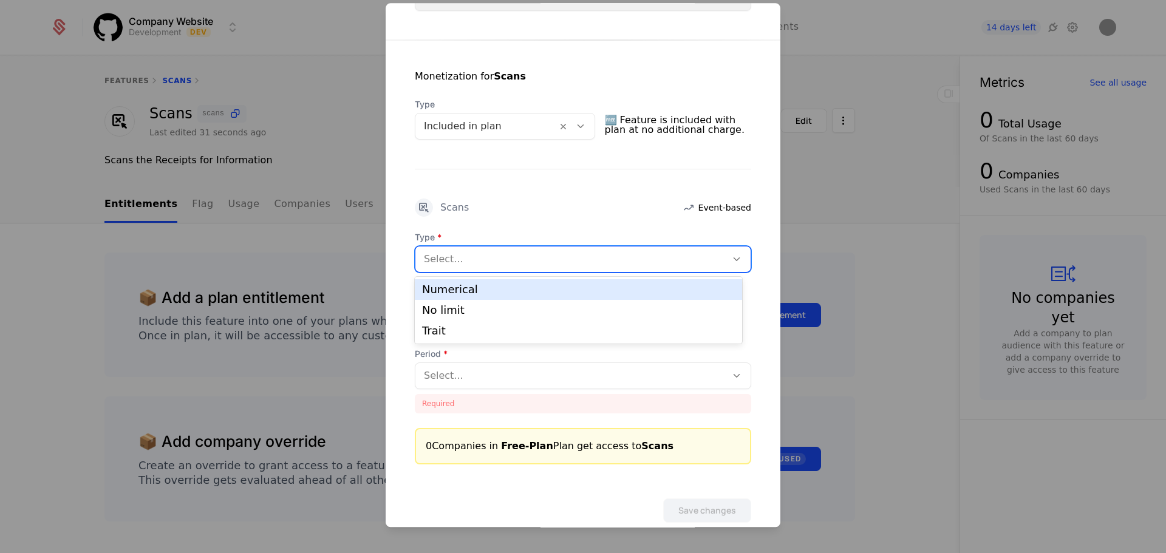
click at [581, 281] on div "Numerical" at bounding box center [578, 289] width 327 height 21
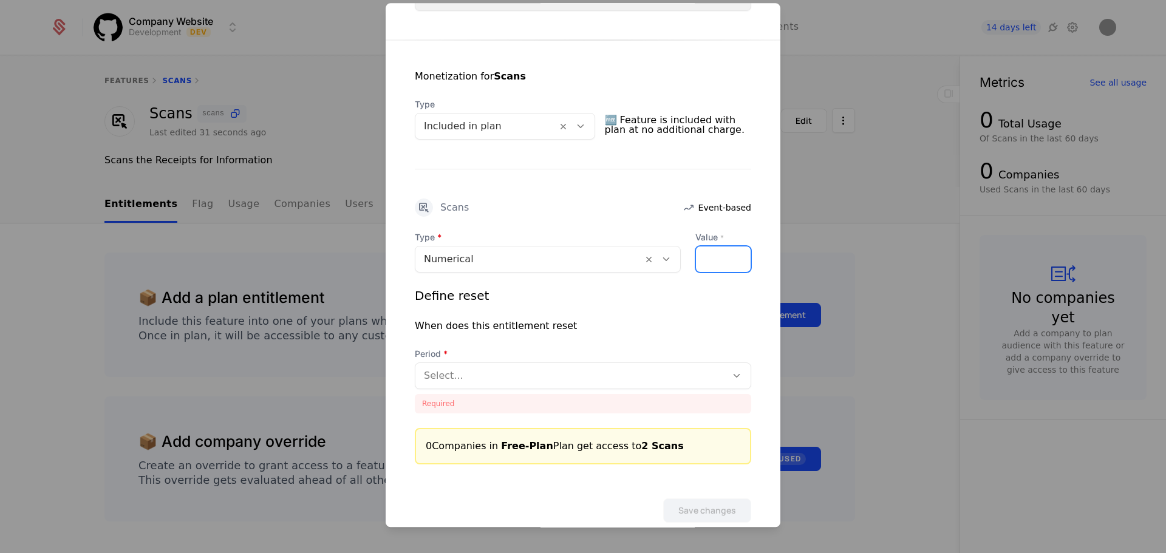
click at [581, 256] on input "*" at bounding box center [703, 260] width 15 height 26
click at [581, 256] on div "*" at bounding box center [724, 259] width 56 height 27
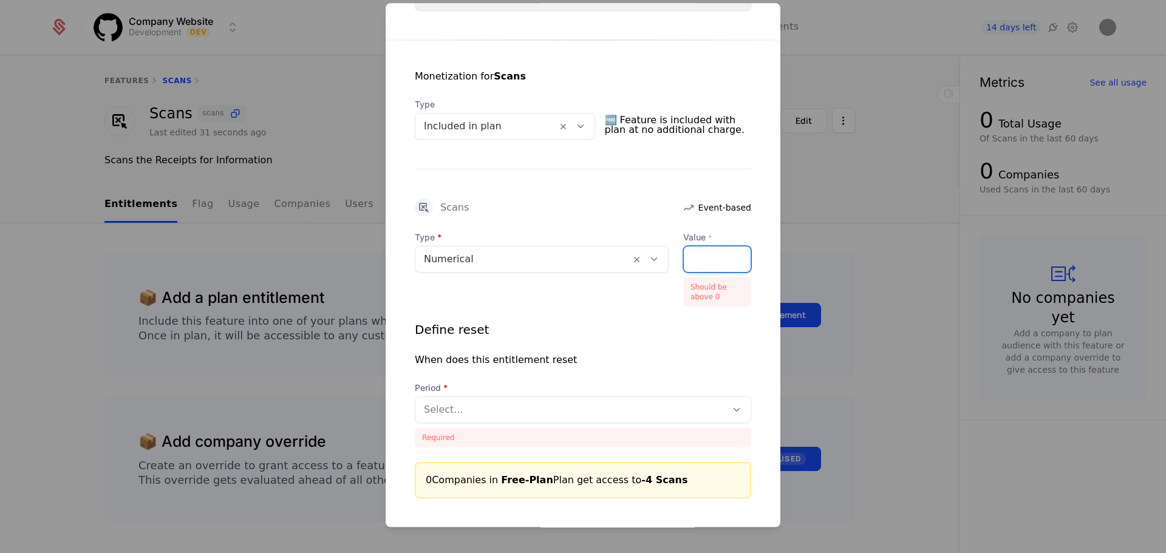
click at [581, 259] on input "**" at bounding box center [691, 260] width 15 height 26
click at [581, 256] on input "**" at bounding box center [691, 260] width 15 height 26
click at [581, 270] on div "***" at bounding box center [717, 259] width 68 height 27
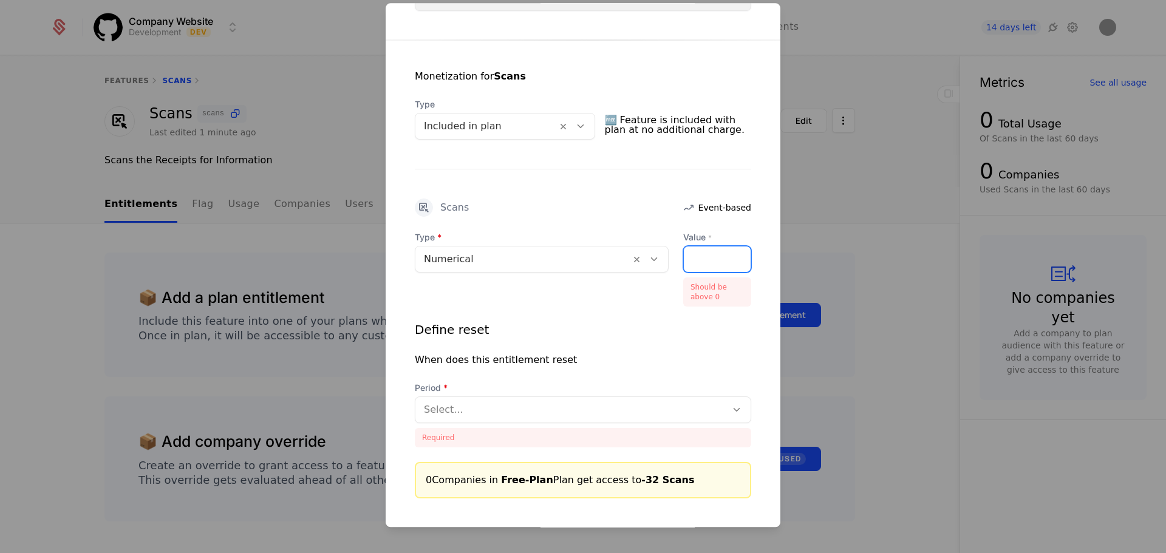
drag, startPoint x: 725, startPoint y: 246, endPoint x: 722, endPoint y: 251, distance: 6.3
click at [581, 251] on div "***" at bounding box center [717, 259] width 68 height 27
type input "**"
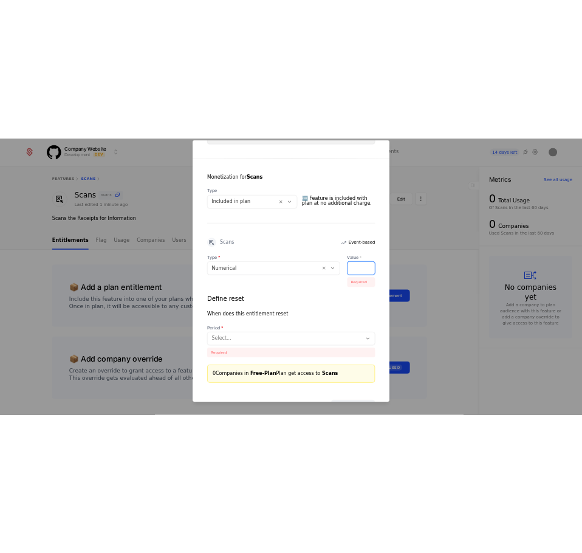
scroll to position [0, 4]
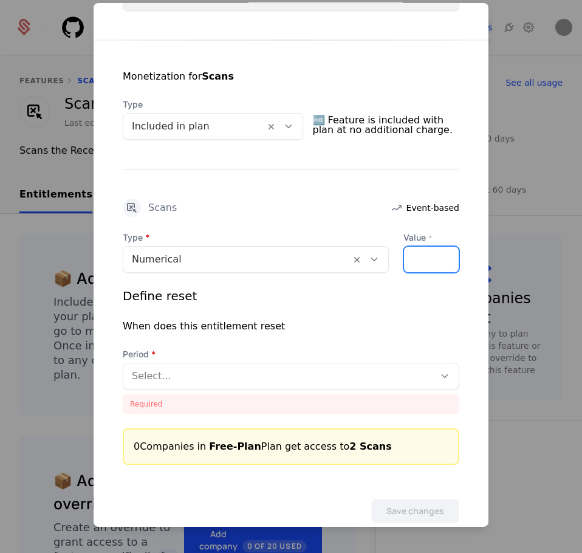
type input "*"
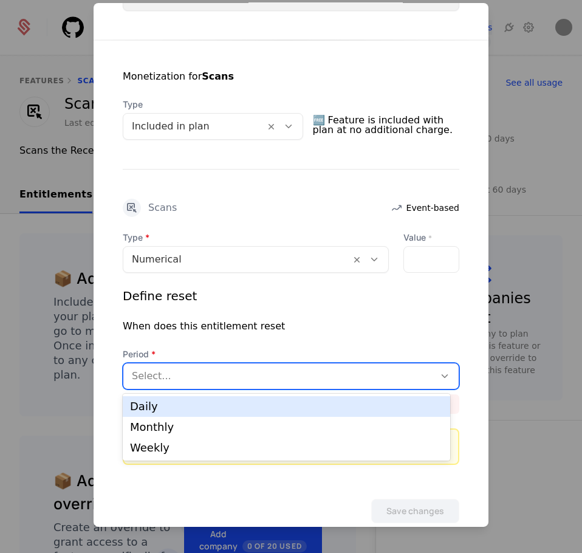
click at [171, 365] on div "Select..." at bounding box center [278, 376] width 311 height 22
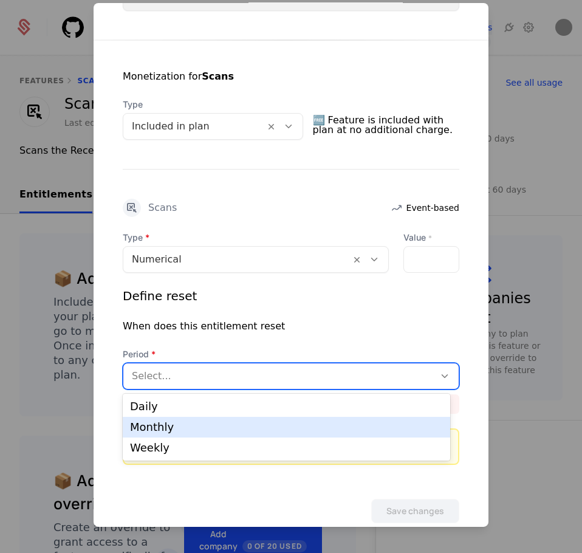
click at [166, 417] on div "Monthly" at bounding box center [286, 427] width 327 height 21
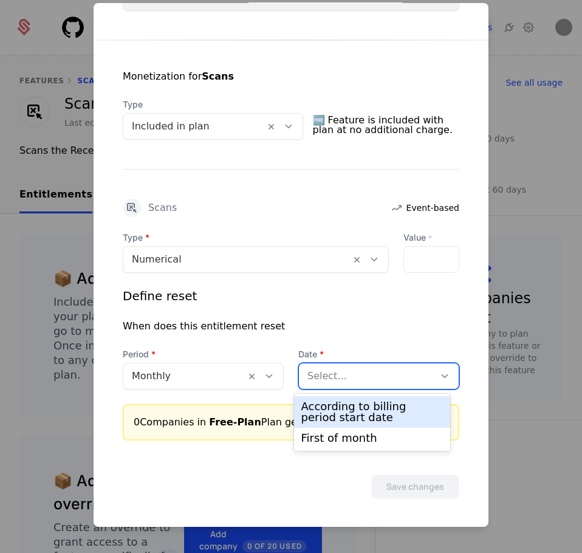
click at [332, 385] on div "Select..." at bounding box center [366, 376] width 135 height 22
click at [333, 411] on div "According to billing period start date" at bounding box center [372, 412] width 142 height 22
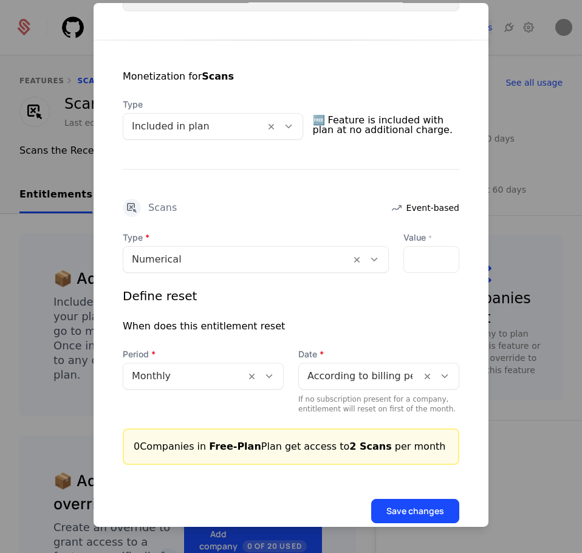
click at [404, 501] on button "Save changes" at bounding box center [415, 511] width 88 height 24
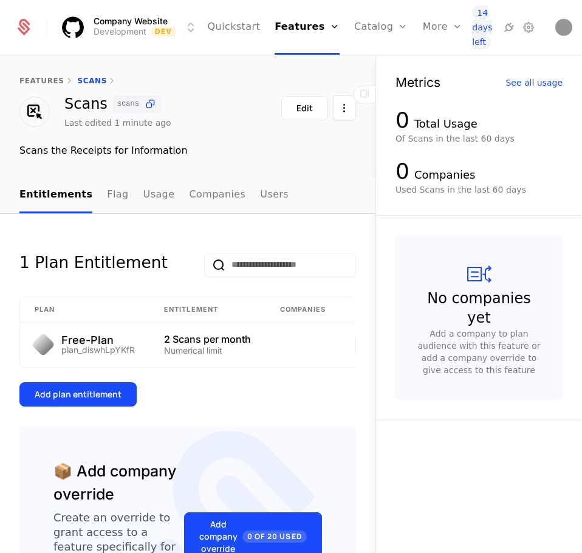
click at [103, 399] on div "Add plan entitlement" at bounding box center [78, 394] width 87 height 12
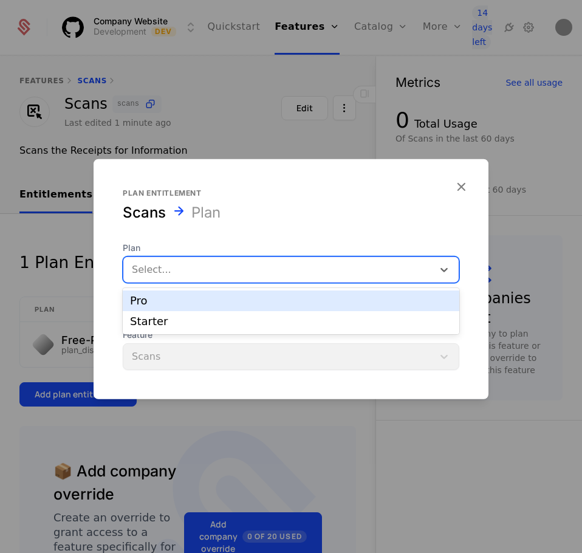
click at [228, 269] on div at bounding box center [278, 269] width 293 height 17
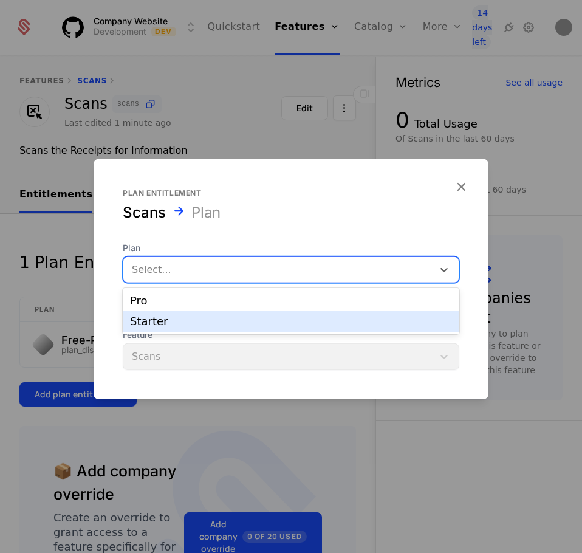
click at [208, 318] on div "Starter" at bounding box center [291, 321] width 322 height 11
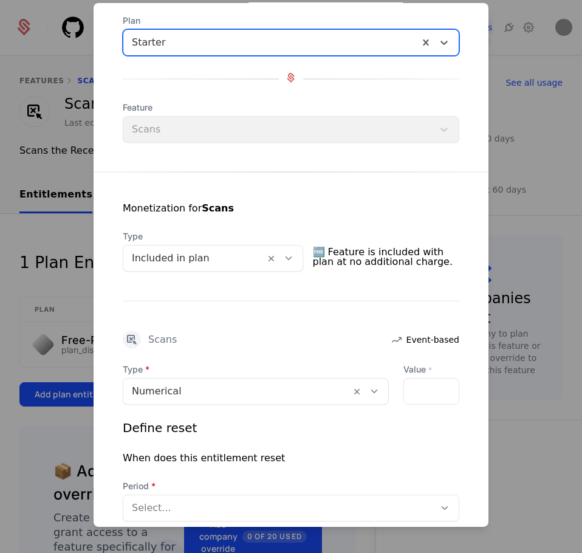
scroll to position [72, 0]
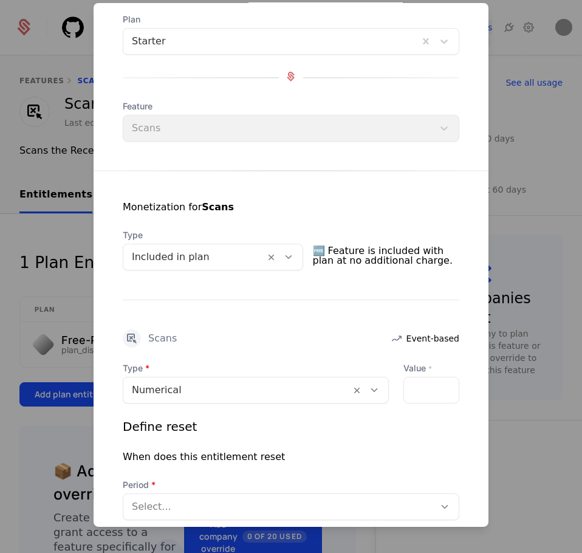
click at [419, 392] on div at bounding box center [431, 390] width 56 height 27
click at [414, 385] on div at bounding box center [431, 390] width 56 height 27
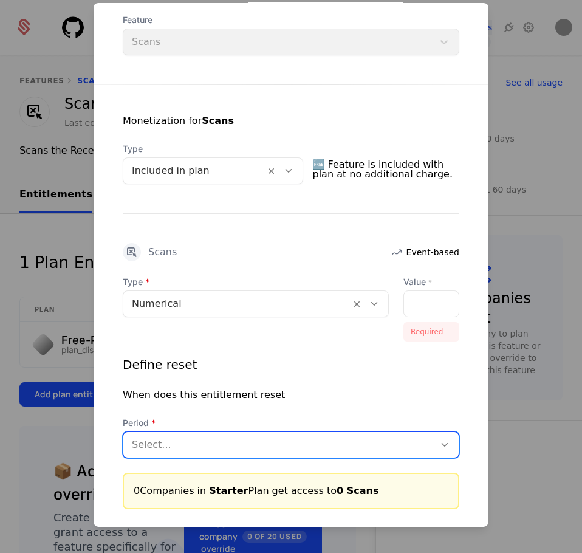
scroll to position [162, 0]
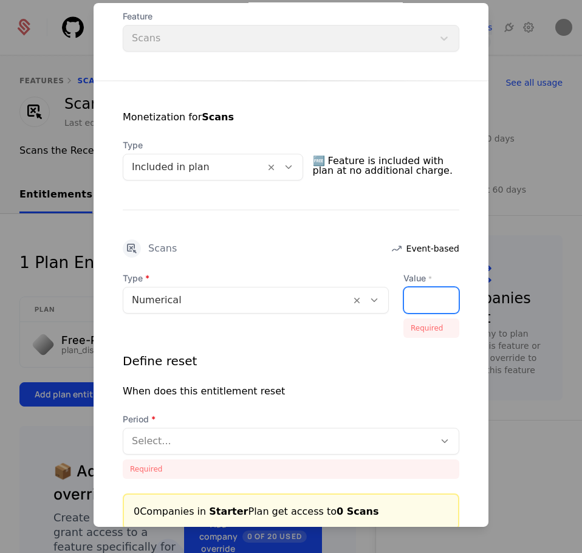
click at [405, 310] on input "Value *" at bounding box center [411, 300] width 15 height 26
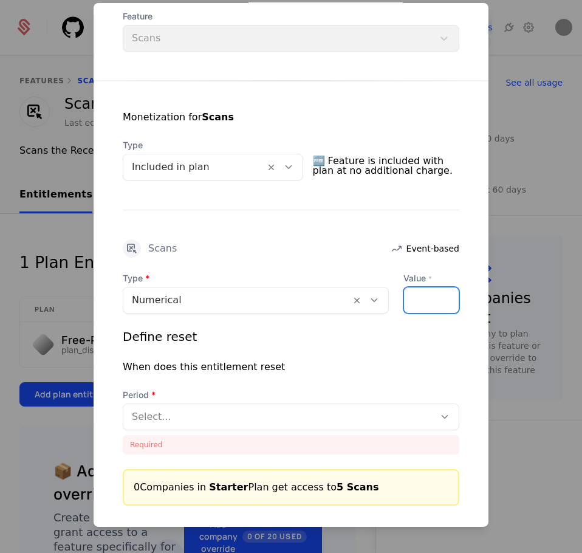
scroll to position [0, 10]
type input "**"
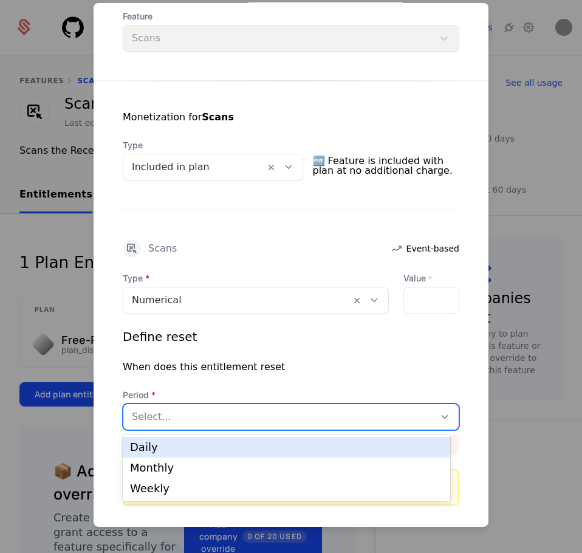
click at [344, 408] on div at bounding box center [279, 416] width 294 height 17
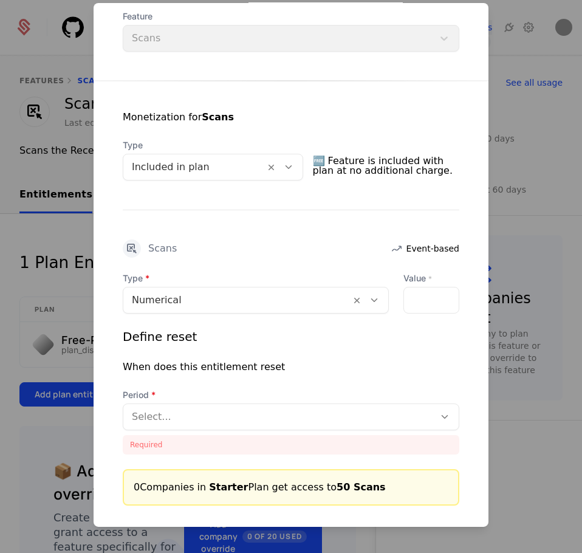
click at [158, 420] on div at bounding box center [279, 416] width 294 height 17
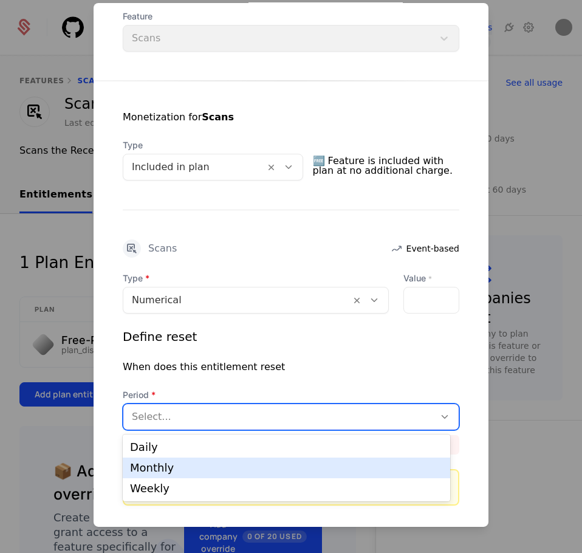
click at [152, 468] on div "Monthly" at bounding box center [286, 467] width 313 height 11
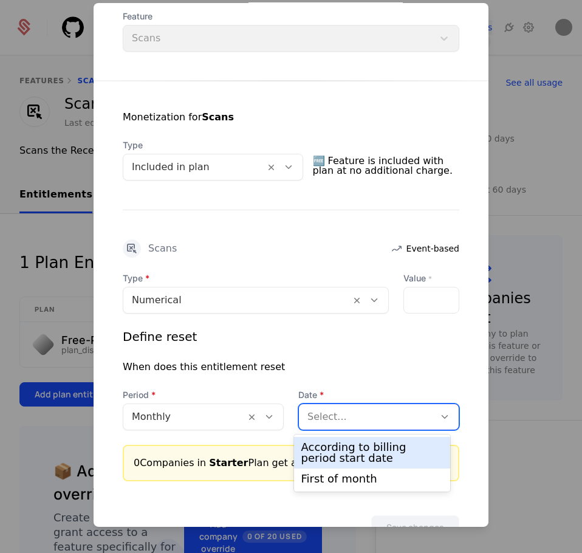
click at [385, 415] on div at bounding box center [366, 416] width 118 height 17
click at [376, 454] on div "According to billing period start date" at bounding box center [372, 453] width 142 height 22
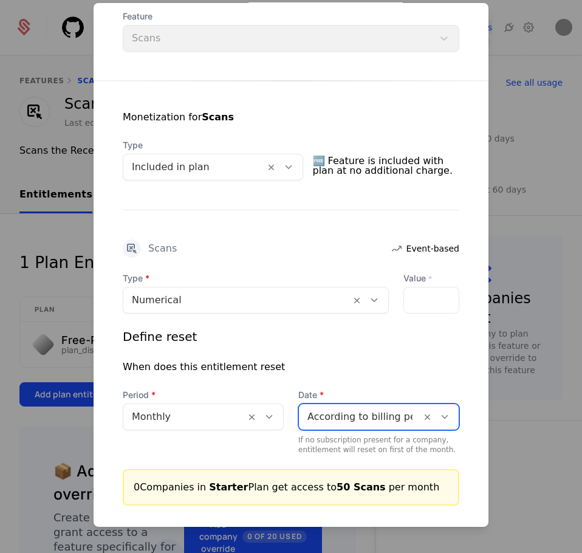
scroll to position [228, 0]
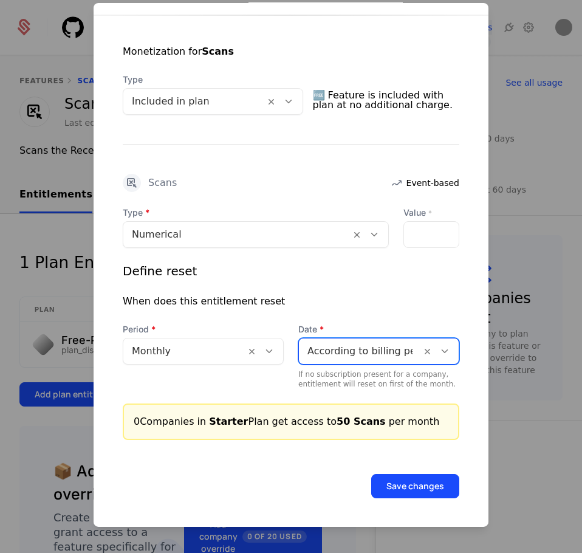
click at [383, 485] on button "Save changes" at bounding box center [415, 486] width 88 height 24
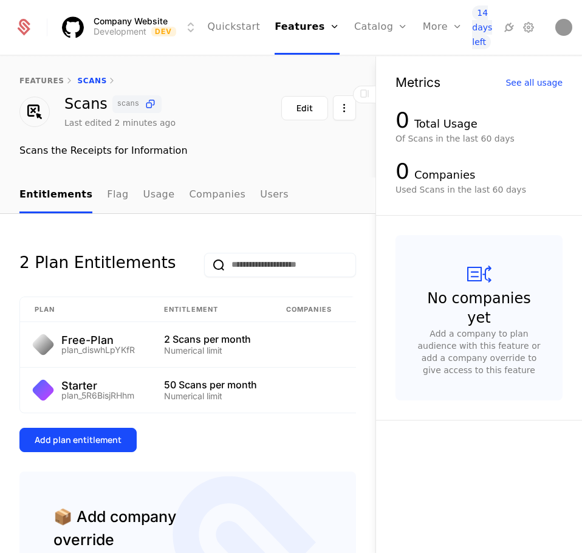
click at [100, 440] on button "Add plan entitlement" at bounding box center [77, 440] width 117 height 24
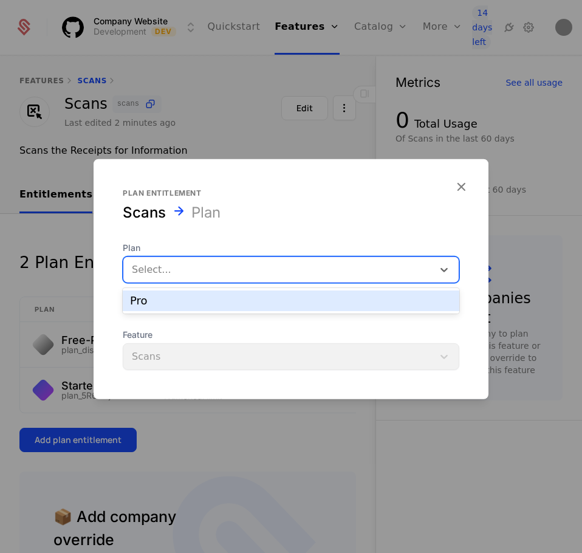
click at [175, 276] on div at bounding box center [278, 269] width 293 height 17
click at [171, 293] on div "Pro" at bounding box center [291, 300] width 337 height 21
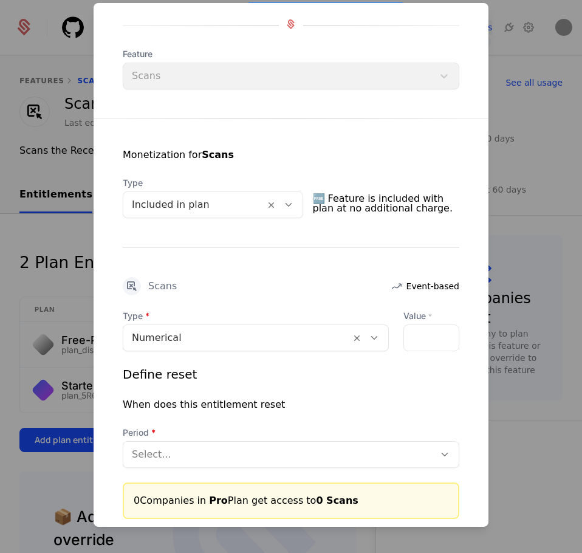
scroll to position [127, 0]
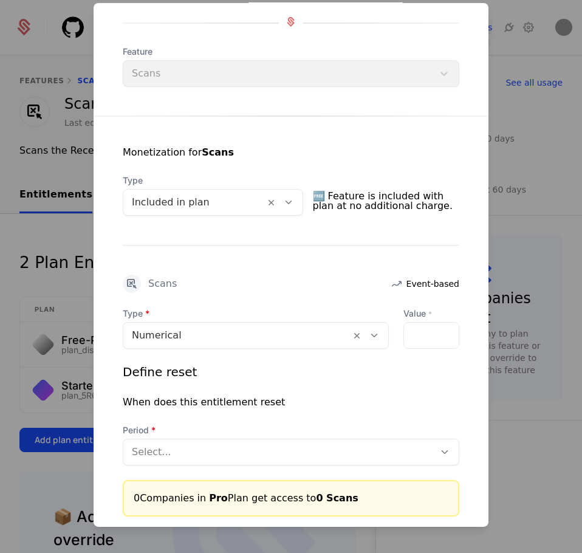
click at [430, 326] on div at bounding box center [431, 335] width 56 height 27
click at [421, 337] on div at bounding box center [431, 335] width 56 height 27
type input "*"
click at [408, 332] on input "*" at bounding box center [411, 336] width 15 height 26
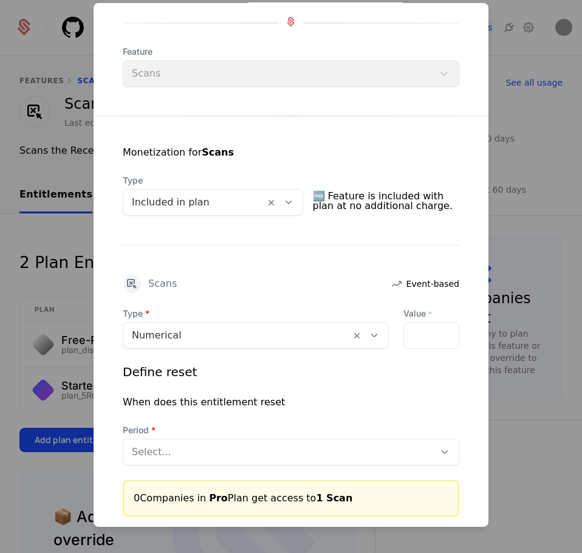
click at [429, 335] on div "*" at bounding box center [431, 335] width 56 height 27
click at [320, 389] on div "Define reset When does this entitlement reset Period Select..." at bounding box center [291, 414] width 337 height 102
click at [295, 436] on div "Period Select..." at bounding box center [291, 444] width 337 height 41
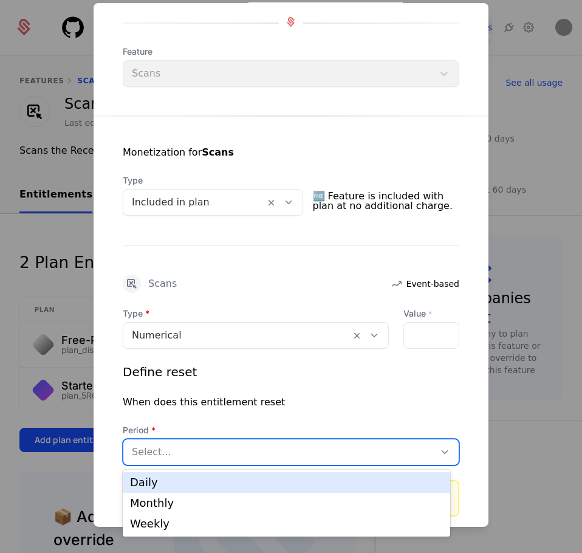
click at [288, 450] on div at bounding box center [279, 451] width 294 height 17
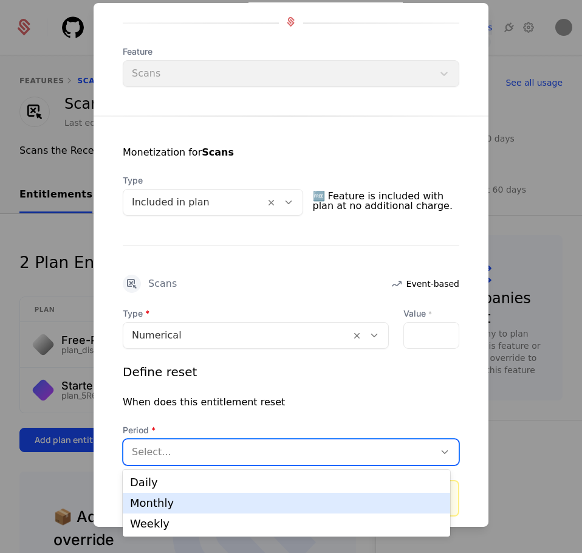
click at [268, 503] on div "Monthly" at bounding box center [286, 503] width 313 height 11
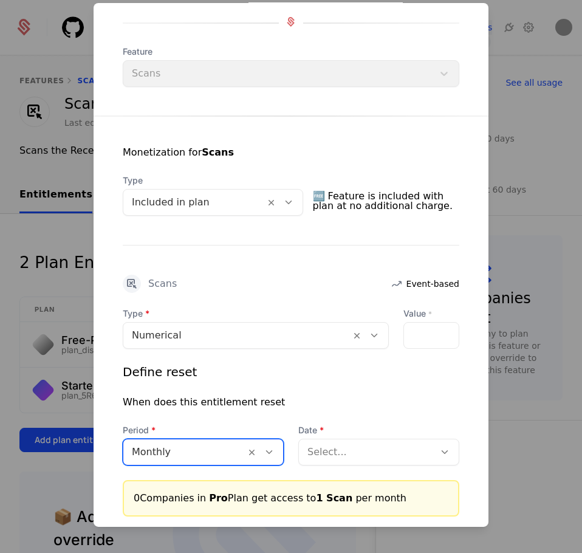
scroll to position [204, 0]
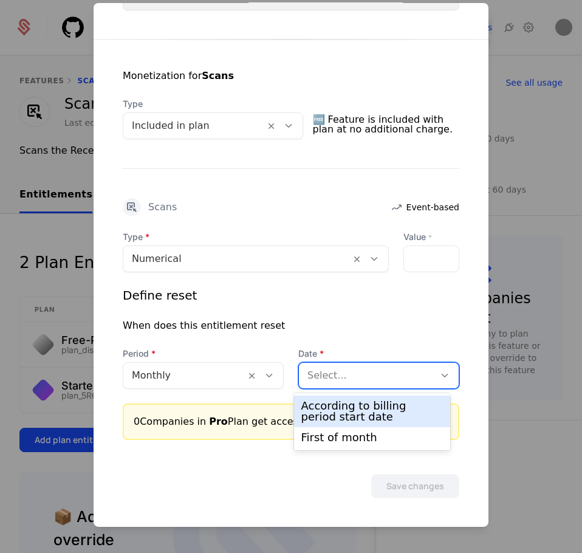
click at [345, 385] on div "Select..." at bounding box center [366, 375] width 135 height 22
click at [337, 408] on div "According to billing period start date" at bounding box center [372, 411] width 142 height 22
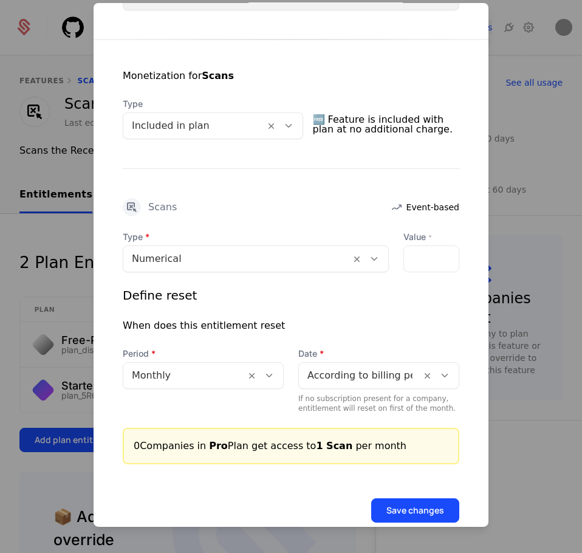
click at [408, 503] on button "Save changes" at bounding box center [415, 510] width 88 height 24
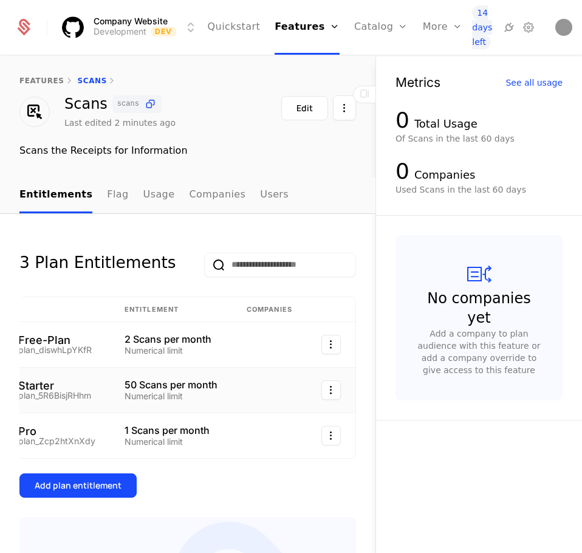
scroll to position [0, 52]
click at [322, 429] on html "Company Website Development Dev Quickstart Features Features Flags Catalog Plan…" at bounding box center [291, 276] width 582 height 553
click at [247, 490] on div "Edit" at bounding box center [240, 495] width 31 height 17
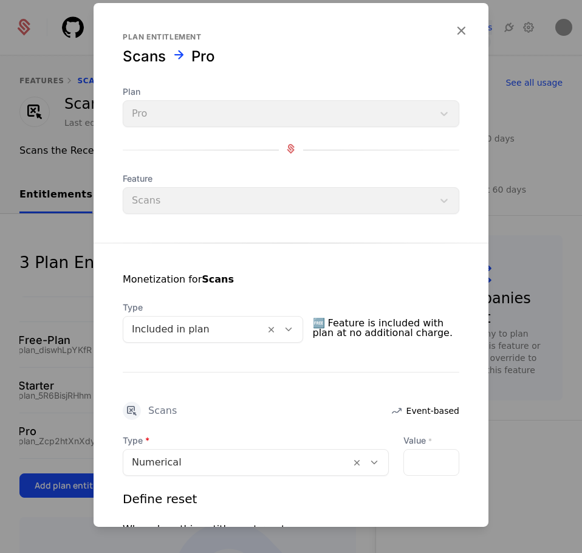
click at [429, 462] on div "*" at bounding box center [431, 462] width 56 height 27
click at [410, 463] on div "*" at bounding box center [431, 462] width 56 height 27
click at [405, 464] on input "*" at bounding box center [411, 463] width 15 height 26
click at [405, 464] on input "**" at bounding box center [411, 463] width 15 height 26
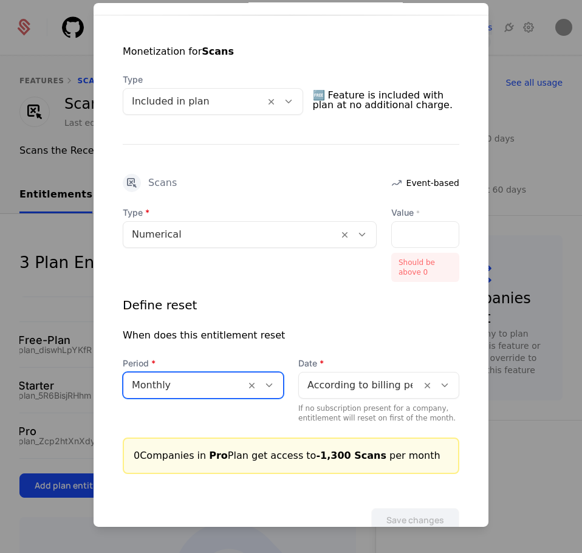
scroll to position [0, 0]
click at [416, 232] on div "*****" at bounding box center [425, 234] width 68 height 27
click at [413, 232] on div "*****" at bounding box center [425, 234] width 68 height 27
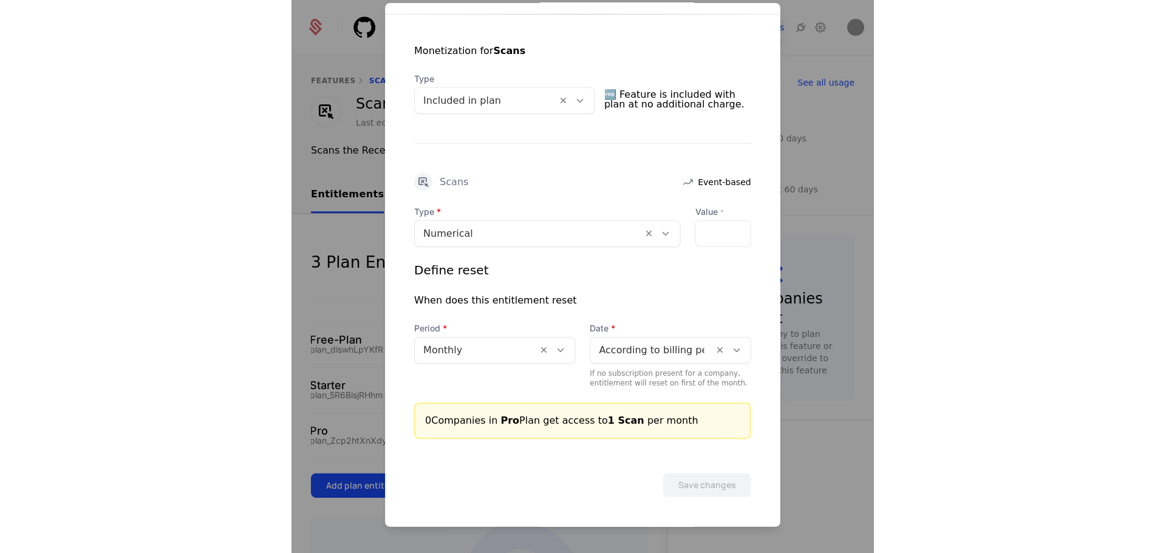
scroll to position [228, 0]
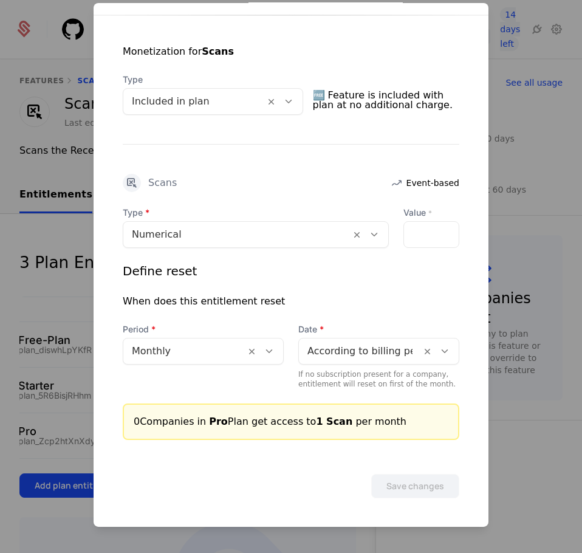
click at [422, 235] on div "*" at bounding box center [431, 234] width 56 height 27
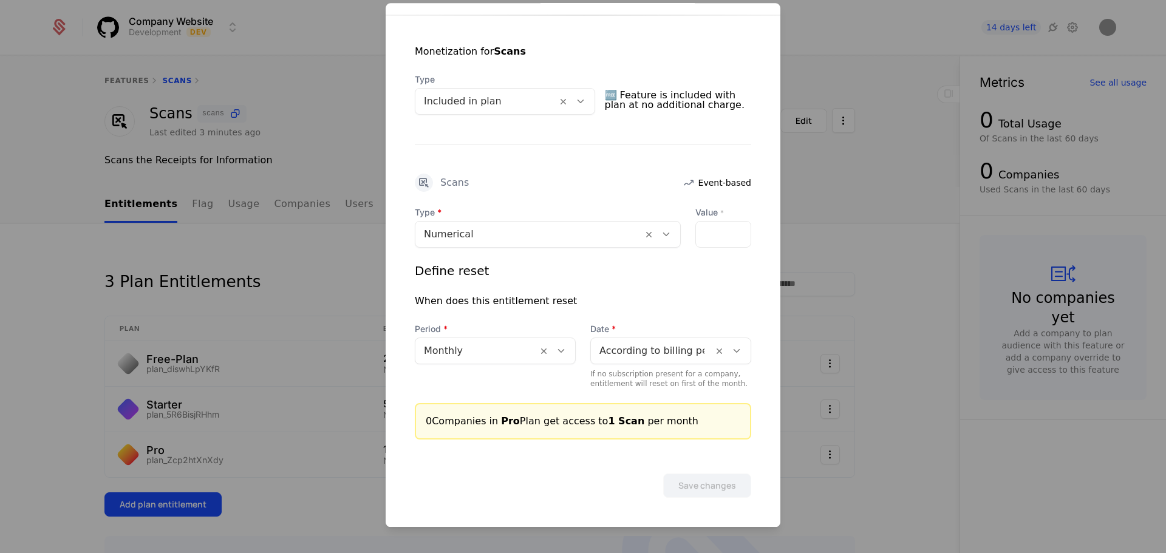
scroll to position [227, 0]
click at [581, 233] on input "*" at bounding box center [703, 235] width 15 height 26
click at [581, 239] on input "*" at bounding box center [703, 235] width 15 height 26
click at [581, 239] on input "**" at bounding box center [703, 235] width 15 height 26
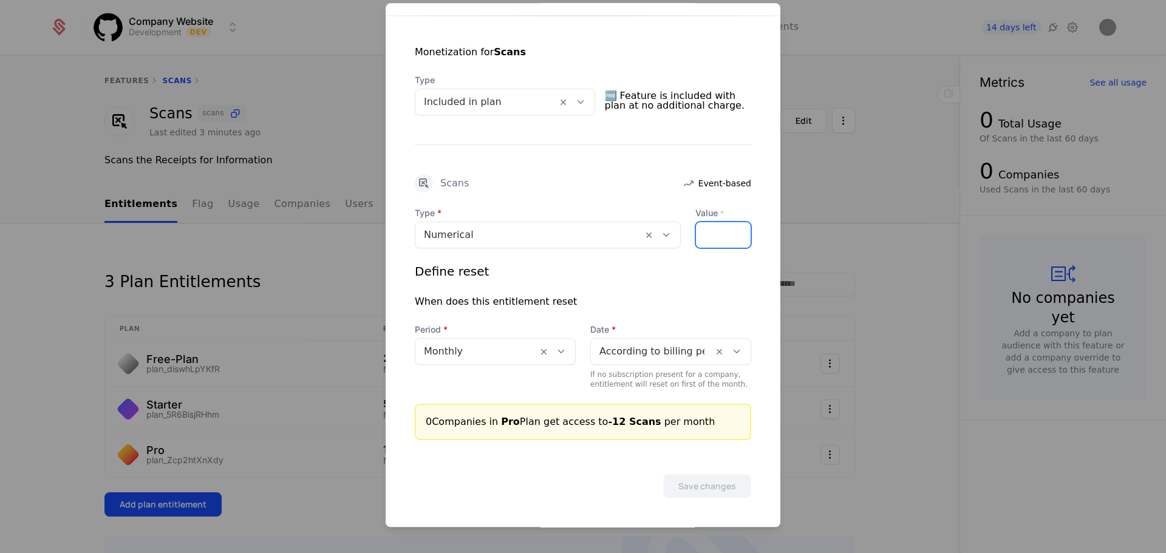
drag, startPoint x: 697, startPoint y: 239, endPoint x: 710, endPoint y: 220, distance: 22.4
click at [581, 222] on input "***" at bounding box center [703, 235] width 15 height 26
click at [581, 231] on input "***" at bounding box center [703, 235] width 15 height 26
click at [581, 231] on input "**" at bounding box center [703, 235] width 15 height 26
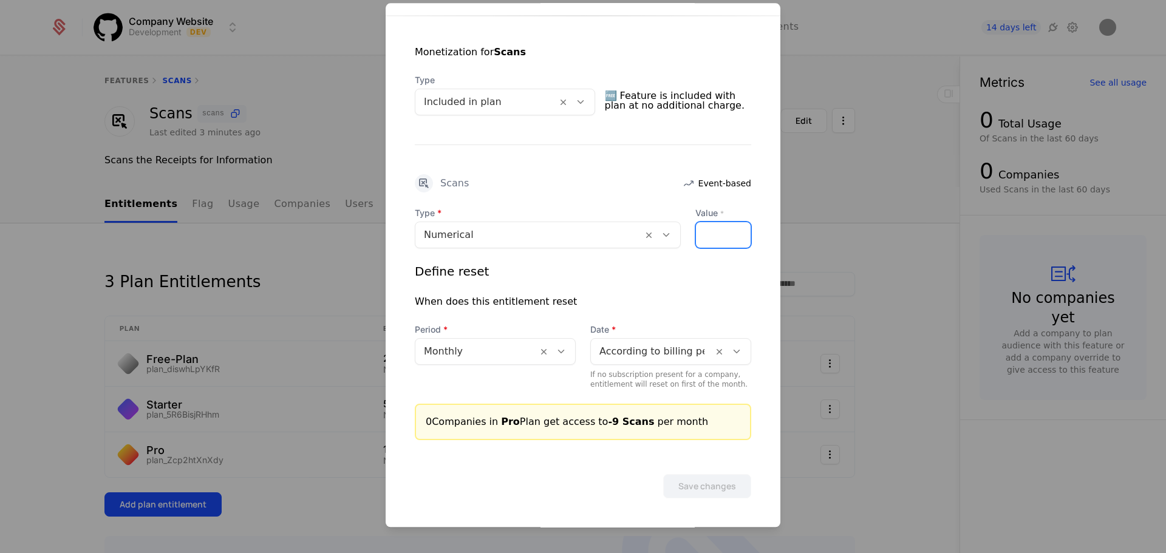
click at [581, 231] on input "**" at bounding box center [703, 235] width 15 height 26
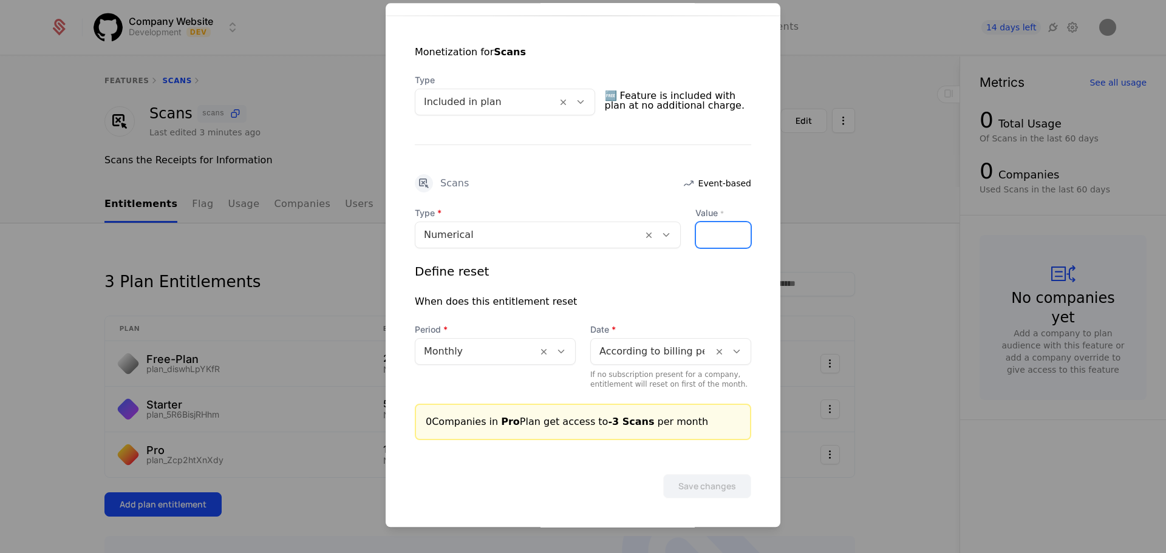
click at [581, 231] on input "**" at bounding box center [703, 235] width 15 height 26
click at [581, 231] on input "*" at bounding box center [703, 235] width 15 height 26
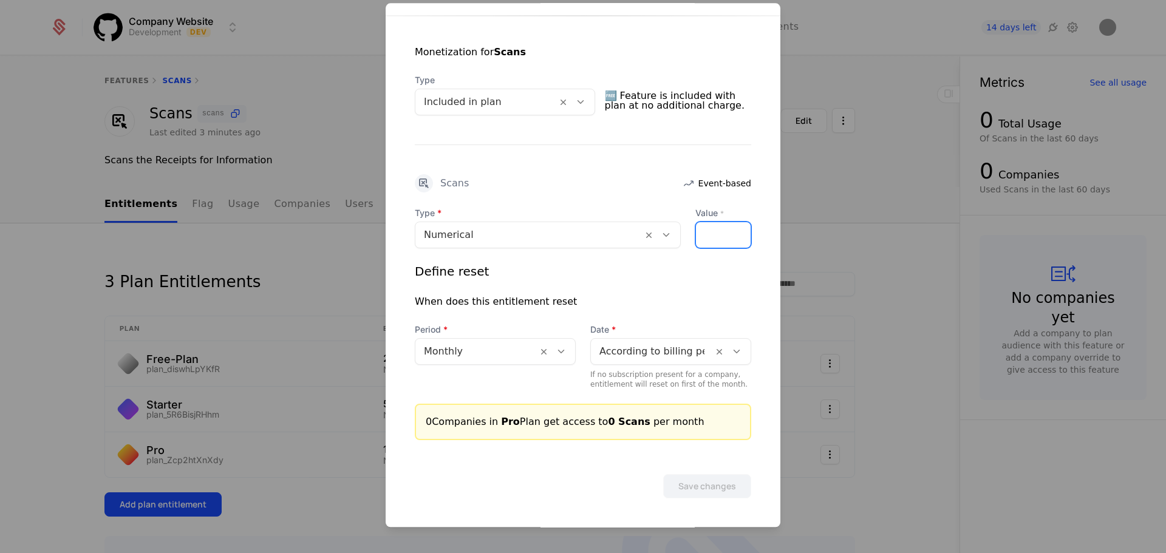
click at [581, 239] on input "*" at bounding box center [703, 235] width 15 height 26
type input "****"
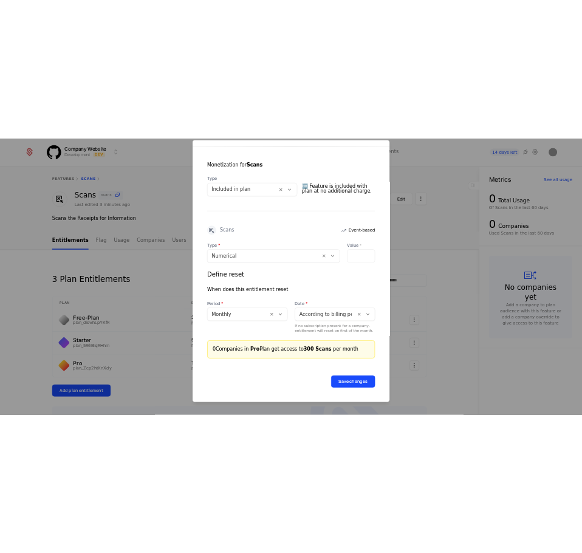
scroll to position [0, 0]
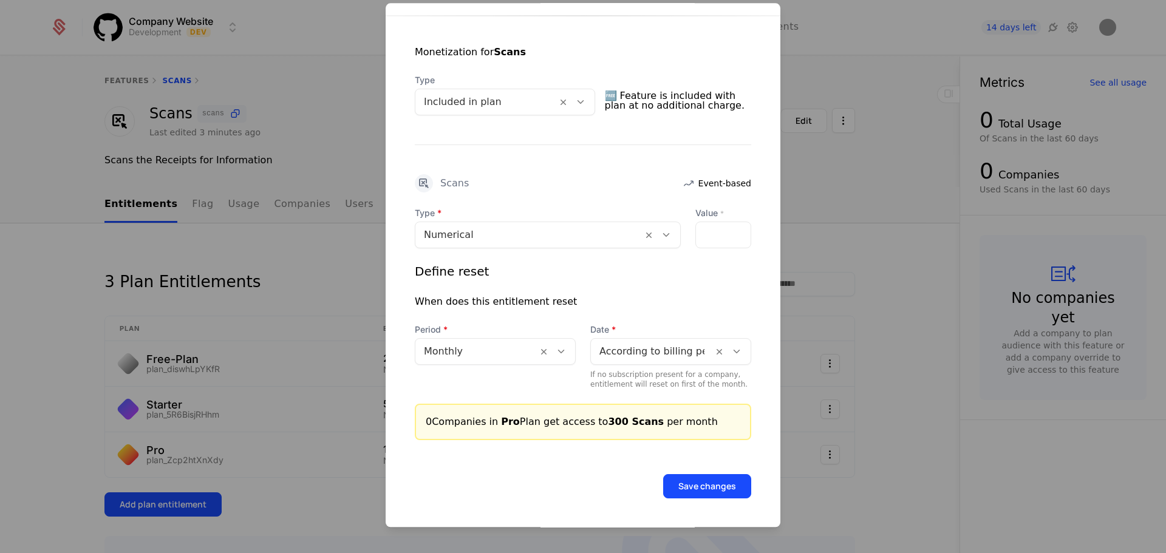
click at [581, 476] on button "Save changes" at bounding box center [707, 486] width 88 height 24
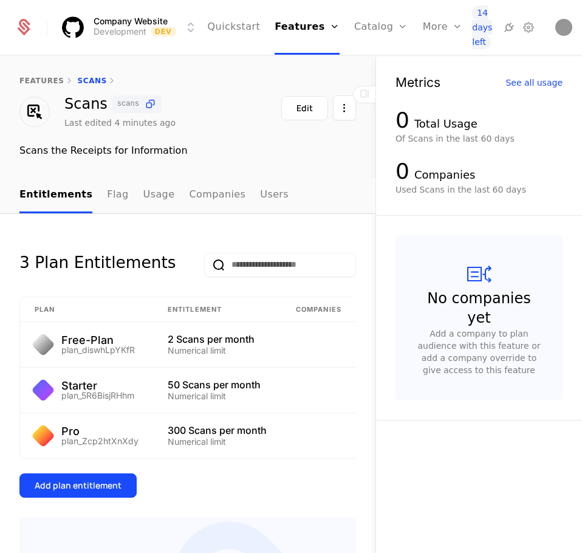
click at [378, 27] on link "Catalog" at bounding box center [381, 27] width 54 height 55
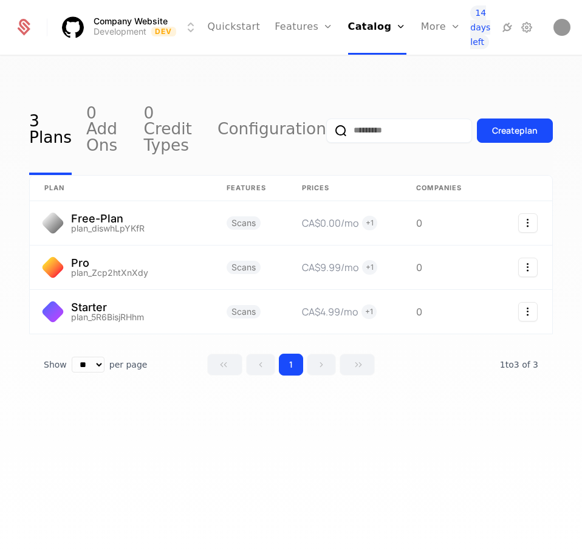
click at [143, 454] on div "3 Plans 0 Add Ons 0 Credit Types Configuration Create plan plan Features Prices…" at bounding box center [291, 308] width 582 height 504
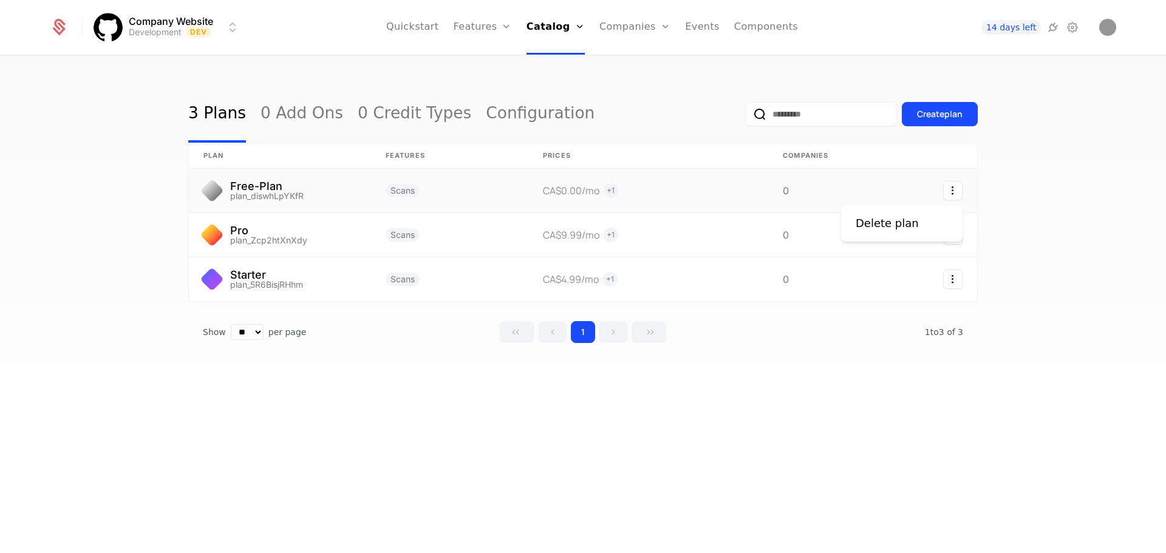
click at [581, 182] on icon "Select action" at bounding box center [952, 190] width 19 height 19
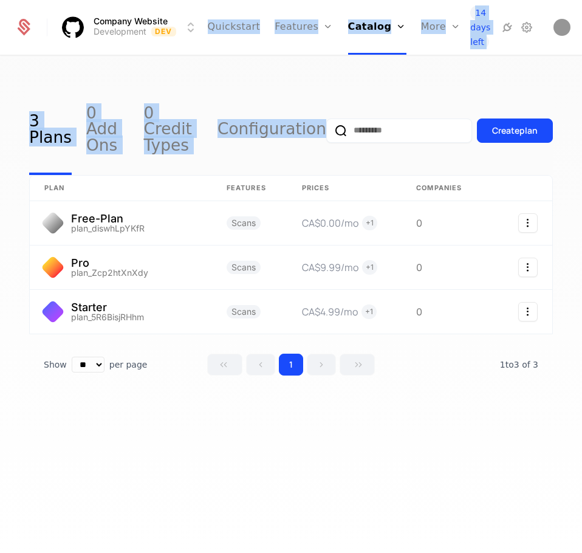
click at [367, 80] on div "3 Plans 0 Add Ons 0 Credit Types Configuration Create plan plan Features Prices…" at bounding box center [291, 308] width 582 height 504
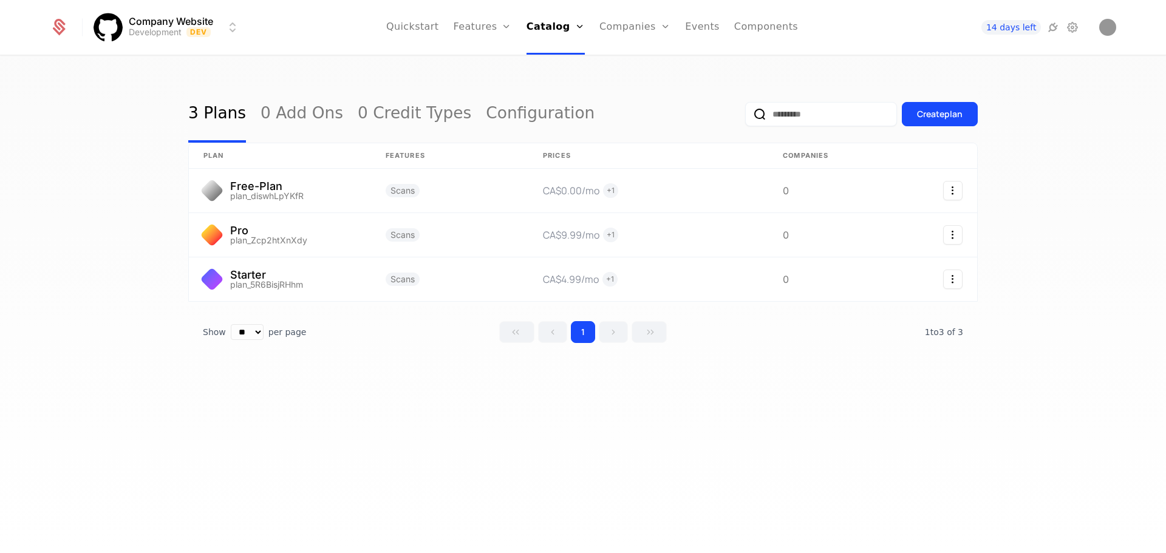
click at [500, 112] on link "Configuration" at bounding box center [540, 114] width 109 height 57
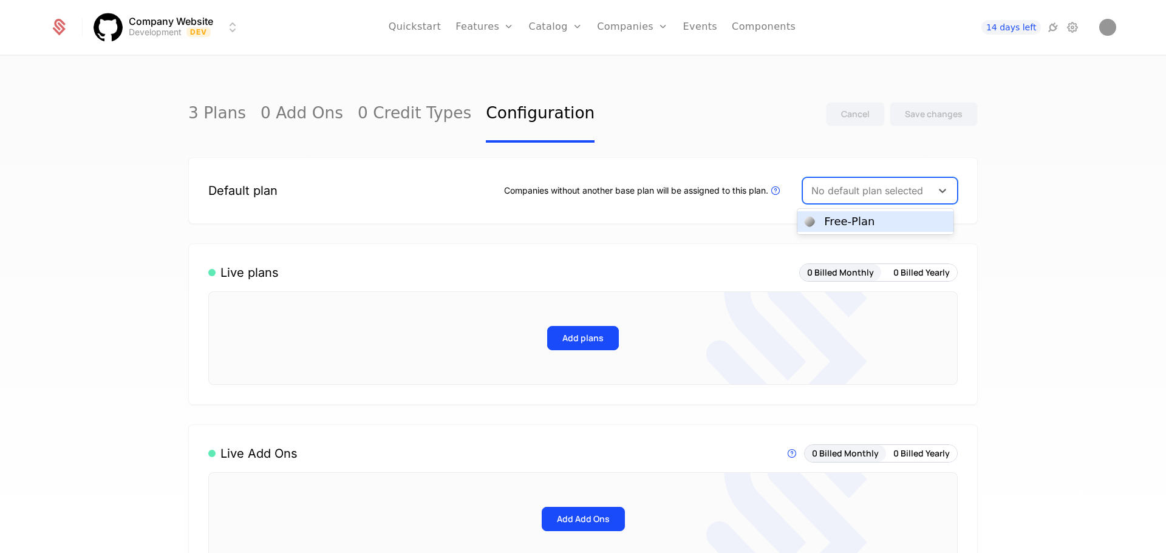
click at [581, 186] on div at bounding box center [868, 190] width 112 height 17
click at [581, 216] on div "Free-Plan" at bounding box center [849, 221] width 50 height 11
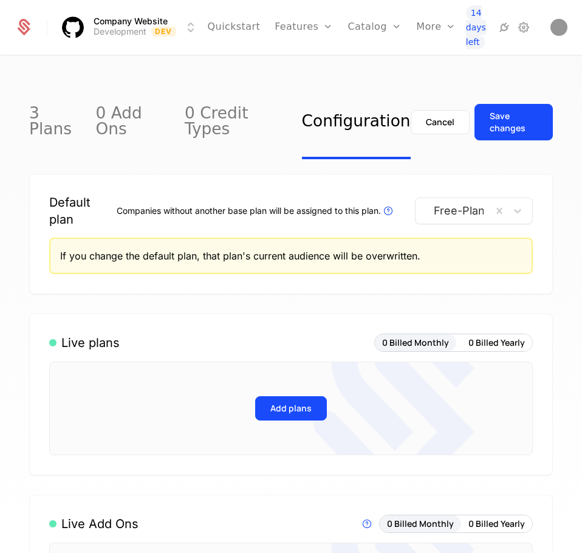
click at [295, 396] on button "Add plans" at bounding box center [291, 408] width 72 height 24
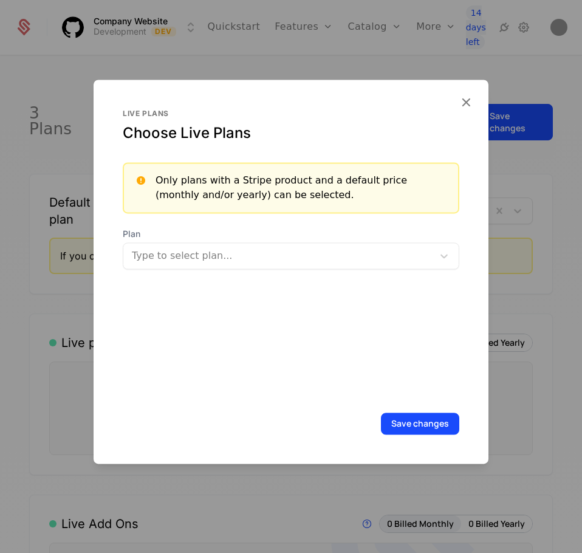
click at [233, 271] on div "Live plans Choose Live Plans Only plans with a Stripe product and a default pri…" at bounding box center [291, 253] width 337 height 289
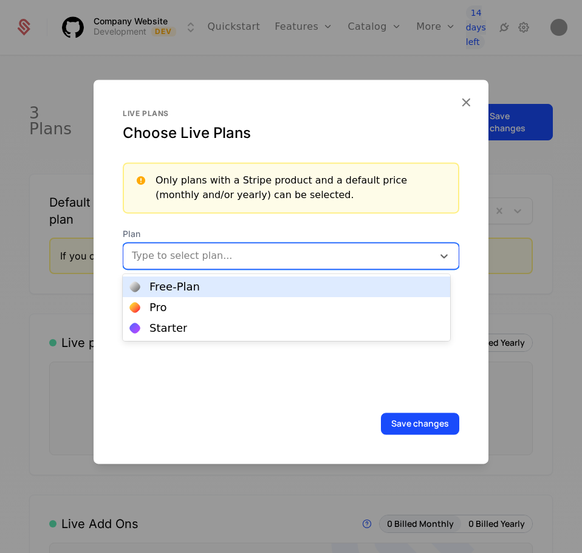
click at [232, 264] on div at bounding box center [278, 255] width 295 height 17
click at [221, 286] on div "Free-Plan" at bounding box center [286, 286] width 313 height 11
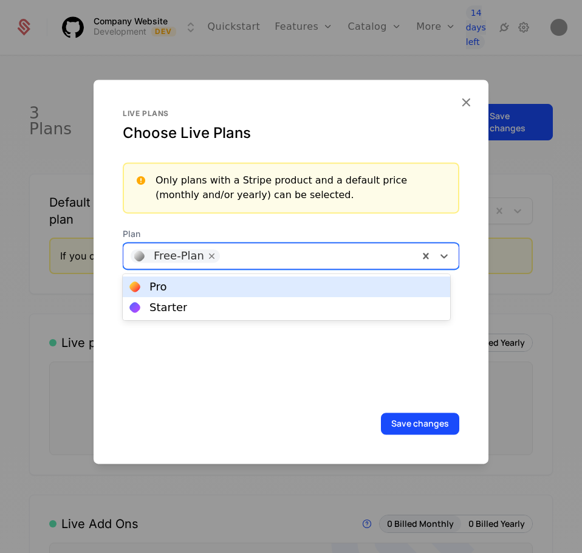
click at [231, 249] on div at bounding box center [318, 255] width 188 height 17
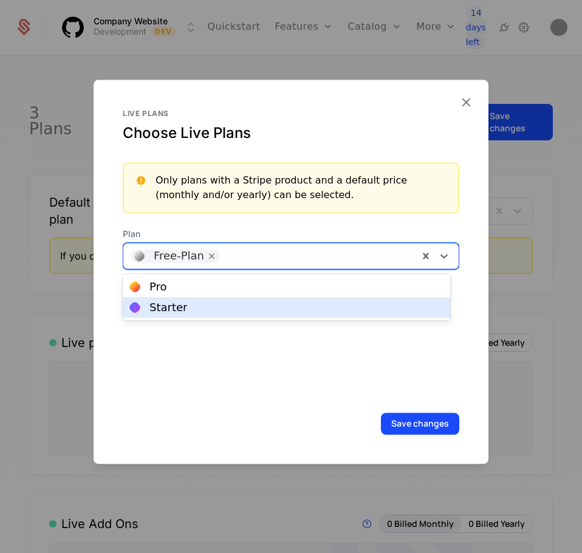
click at [218, 299] on div "Starter" at bounding box center [286, 307] width 327 height 21
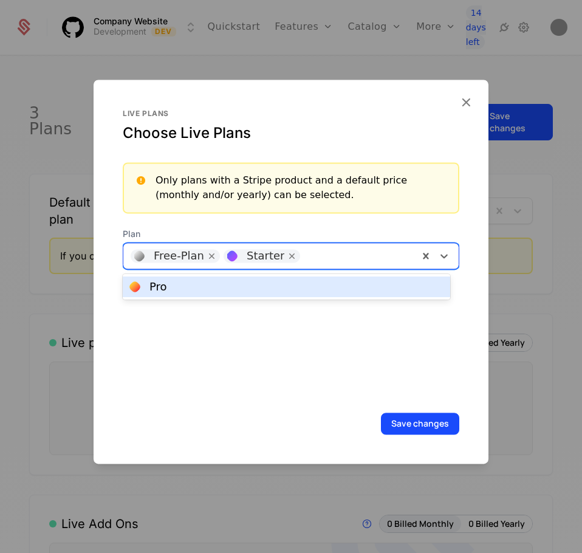
click at [383, 261] on div at bounding box center [358, 255] width 108 height 17
click at [372, 279] on div "Pro" at bounding box center [286, 286] width 327 height 21
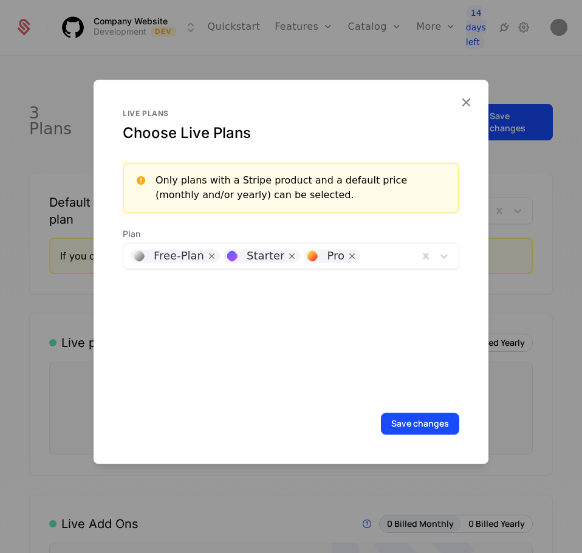
click at [394, 423] on button "Save changes" at bounding box center [420, 423] width 78 height 22
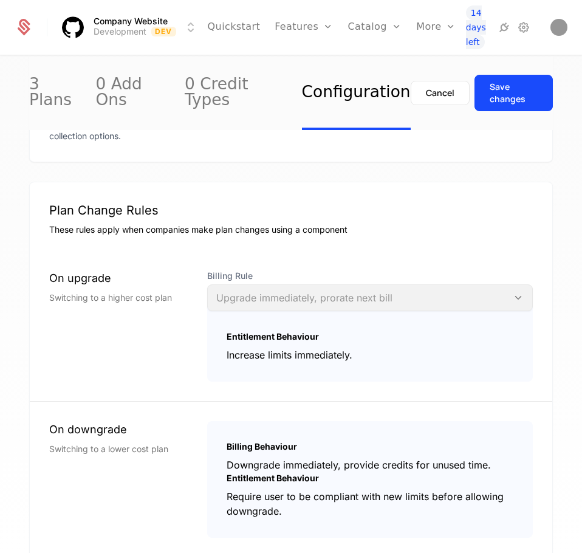
scroll to position [1280, 0]
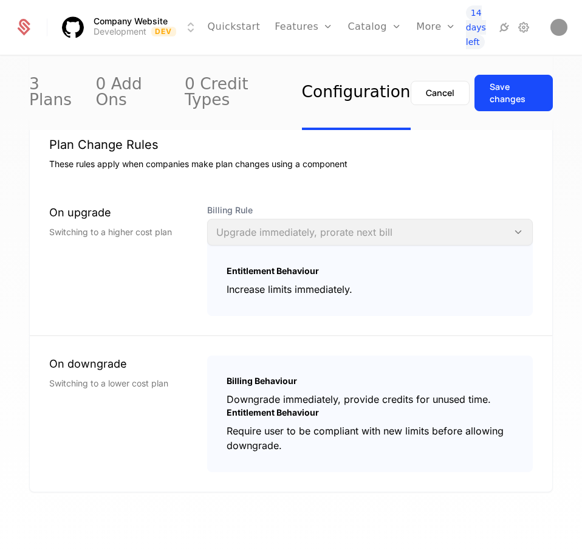
click at [524, 81] on div "Save changes" at bounding box center [514, 93] width 48 height 24
click at [302, 60] on link "Features" at bounding box center [317, 59] width 56 height 9
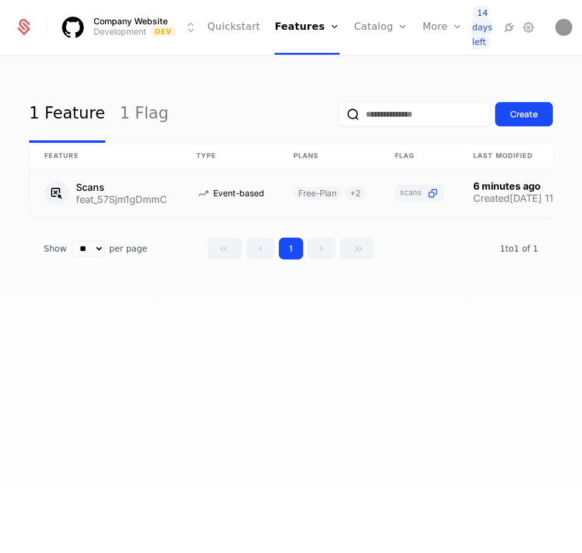
click at [91, 184] on link at bounding box center [106, 193] width 152 height 49
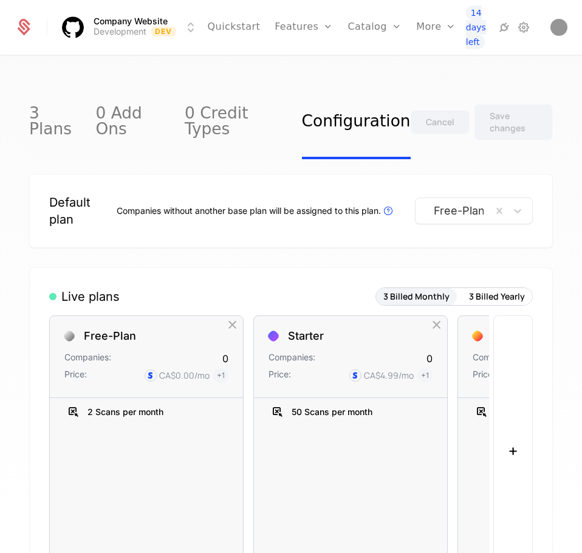
click at [302, 63] on link "Features" at bounding box center [317, 59] width 56 height 9
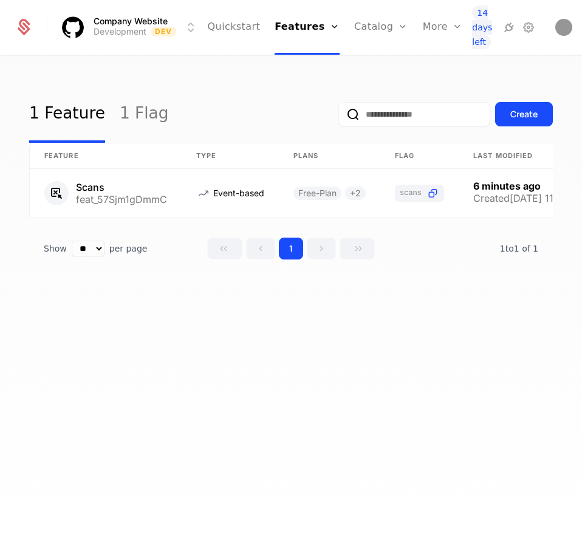
click at [207, 327] on div "1 Feature 1 Flag Create Feature Type Plans Flag Last Modified Scans feat_57Sjm1…" at bounding box center [291, 308] width 582 height 504
click at [529, 108] on button "Create" at bounding box center [524, 114] width 58 height 24
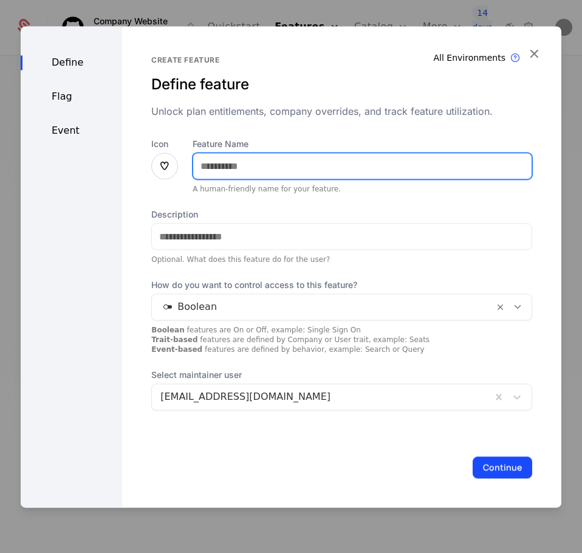
click at [281, 169] on input "Feature Name" at bounding box center [362, 166] width 338 height 26
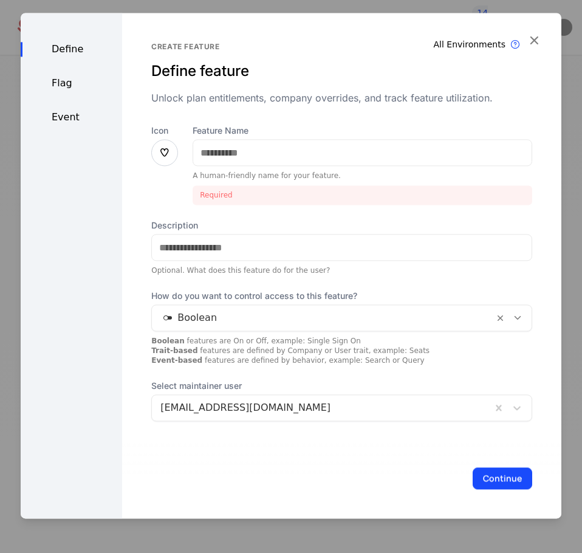
click at [170, 146] on div at bounding box center [164, 152] width 27 height 27
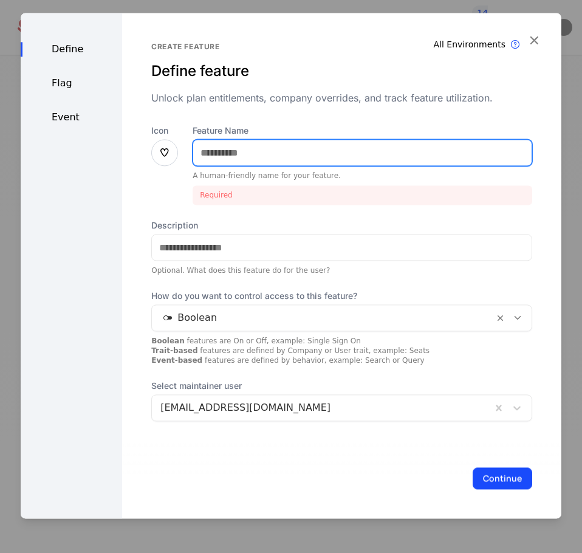
click at [230, 150] on input "Feature Name" at bounding box center [362, 153] width 338 height 26
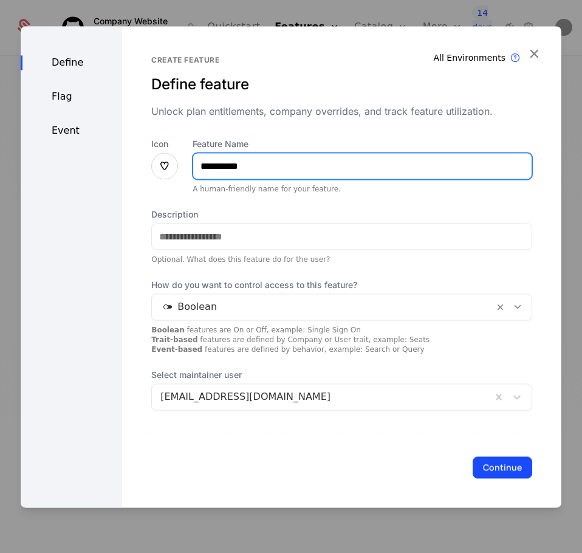
type input "**********"
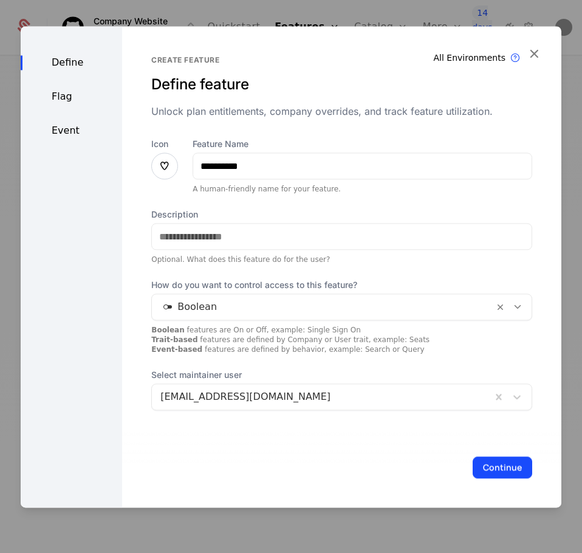
click at [164, 173] on icon at bounding box center [164, 166] width 15 height 15
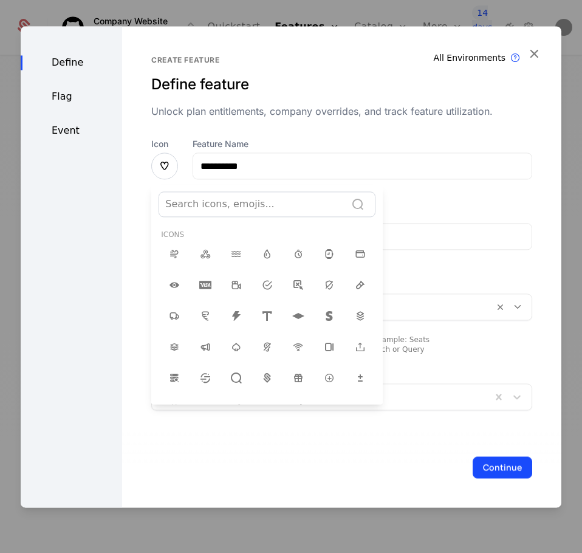
click at [164, 173] on div at bounding box center [291, 266] width 541 height 481
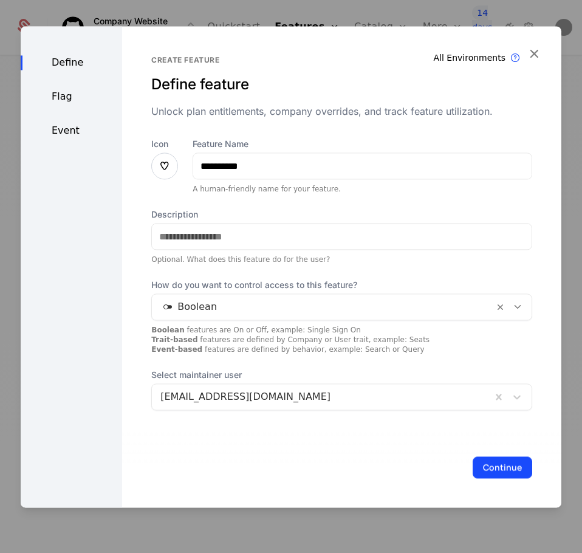
click at [164, 173] on icon at bounding box center [164, 166] width 15 height 15
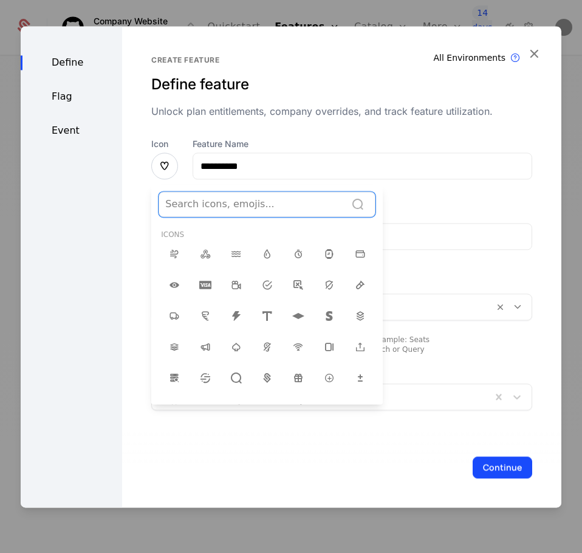
click at [210, 214] on div "Search icons, emojis..." at bounding box center [252, 204] width 186 height 22
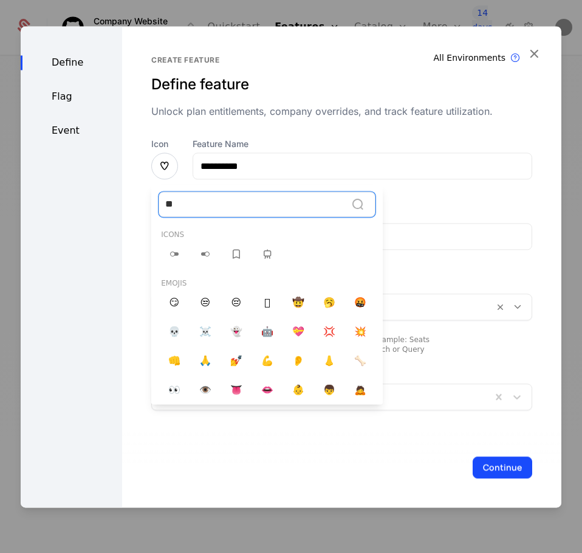
type input "*"
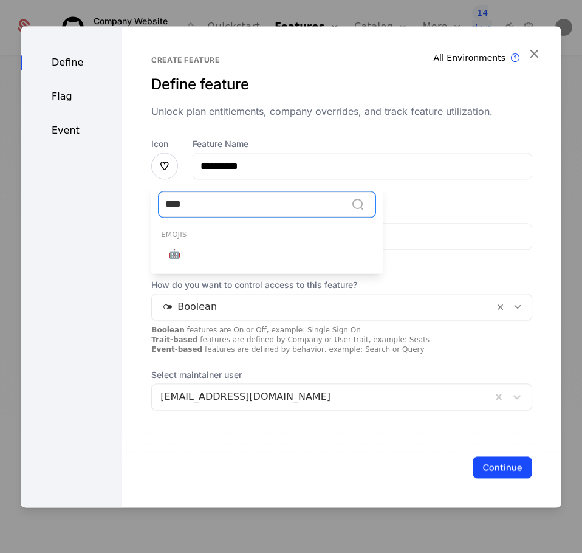
type input "*****"
click at [172, 250] on span "🤖" at bounding box center [174, 254] width 12 height 15
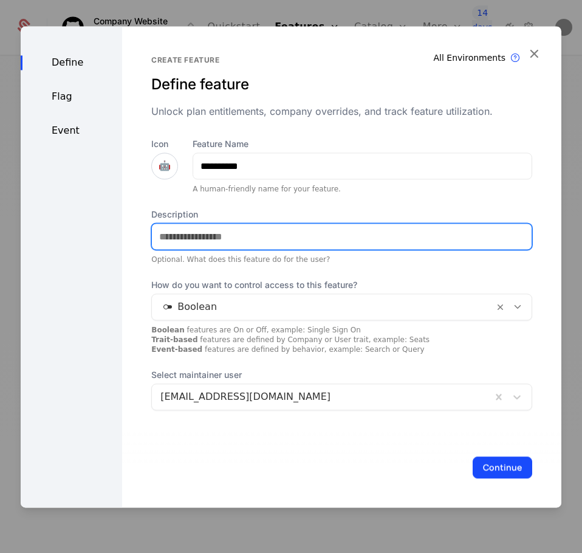
click at [177, 230] on input "Description" at bounding box center [342, 237] width 380 height 26
type input "*"
click at [197, 248] on input "Description" at bounding box center [342, 237] width 380 height 26
type input "**********"
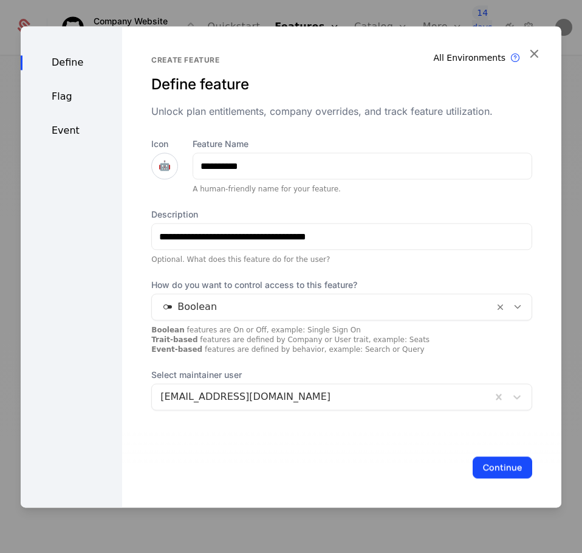
click at [226, 310] on div at bounding box center [322, 306] width 325 height 17
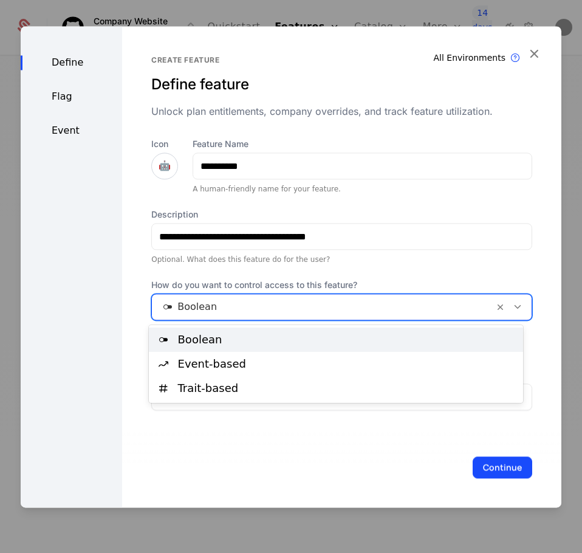
click at [221, 334] on div "Boolean" at bounding box center [347, 339] width 338 height 11
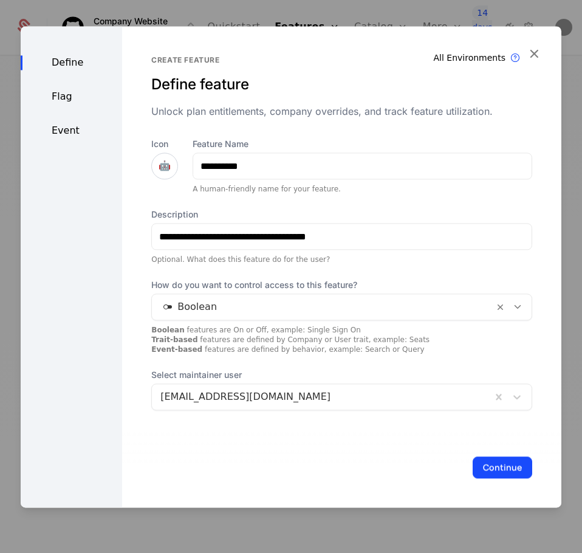
click at [58, 98] on div "Flag" at bounding box center [71, 96] width 101 height 15
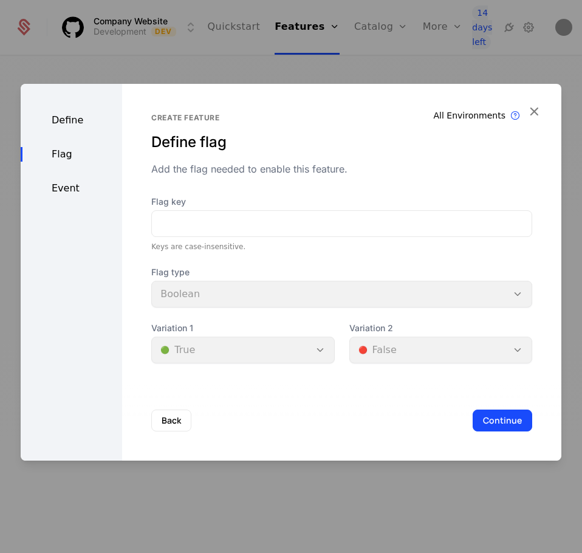
click at [62, 118] on div "Define" at bounding box center [71, 120] width 101 height 15
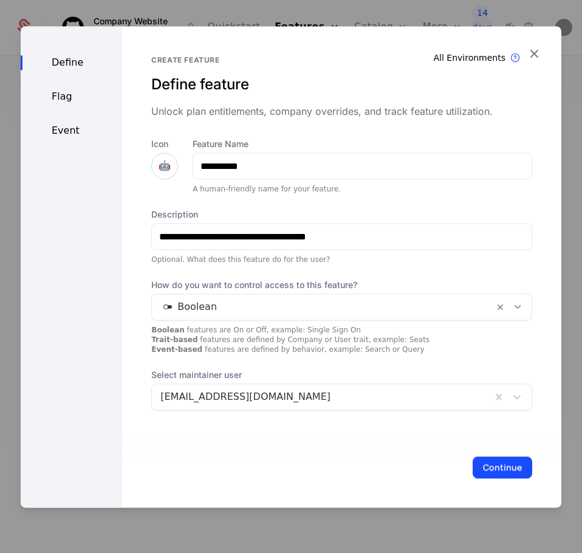
click at [81, 101] on div "Flag" at bounding box center [71, 96] width 101 height 15
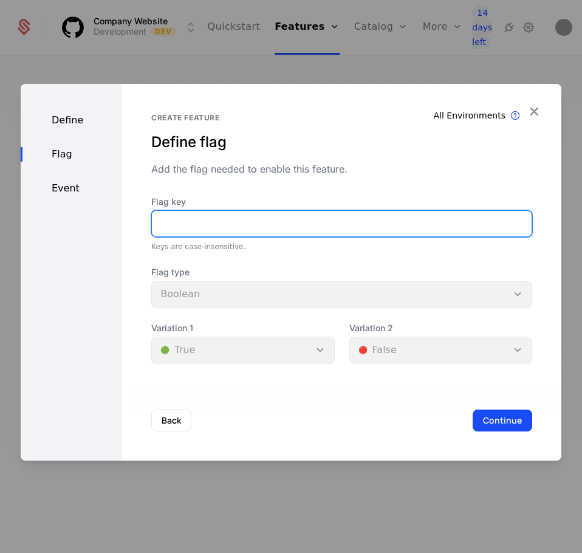
click at [204, 225] on input "Flag key" at bounding box center [342, 224] width 380 height 26
type input "*******"
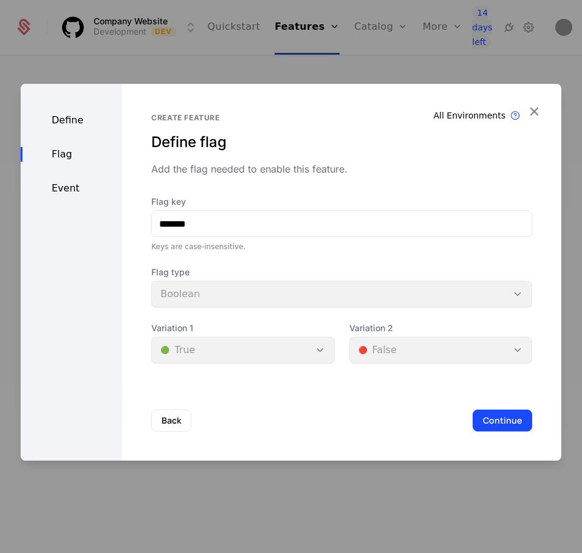
click at [478, 431] on button "Continue" at bounding box center [503, 420] width 60 height 22
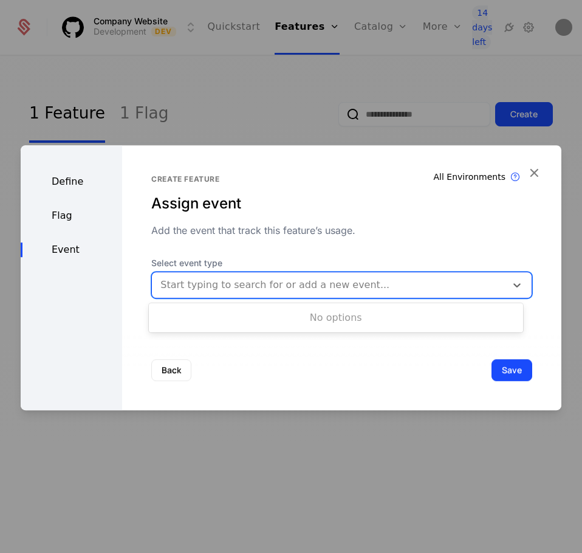
click at [306, 285] on div at bounding box center [328, 284] width 337 height 17
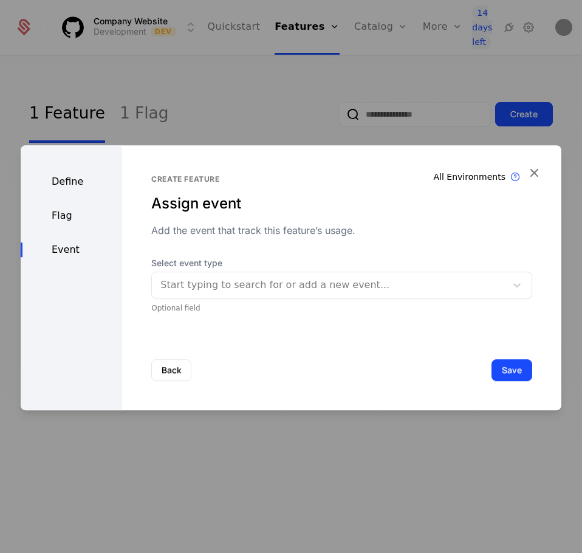
click at [289, 354] on div "Back Save" at bounding box center [341, 370] width 439 height 80
click at [518, 363] on button "Save" at bounding box center [511, 370] width 41 height 22
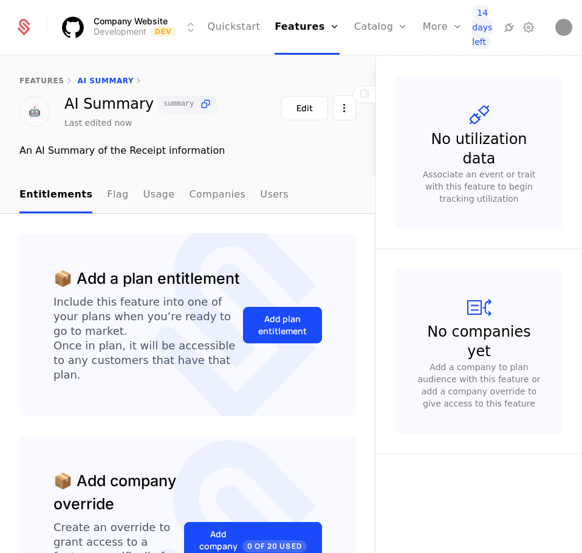
click at [259, 342] on button "Add plan entitlement" at bounding box center [282, 325] width 79 height 36
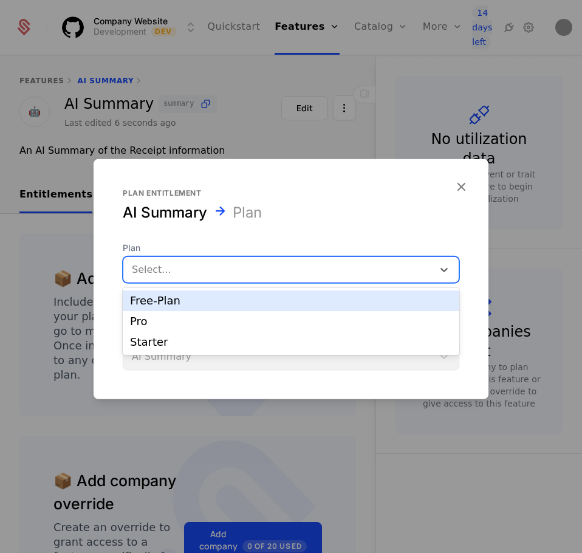
click at [195, 267] on div at bounding box center [278, 269] width 293 height 17
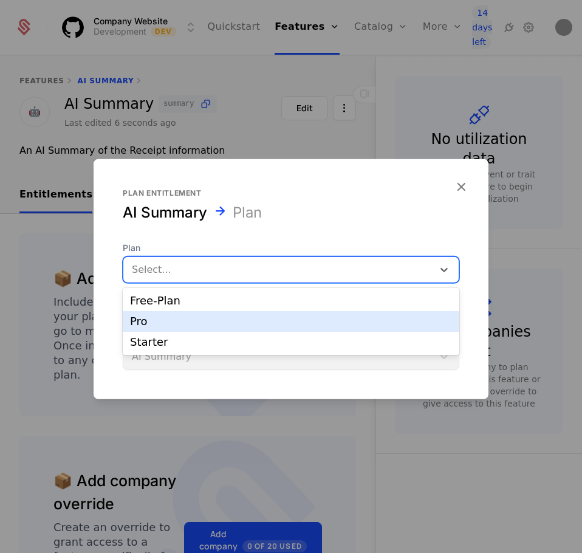
click at [184, 330] on div "Pro" at bounding box center [291, 321] width 337 height 21
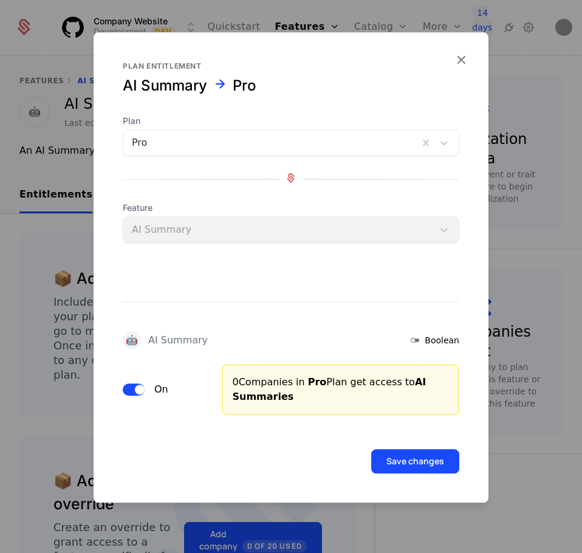
click at [423, 456] on button "Save changes" at bounding box center [415, 461] width 88 height 24
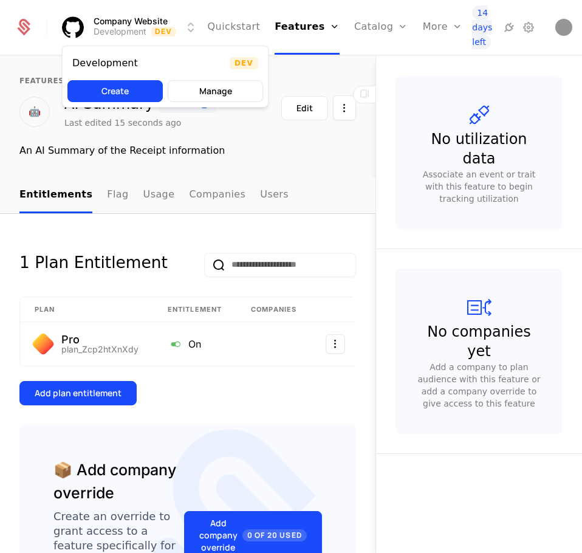
click at [101, 21] on html "Company Website Development Dev Quickstart Features Features Flags Catalog Plan…" at bounding box center [291, 276] width 582 height 553
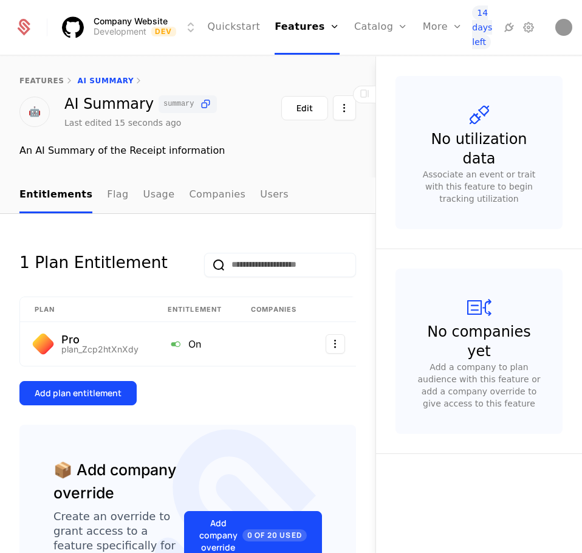
click at [17, 20] on html "Company Website Development Dev Quickstart Features Features Flags Catalog Plan…" at bounding box center [291, 276] width 582 height 553
click at [17, 20] on icon at bounding box center [23, 27] width 17 height 17
